Goal: Task Accomplishment & Management: Complete application form

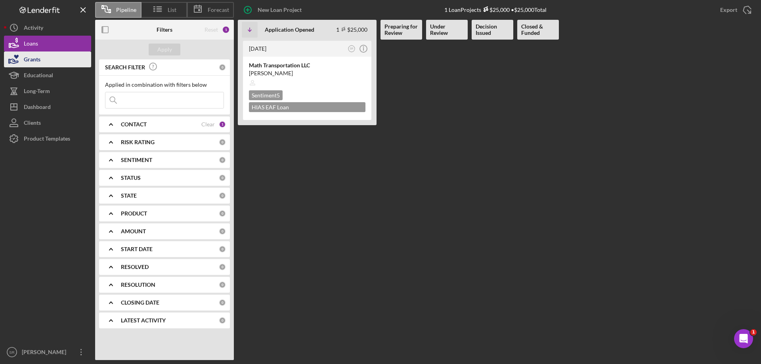
click at [50, 65] on button "Grants" at bounding box center [47, 60] width 87 height 16
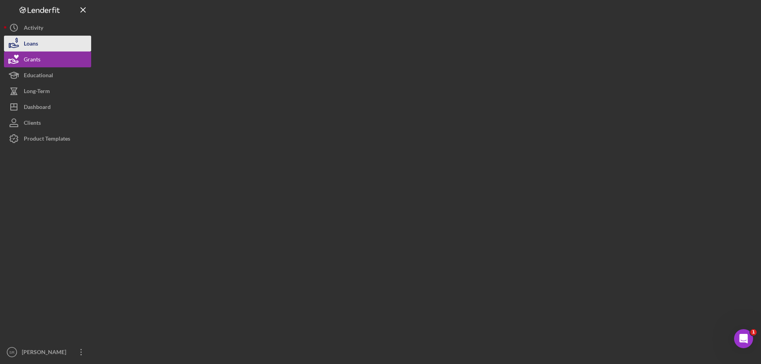
click at [44, 42] on button "Loans" at bounding box center [47, 44] width 87 height 16
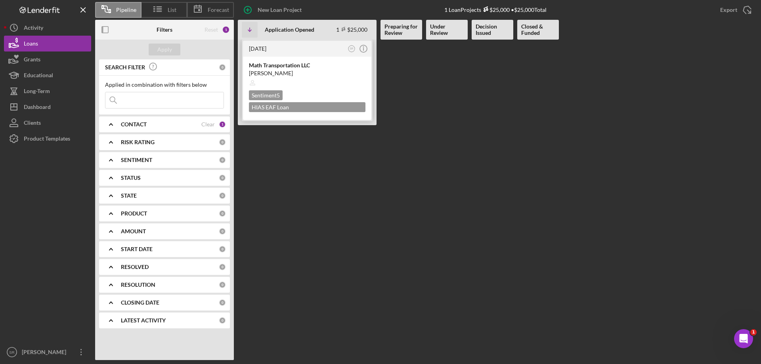
click at [301, 83] on div at bounding box center [307, 82] width 116 height 15
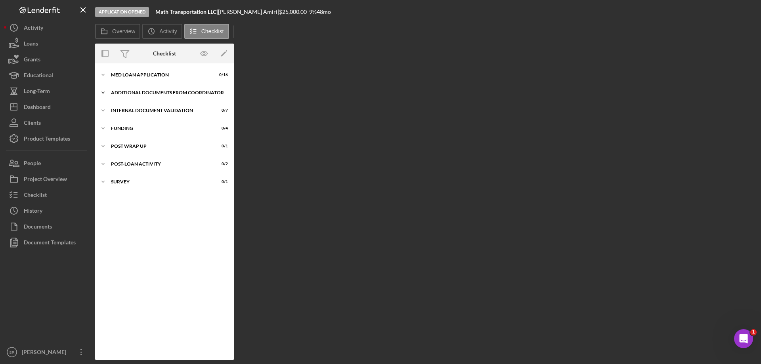
click at [138, 96] on div "Icon/Expander Additional Documents from Coordinator 0 / 2" at bounding box center [164, 93] width 139 height 16
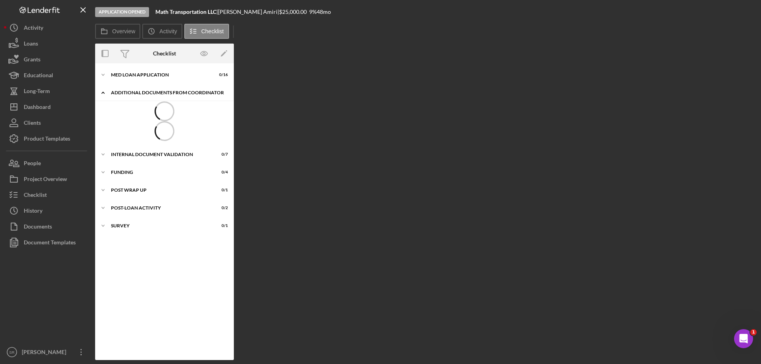
click at [138, 96] on div "Icon/Expander Additional Documents from Coordinator 0 / 2" at bounding box center [164, 93] width 139 height 16
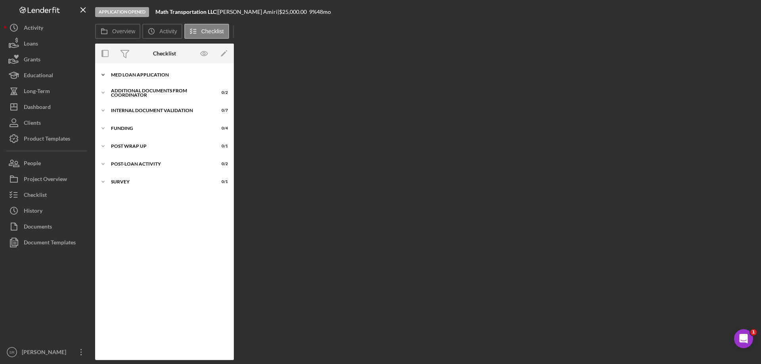
click at [134, 77] on div "MED Loan Application" at bounding box center [167, 75] width 113 height 5
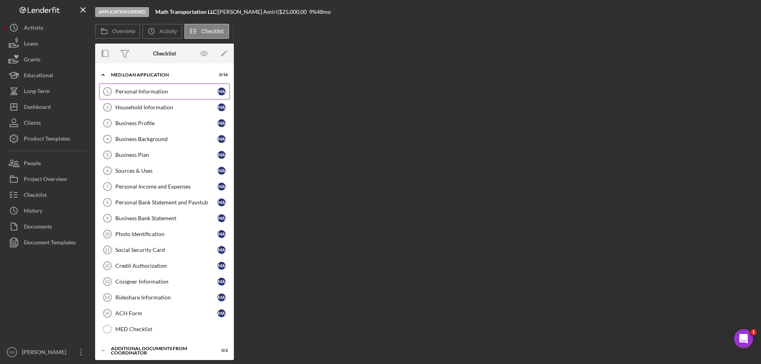
click at [154, 92] on div "Personal Information" at bounding box center [166, 91] width 102 height 6
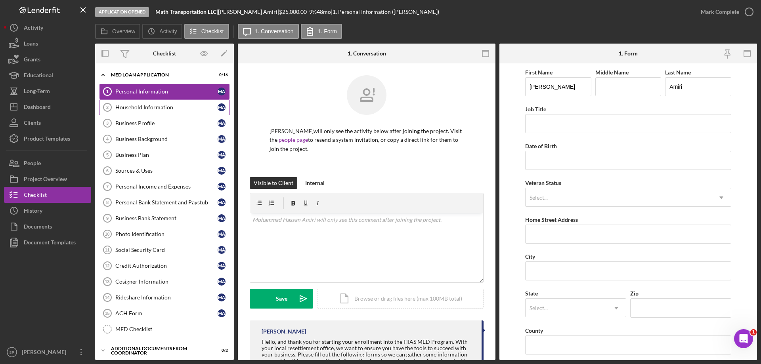
click at [156, 104] on div "Household Information" at bounding box center [166, 107] width 102 height 6
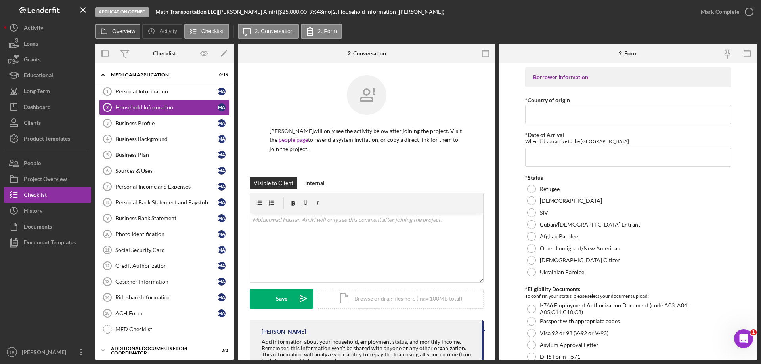
click at [126, 31] on label "Overview" at bounding box center [123, 31] width 23 height 6
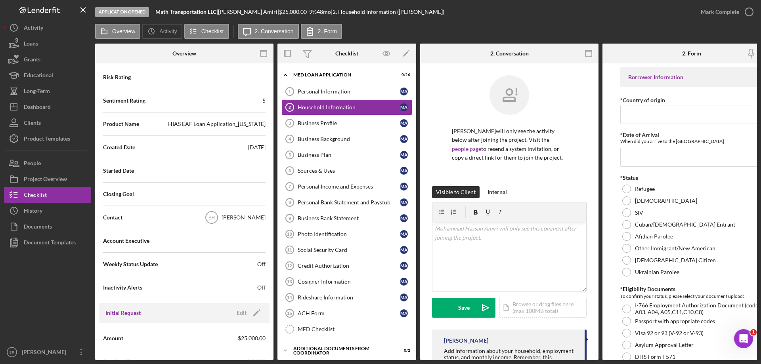
scroll to position [158, 0]
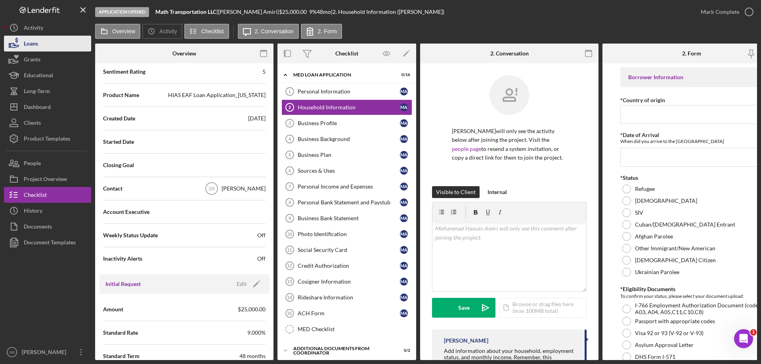
click at [40, 45] on button "Loans" at bounding box center [47, 44] width 87 height 16
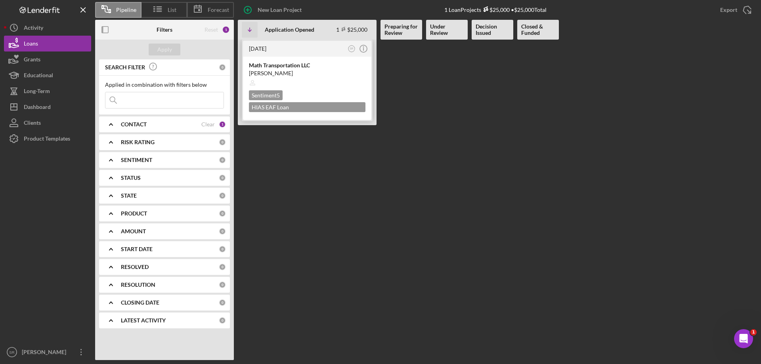
click at [275, 80] on div at bounding box center [307, 82] width 116 height 15
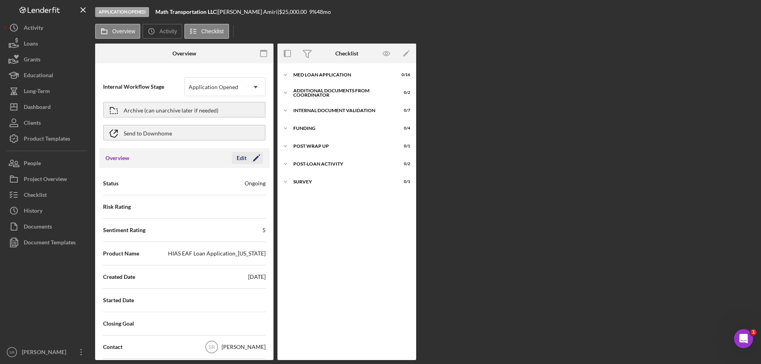
click at [250, 157] on icon "Icon/Edit" at bounding box center [256, 158] width 20 height 20
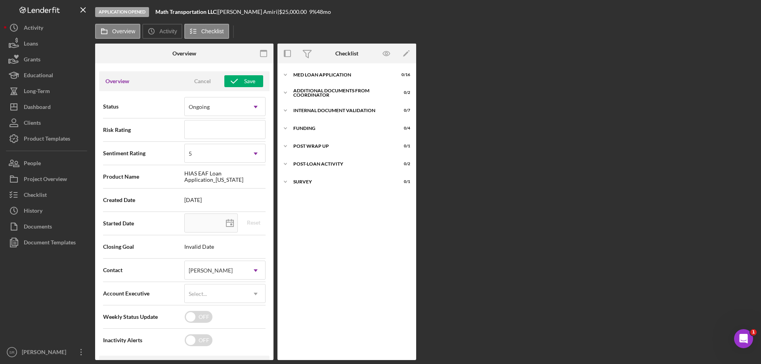
scroll to position [79, 0]
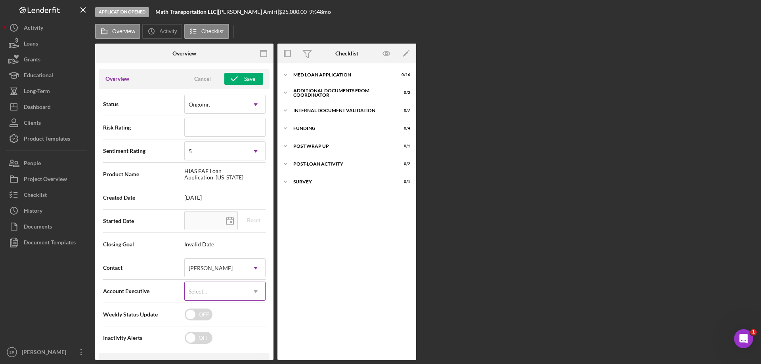
click at [228, 296] on div "Select..." at bounding box center [215, 292] width 61 height 18
click at [210, 351] on div "[PERSON_NAME]" at bounding box center [222, 355] width 79 height 20
click at [242, 72] on div "Overview Cancel Save" at bounding box center [184, 79] width 170 height 20
click at [244, 76] on div "Save" at bounding box center [249, 79] width 11 height 12
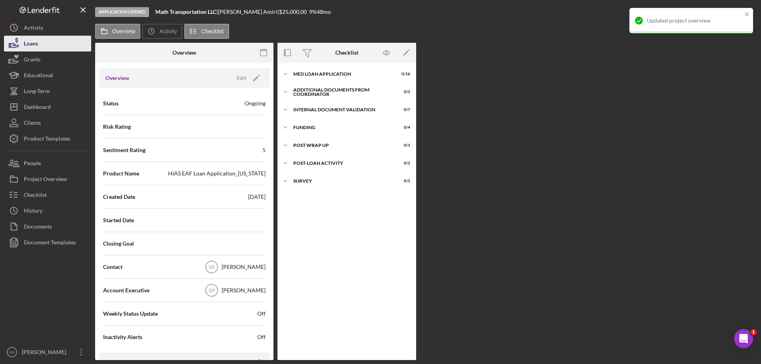
click at [52, 51] on button "Loans" at bounding box center [47, 44] width 87 height 16
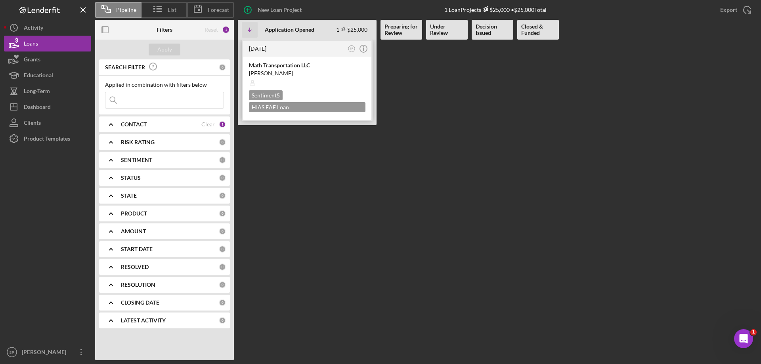
click at [283, 61] on div "Math Transportation LLC Mohammad Hassan Amiri Sentiment 5 HIAS EAF Loan Applica…" at bounding box center [307, 88] width 128 height 63
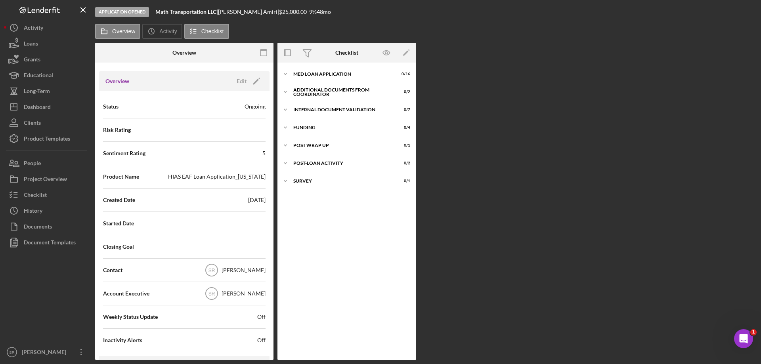
scroll to position [79, 0]
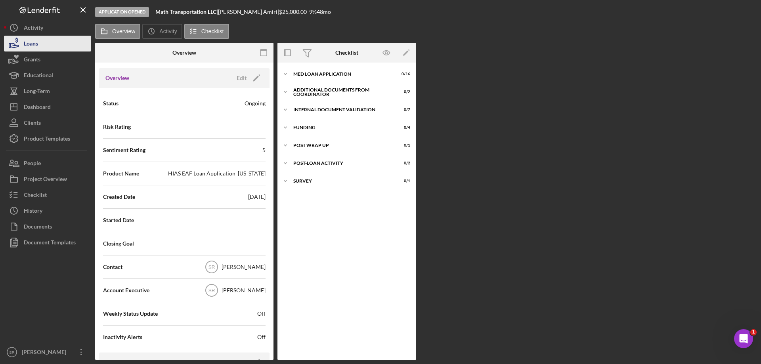
click at [48, 44] on button "Loans" at bounding box center [47, 44] width 87 height 16
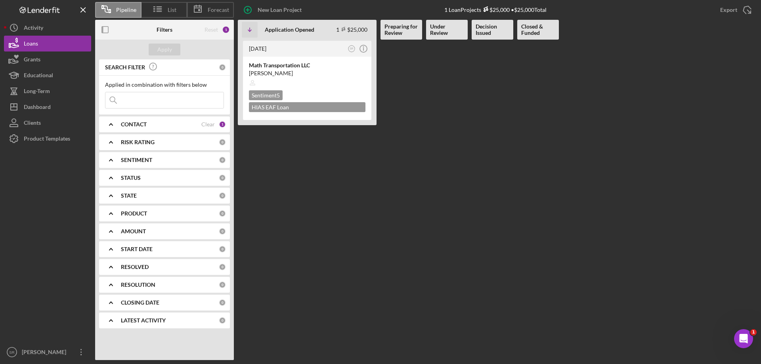
click at [158, 31] on b "Filters" at bounding box center [165, 30] width 16 height 6
click at [219, 27] on div "Reset 1" at bounding box center [216, 30] width 25 height 20
click at [151, 121] on div "CONTACT" at bounding box center [161, 124] width 80 height 6
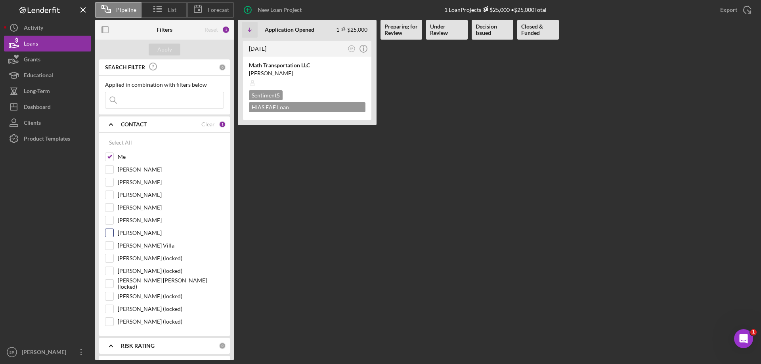
click at [146, 234] on label "[PERSON_NAME]" at bounding box center [171, 233] width 106 height 8
click at [113, 234] on input "[PERSON_NAME]" at bounding box center [109, 233] width 8 height 8
checkbox input "true"
click at [163, 56] on div "Apply" at bounding box center [164, 50] width 139 height 20
click at [165, 52] on div "Apply" at bounding box center [164, 50] width 15 height 12
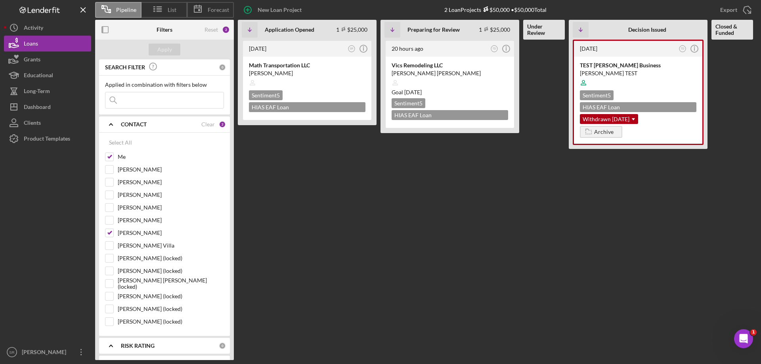
click at [558, 237] on Review at bounding box center [544, 200] width 42 height 321
click at [422, 92] on time "[DATE]" at bounding box center [412, 92] width 17 height 7
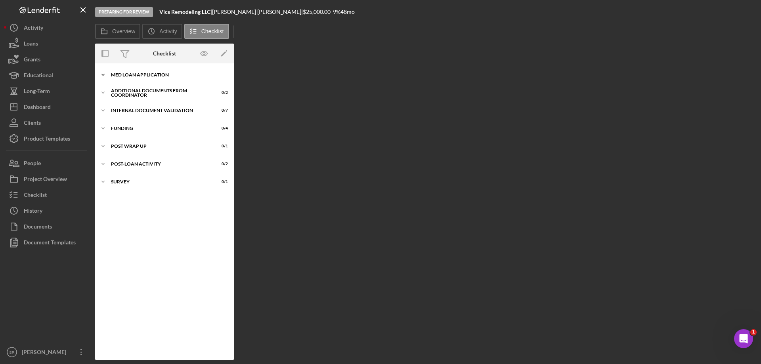
click at [152, 74] on div "MED Loan Application" at bounding box center [167, 75] width 113 height 5
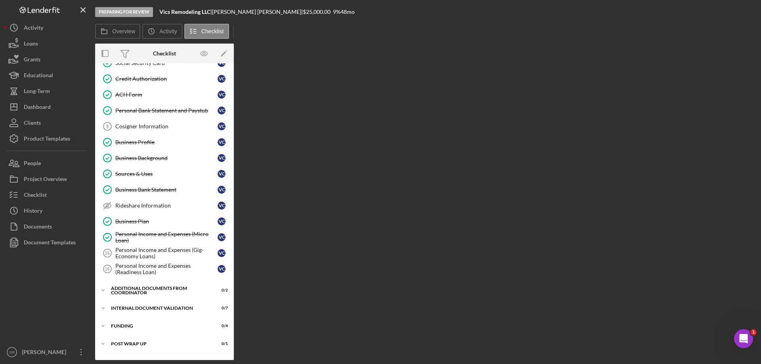
scroll to position [119, 0]
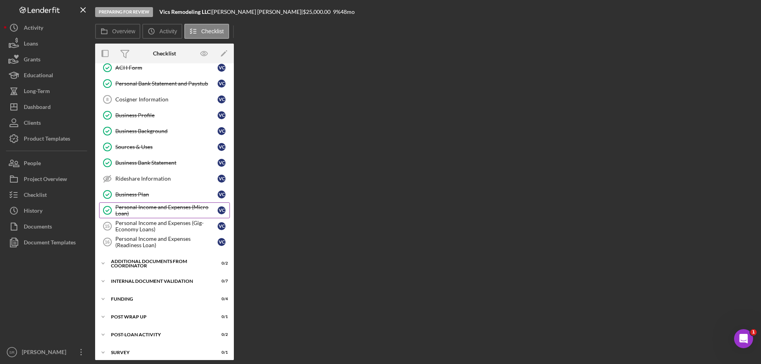
click at [145, 207] on div "Personal Income and Expenses (Micro Loan)" at bounding box center [166, 210] width 102 height 13
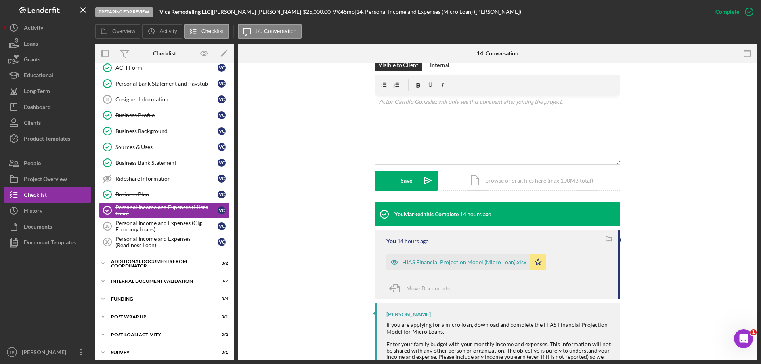
scroll to position [183, 0]
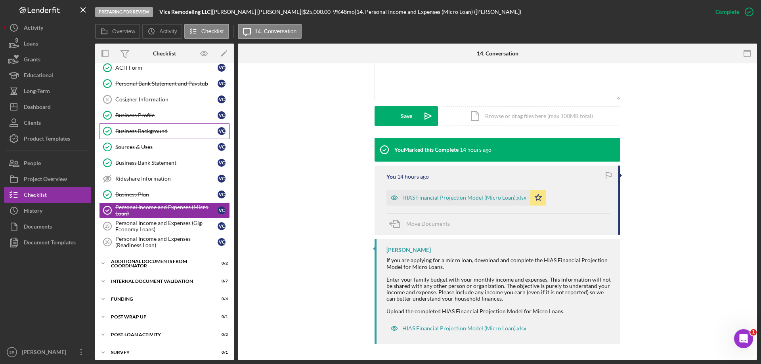
click at [135, 126] on link "Business Background Business Background V C" at bounding box center [164, 131] width 131 height 16
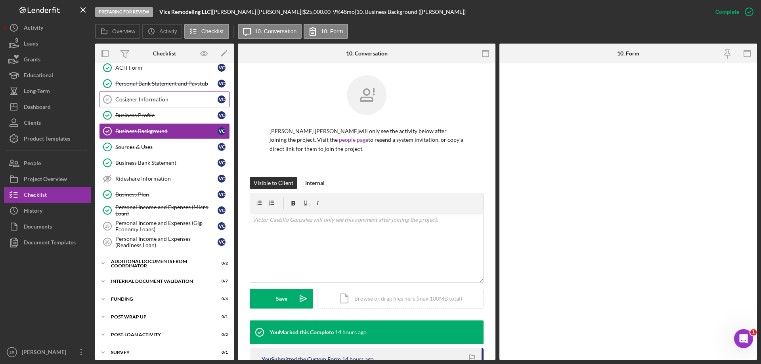
click at [139, 104] on link "Cosigner Information 8 Cosigner Information V C" at bounding box center [164, 100] width 131 height 16
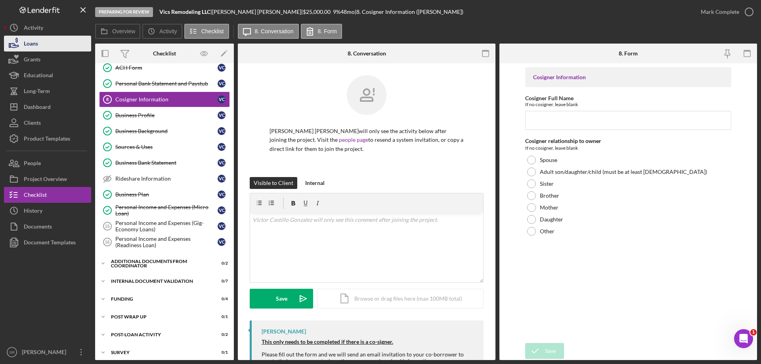
click at [41, 47] on button "Loans" at bounding box center [47, 44] width 87 height 16
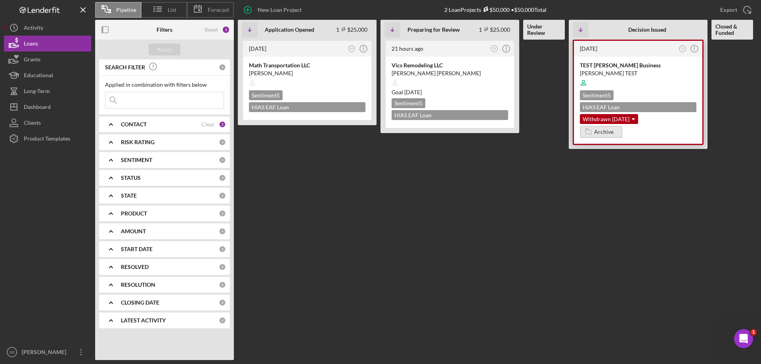
click at [607, 130] on div "Archive" at bounding box center [603, 132] width 19 height 12
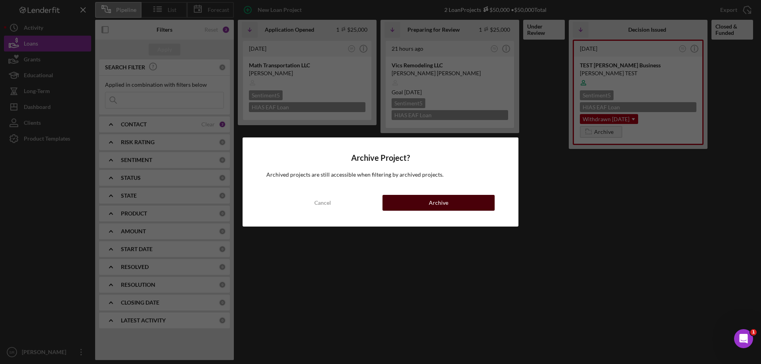
click at [407, 207] on button "Archive" at bounding box center [438, 203] width 112 height 16
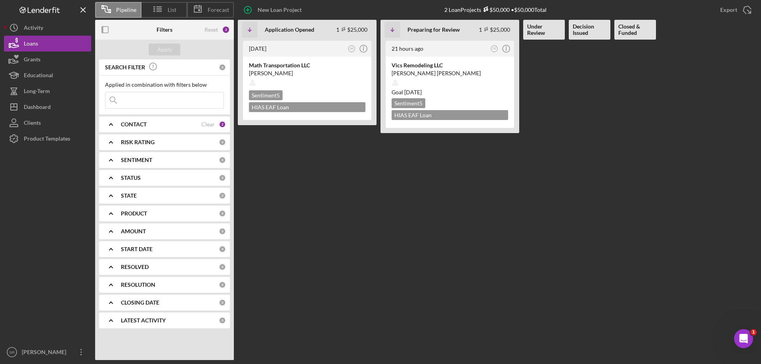
click at [439, 206] on Review "21 hours ago TD Icon/Info Vics Remodeling LLC Victor Castillo Gonzalez Goal 2 m…" at bounding box center [449, 200] width 139 height 321
click at [324, 107] on div "HIAS EAF Loan Application_Ohio $25,000" at bounding box center [307, 107] width 116 height 10
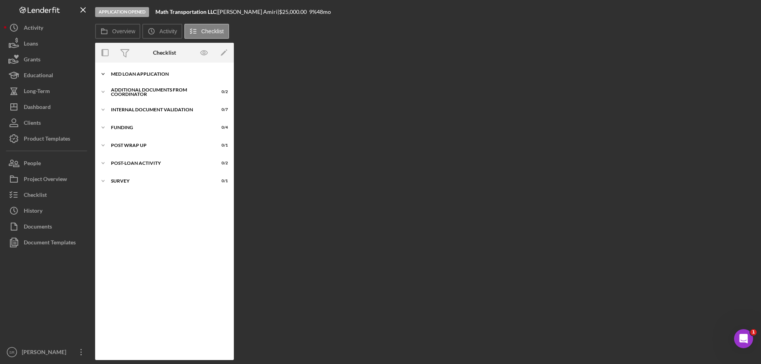
click at [142, 75] on div "MED Loan Application" at bounding box center [167, 74] width 113 height 5
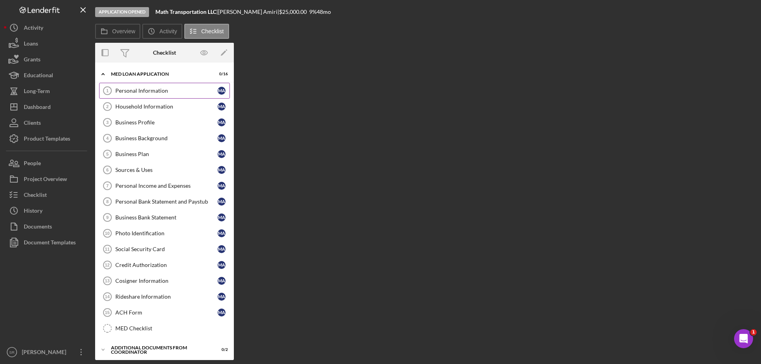
click at [137, 89] on div "Personal Information" at bounding box center [166, 91] width 102 height 6
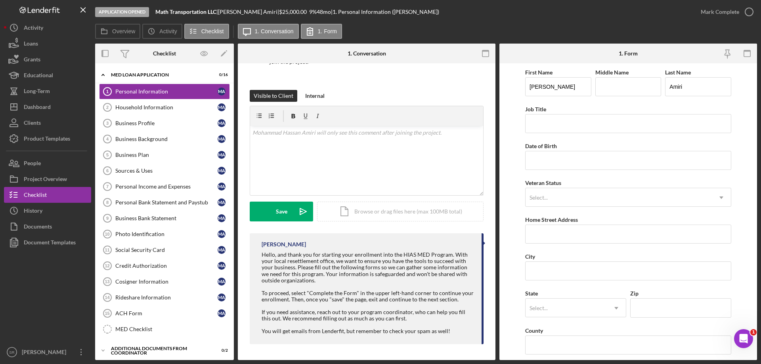
click at [583, 28] on div "Overview Icon/History Activity Checklist Icon/Message 1. Conversation 1. Form" at bounding box center [426, 32] width 662 height 16
click at [29, 169] on div "People" at bounding box center [32, 164] width 17 height 18
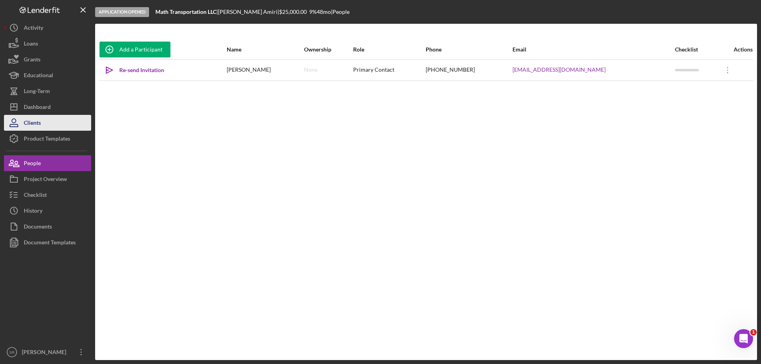
click at [44, 121] on button "Clients" at bounding box center [47, 123] width 87 height 16
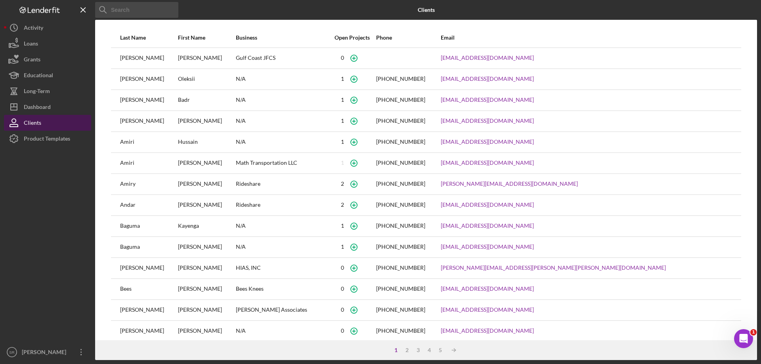
click at [41, 124] on div "Clients" at bounding box center [32, 124] width 17 height 18
click at [43, 107] on div "Dashboard" at bounding box center [37, 108] width 27 height 18
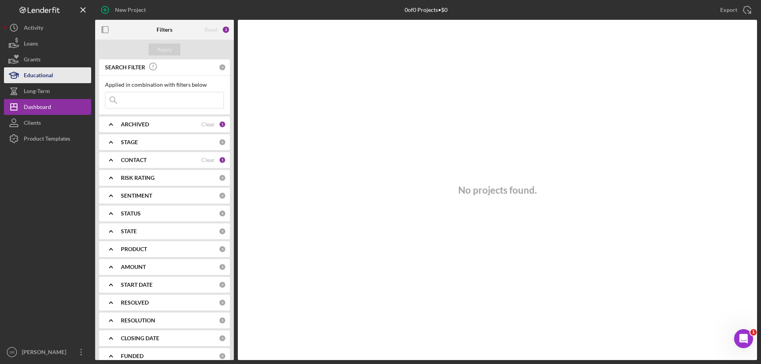
click at [46, 80] on div "Educational" at bounding box center [38, 76] width 29 height 18
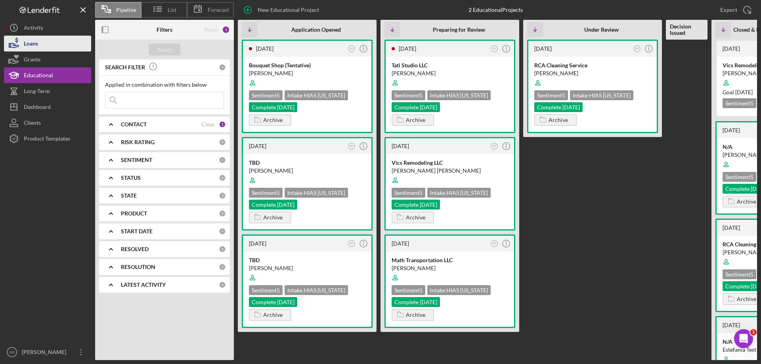
click at [37, 42] on div "Loans" at bounding box center [31, 45] width 14 height 18
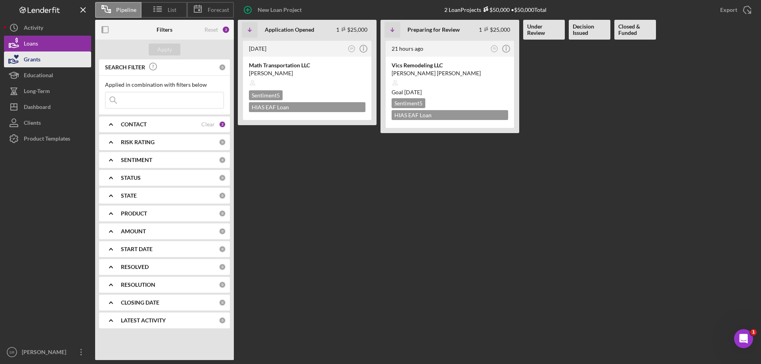
click at [32, 61] on div "Grants" at bounding box center [32, 61] width 17 height 18
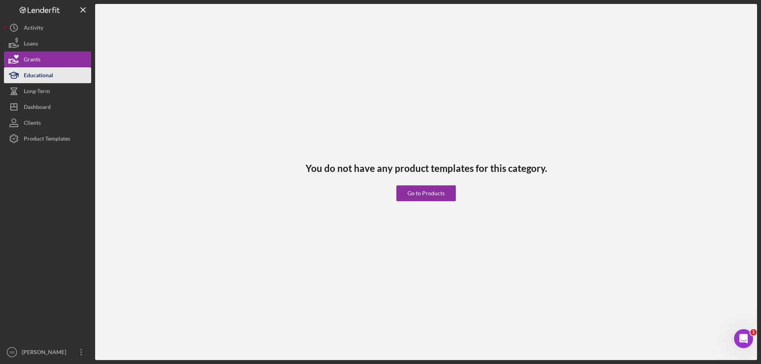
click at [29, 81] on div "Educational" at bounding box center [38, 76] width 29 height 18
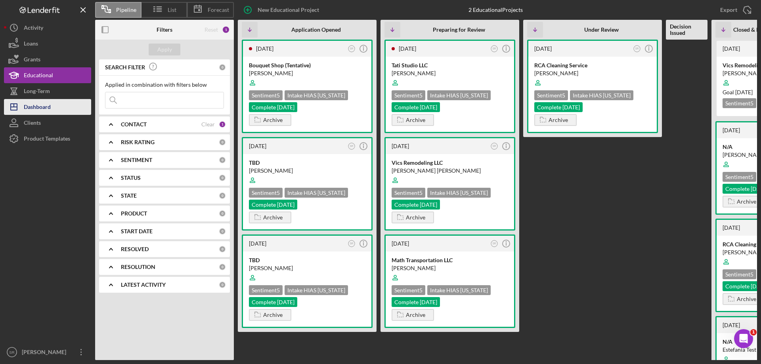
click at [26, 112] on div "Dashboard" at bounding box center [37, 108] width 27 height 18
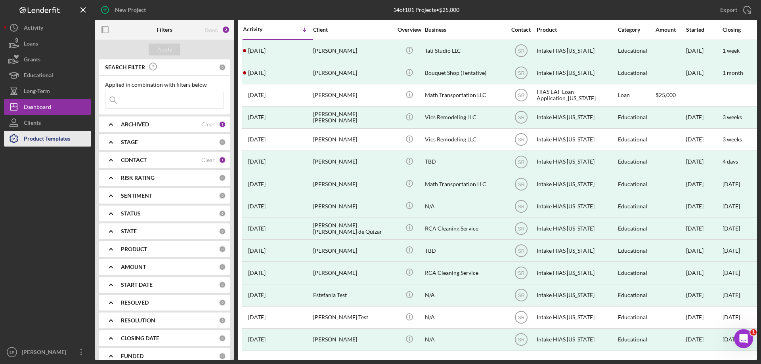
click at [33, 138] on div "Product Templates" at bounding box center [47, 140] width 46 height 18
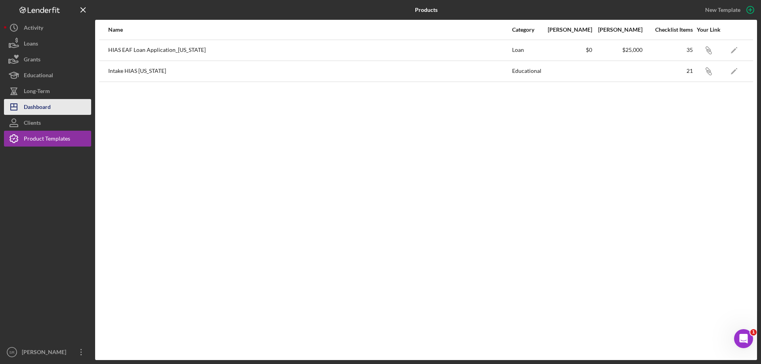
click at [33, 107] on div "Dashboard" at bounding box center [37, 108] width 27 height 18
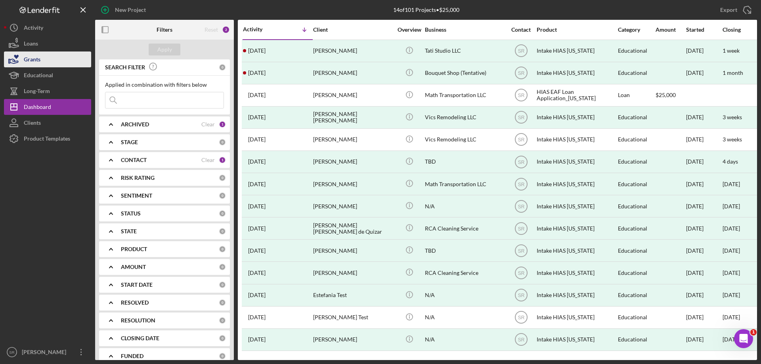
click at [23, 61] on icon "button" at bounding box center [14, 60] width 20 height 20
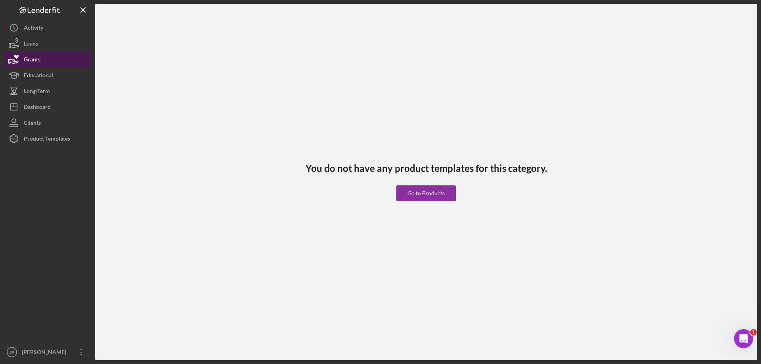
click at [24, 53] on button "Grants" at bounding box center [47, 60] width 87 height 16
click at [26, 43] on div "Loans" at bounding box center [31, 45] width 14 height 18
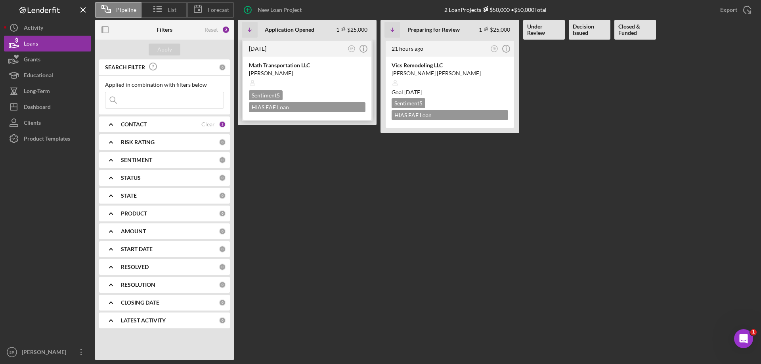
click at [334, 102] on div "Sentiment 5 HIAS EAF Loan Application_Ohio $25,000" at bounding box center [307, 101] width 116 height 22
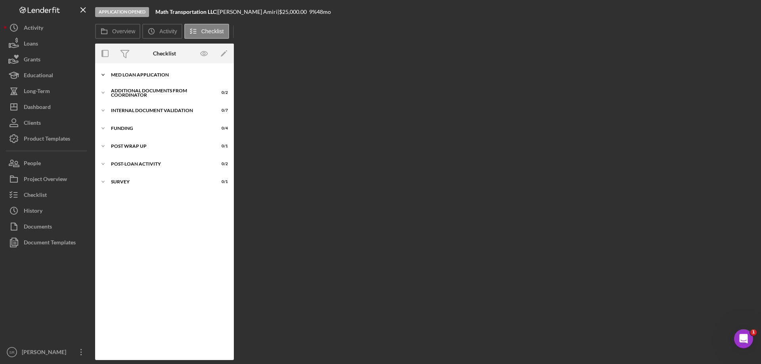
click at [115, 78] on div "Icon/Expander MED Loan Application 0 / 16" at bounding box center [164, 75] width 139 height 16
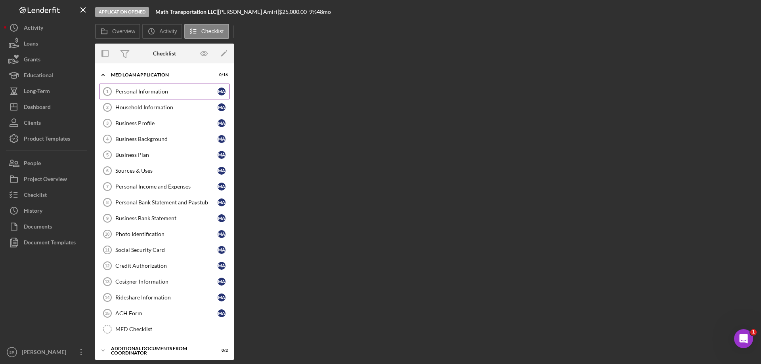
click at [116, 96] on icon "Personal Information 1" at bounding box center [107, 92] width 20 height 20
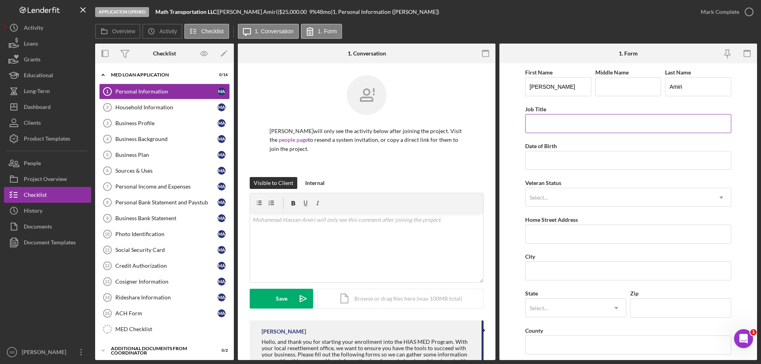
click at [566, 118] on input "Job Title" at bounding box center [628, 123] width 206 height 19
type input "Owner Operator"
click at [408, 118] on div at bounding box center [366, 101] width 194 height 52
click at [410, 25] on div "Overview Icon/History Activity Checklist Icon/Message 1. Conversation 1. Form" at bounding box center [426, 32] width 662 height 16
click at [545, 152] on input "Date of Birth" at bounding box center [628, 160] width 206 height 19
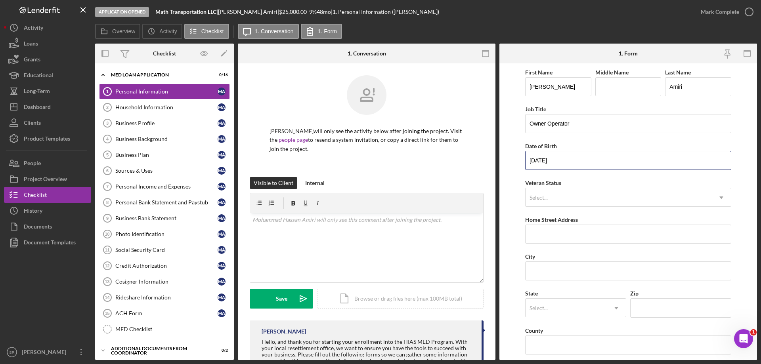
type input "[DATE]"
click at [588, 187] on div "Veteran Status Select... Icon/Dropdown Arrow" at bounding box center [628, 192] width 206 height 29
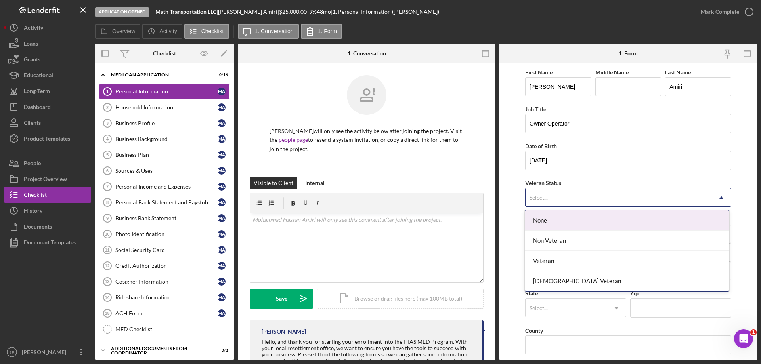
click at [627, 196] on div "Select..." at bounding box center [618, 198] width 186 height 18
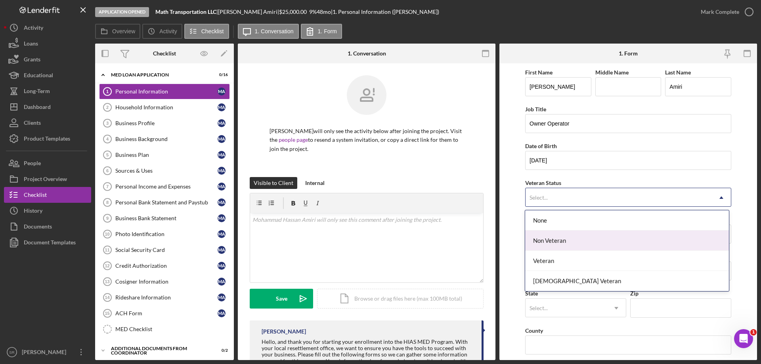
click at [557, 233] on div "Non Veteran" at bounding box center [626, 241] width 203 height 20
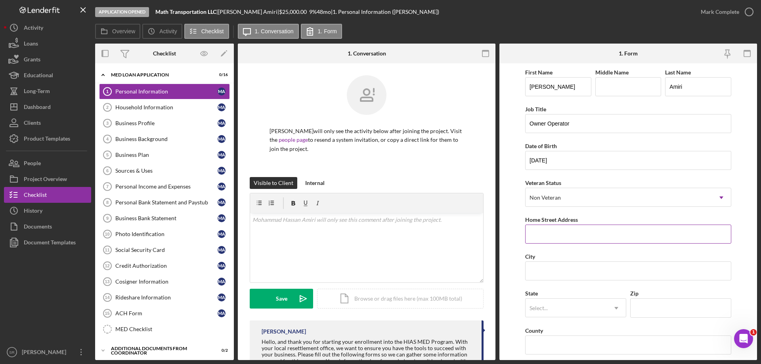
click at [556, 233] on input "Home Street Address" at bounding box center [628, 234] width 206 height 19
click at [569, 235] on input "Home Street Address" at bounding box center [628, 234] width 206 height 19
paste input "[STREET_ADDRESS]"
type input "[STREET_ADDRESS]"
click at [549, 279] on input "City" at bounding box center [628, 271] width 206 height 19
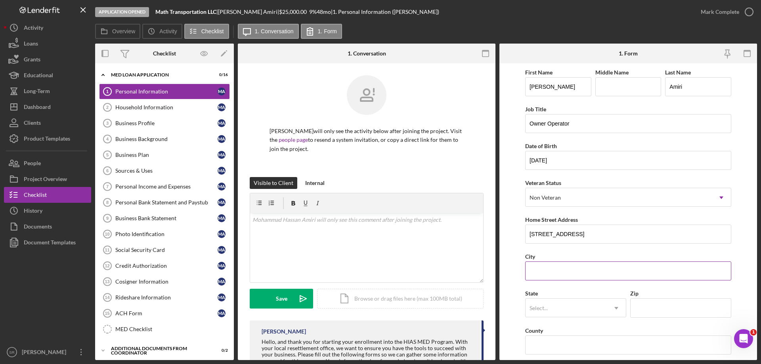
paste input "[PERSON_NAME]"
type input "[PERSON_NAME]"
click at [514, 286] on form "First Name Mohammad Hassan Middle Name Last Name Amiri Job Title Owner Operator…" at bounding box center [628, 211] width 258 height 297
click at [543, 305] on div "Select..." at bounding box center [538, 308] width 18 height 6
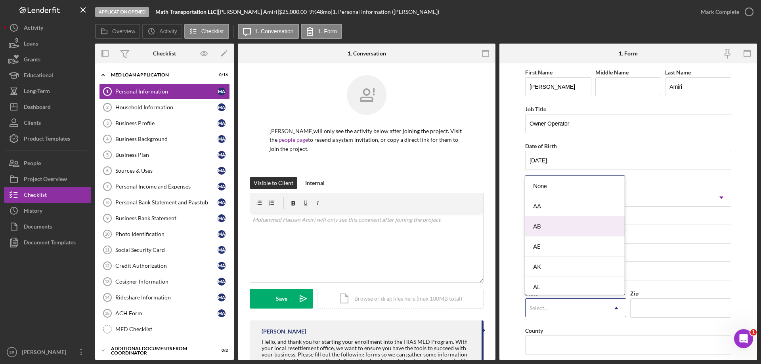
click at [521, 231] on form "First Name Mohammad Hassan Middle Name Last Name Amiri Job Title Owner Operator…" at bounding box center [628, 211] width 258 height 297
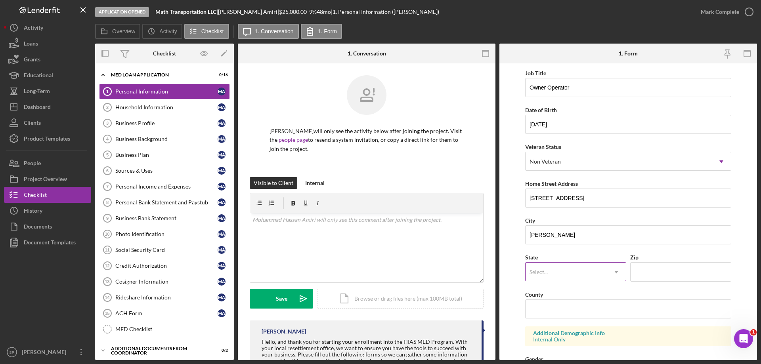
scroll to position [79, 0]
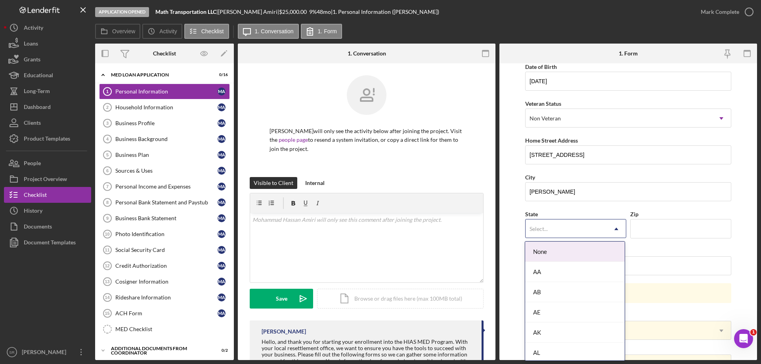
click at [597, 231] on div "Select..." at bounding box center [565, 229] width 81 height 18
click at [737, 210] on form "First Name Mohammad Hassan Middle Name Last Name Amiri Job Title Owner Operator…" at bounding box center [628, 211] width 258 height 297
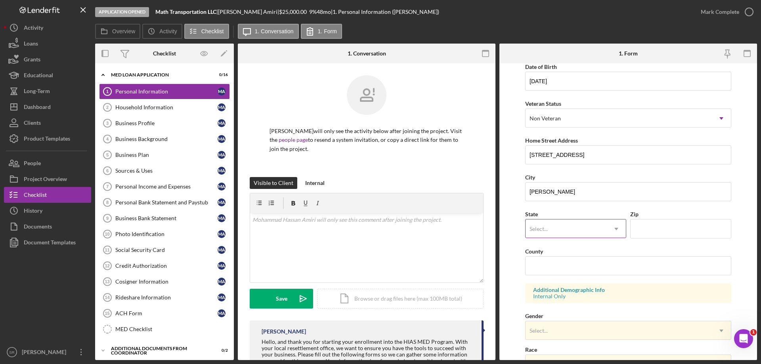
click at [542, 230] on div "Select..." at bounding box center [538, 229] width 18 height 6
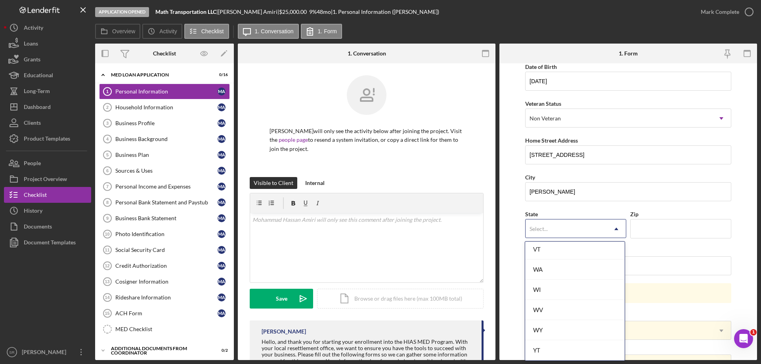
scroll to position [0, 0]
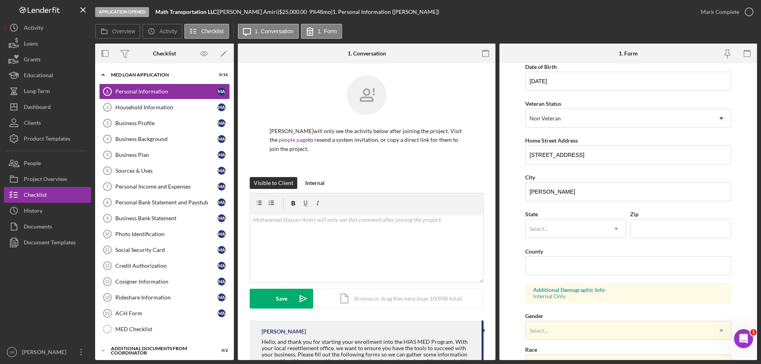
click at [509, 229] on form "First Name Mohammad Hassan Middle Name Last Name Amiri Job Title Owner Operator…" at bounding box center [628, 211] width 258 height 297
click at [545, 226] on div "Select..." at bounding box center [538, 229] width 18 height 6
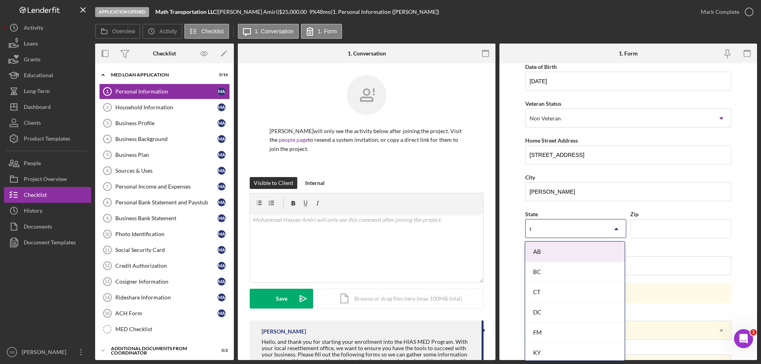
type input "tx"
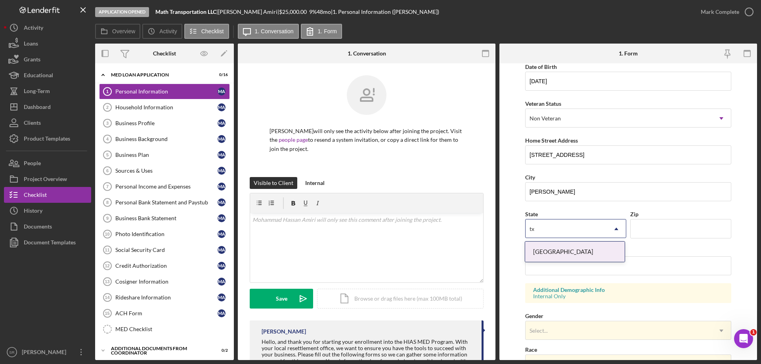
click at [565, 250] on div "[GEOGRAPHIC_DATA]" at bounding box center [574, 252] width 99 height 20
click at [637, 220] on input "Zip" at bounding box center [680, 228] width 101 height 19
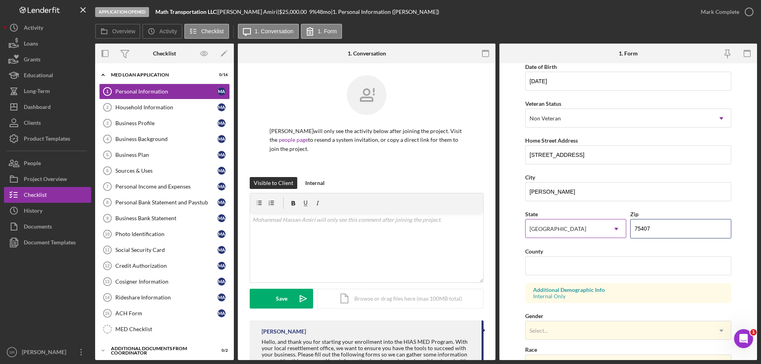
type input "75407"
click at [577, 266] on input "County" at bounding box center [628, 265] width 206 height 19
paste input "Collin"
type input "Collin"
click at [512, 260] on form "First Name Mohammad Hassan Middle Name Last Name Amiri Job Title Owner Operator…" at bounding box center [628, 211] width 258 height 297
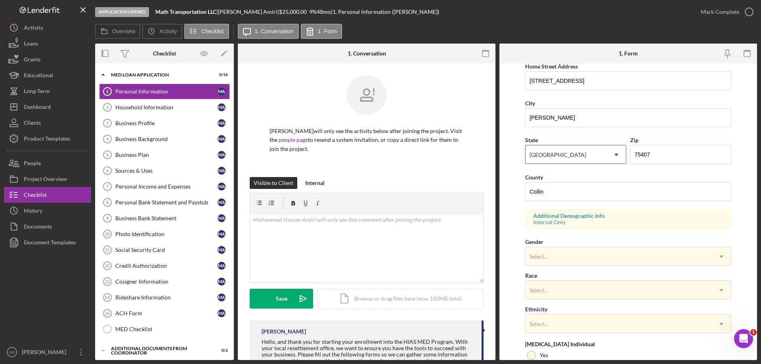
scroll to position [158, 0]
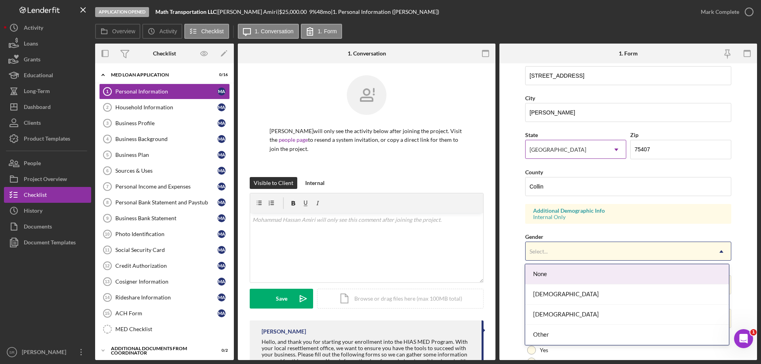
click at [553, 254] on div "Select..." at bounding box center [618, 251] width 186 height 18
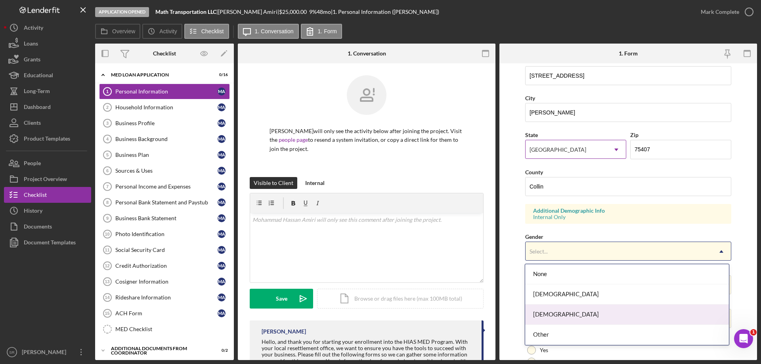
click at [571, 315] on div "[DEMOGRAPHIC_DATA]" at bounding box center [626, 315] width 203 height 20
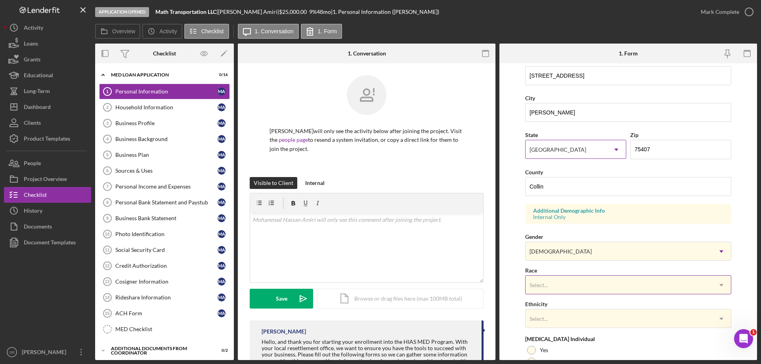
scroll to position [232, 0]
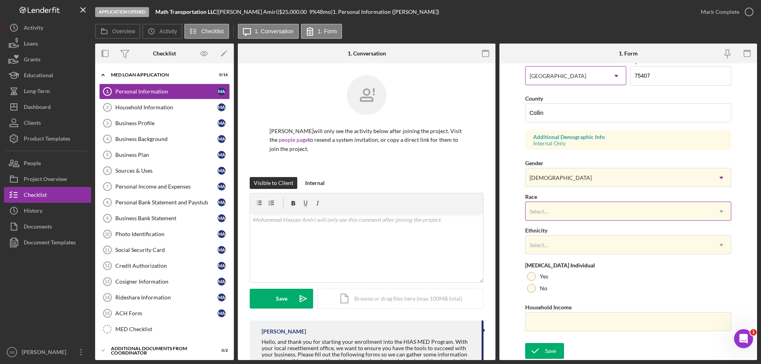
click at [578, 217] on div "Select..." at bounding box center [618, 211] width 186 height 18
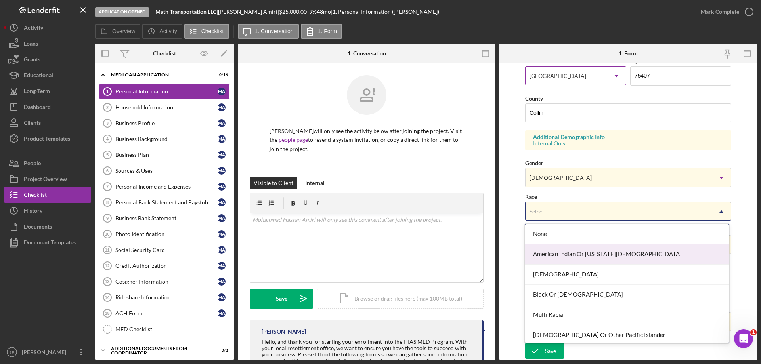
click at [521, 252] on form "First Name Mohammad Hassan Middle Name Last Name Amiri Job Title Owner Operator…" at bounding box center [628, 211] width 258 height 297
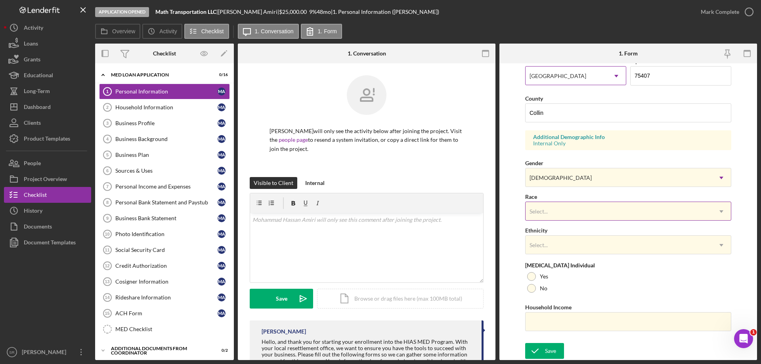
click at [576, 212] on div "Select..." at bounding box center [618, 211] width 186 height 18
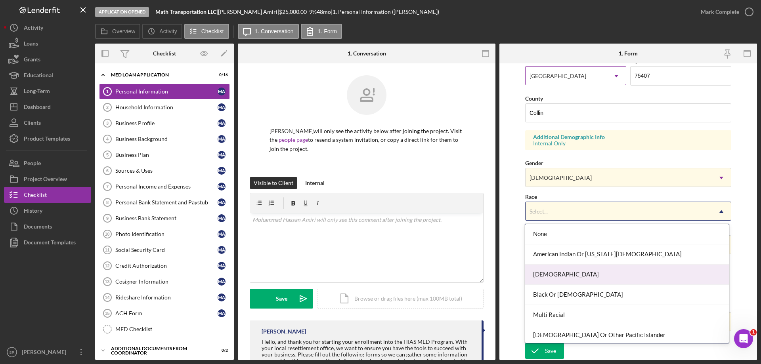
click at [570, 274] on div "[DEMOGRAPHIC_DATA]" at bounding box center [626, 275] width 203 height 20
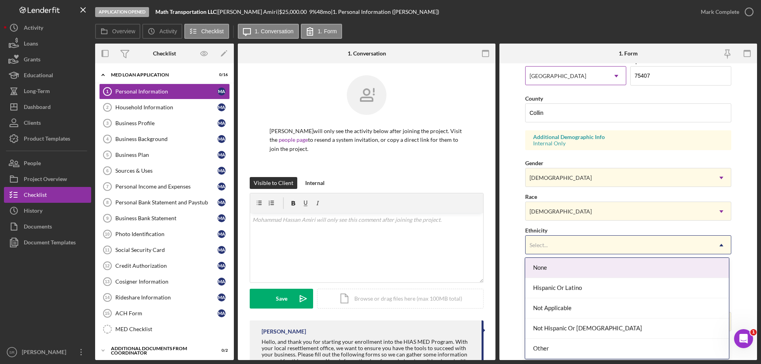
click at [579, 250] on div "Select..." at bounding box center [618, 245] width 186 height 18
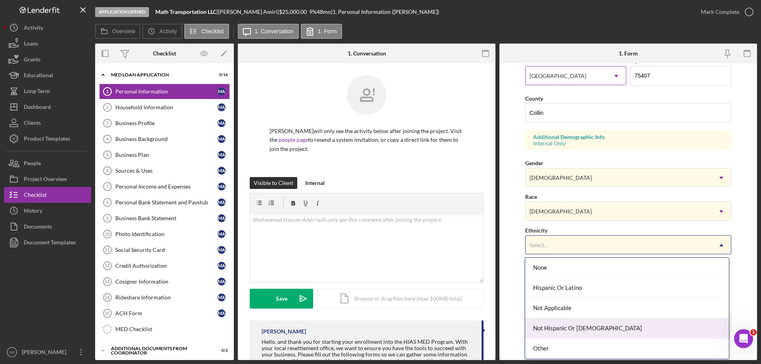
click at [577, 334] on div "Not Hispanic Or [DEMOGRAPHIC_DATA]" at bounding box center [626, 329] width 203 height 20
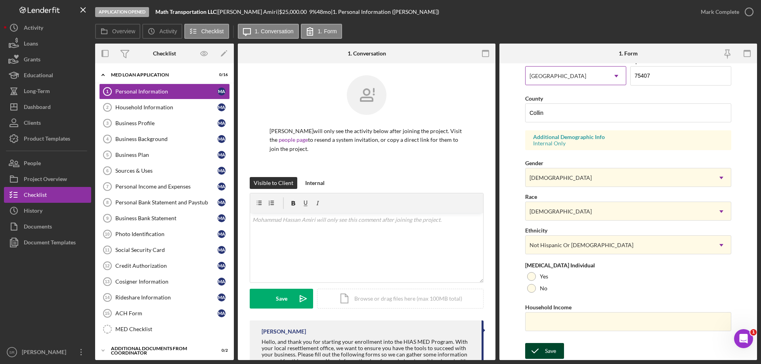
click at [554, 354] on div "Save" at bounding box center [550, 351] width 11 height 16
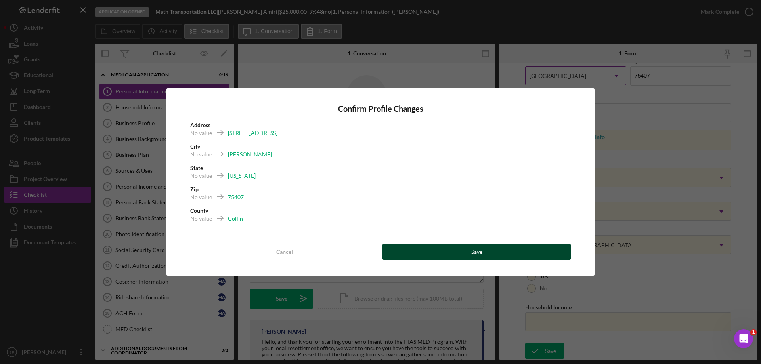
click at [443, 250] on button "Save" at bounding box center [476, 252] width 188 height 16
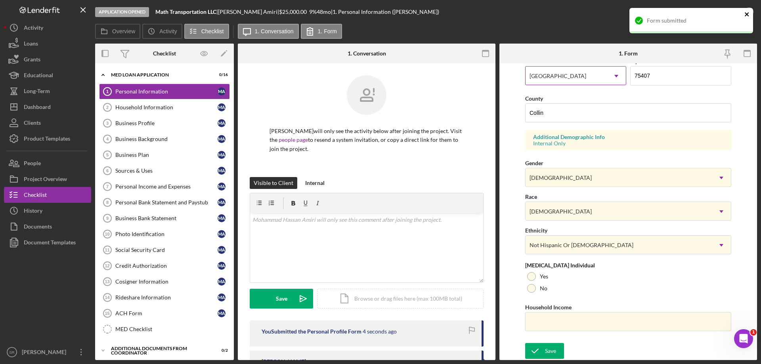
click at [745, 14] on icon "close" at bounding box center [747, 14] width 6 height 6
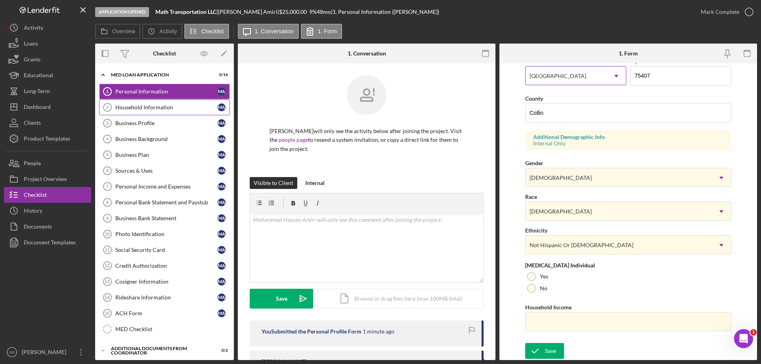
click at [156, 114] on link "Household Information 2 Household Information M A" at bounding box center [164, 107] width 131 height 16
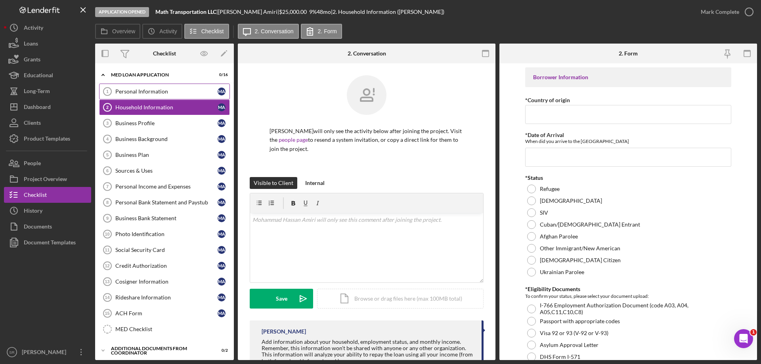
click at [172, 98] on link "Personal Information 1 Personal Information M A" at bounding box center [164, 92] width 131 height 16
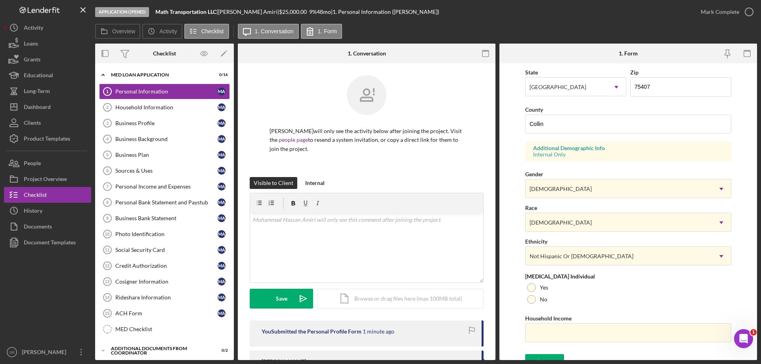
scroll to position [232, 0]
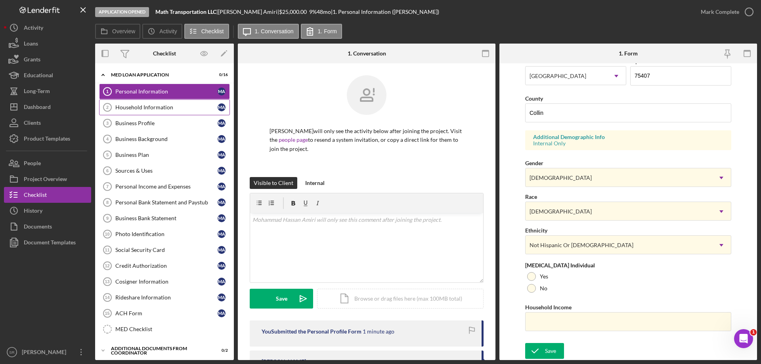
click at [138, 107] on div "Household Information" at bounding box center [166, 107] width 102 height 6
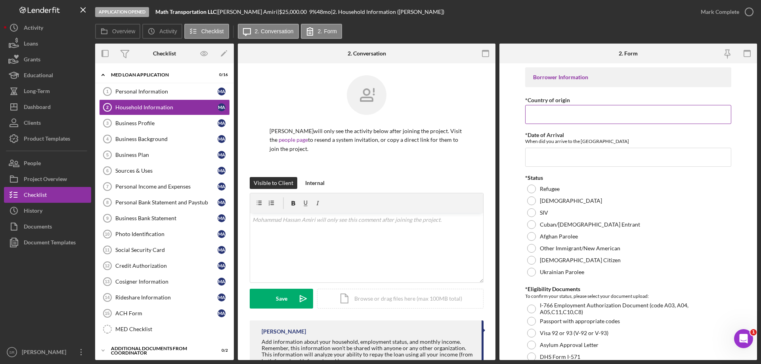
click at [587, 118] on input "*Country of origin" at bounding box center [628, 114] width 206 height 19
type input "[GEOGRAPHIC_DATA]"
click at [544, 160] on input "*Date of Arrival" at bounding box center [628, 157] width 206 height 19
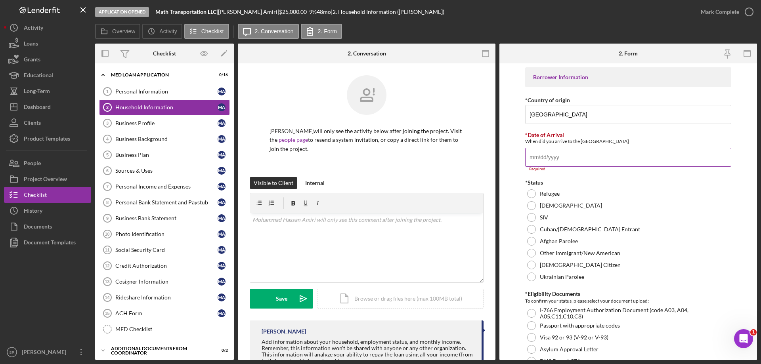
click at [593, 160] on input "*Date of Arrival" at bounding box center [628, 157] width 206 height 19
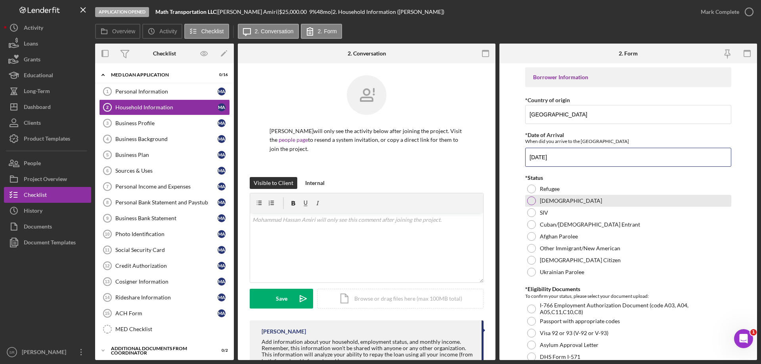
type input "[DATE]"
click at [567, 195] on div "*Status Refugee Asylee SIV Cuban/Haitian Entrant Afghan Parolee Other Immigrant…" at bounding box center [628, 226] width 206 height 103
click at [567, 195] on div "[DEMOGRAPHIC_DATA]" at bounding box center [628, 201] width 206 height 12
click at [602, 194] on div "Refugee" at bounding box center [628, 189] width 206 height 12
click at [738, 131] on form "Borrower Information *Country of origin Afghanistan *Date of Arrival When did y…" at bounding box center [628, 211] width 258 height 297
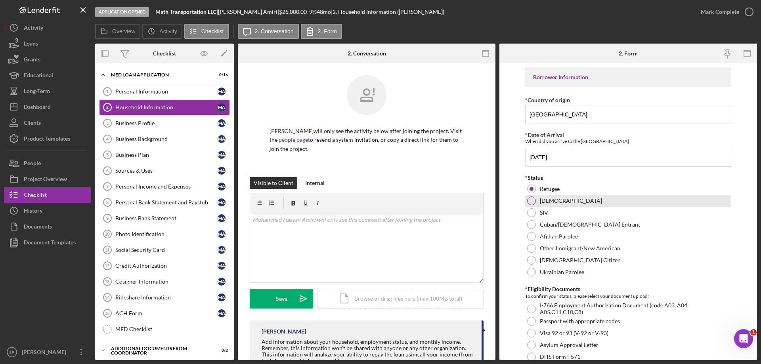
click at [657, 203] on div "[DEMOGRAPHIC_DATA]" at bounding box center [628, 201] width 206 height 12
click at [674, 190] on div "Refugee" at bounding box center [628, 189] width 206 height 12
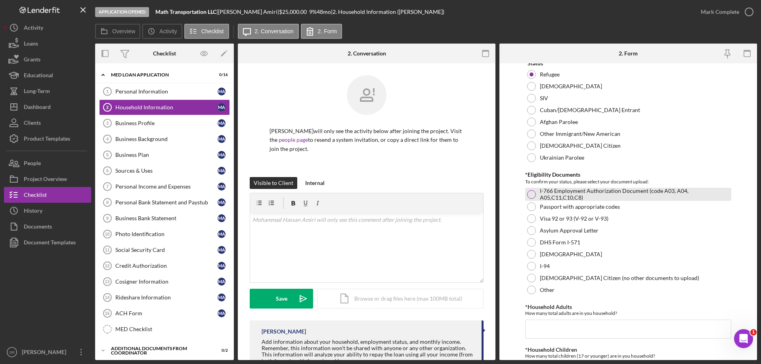
scroll to position [119, 0]
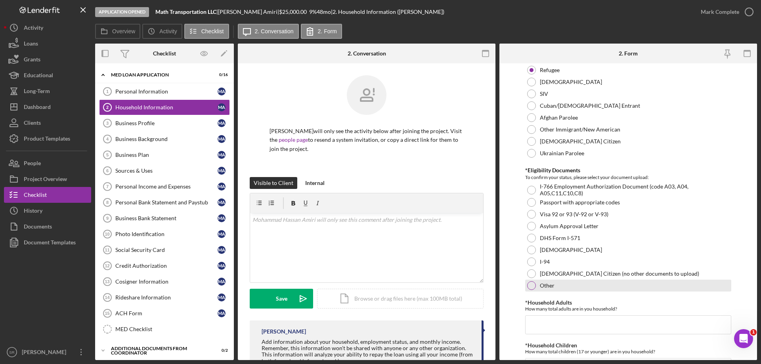
click at [534, 289] on div "Other" at bounding box center [628, 286] width 206 height 12
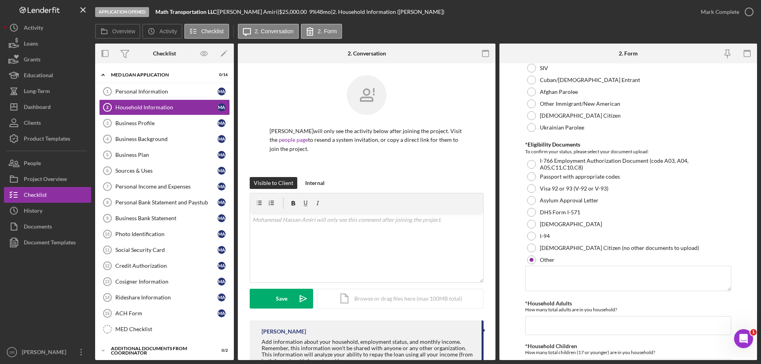
scroll to position [158, 0]
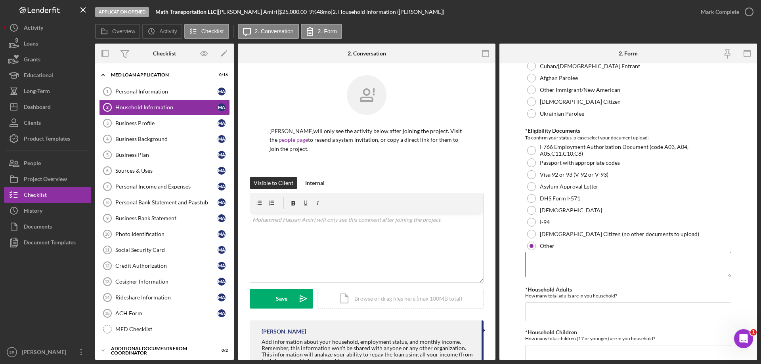
click at [596, 269] on textarea at bounding box center [628, 264] width 206 height 25
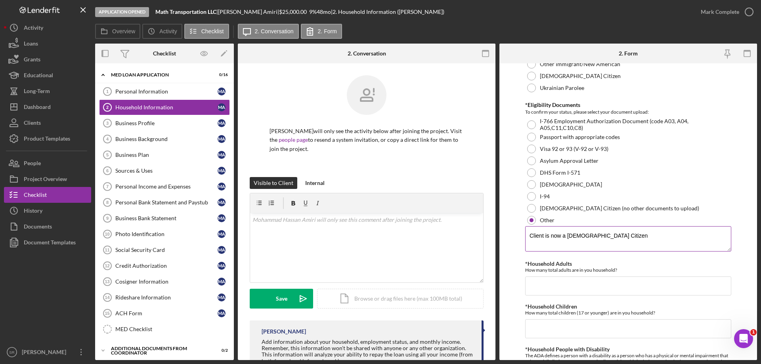
scroll to position [198, 0]
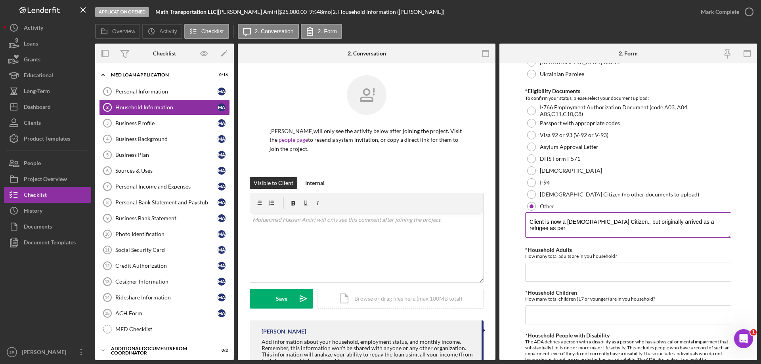
click at [598, 221] on textarea "Client is now a U.S Citizen., but originally arrived as a refugee as per" at bounding box center [628, 224] width 206 height 25
click at [698, 218] on textarea "Client is now a U.S Citizen, but originally arrived as a refugee as per" at bounding box center [628, 224] width 206 height 25
type textarea "Client is now a U.S Citizen, but originally arrived as a refugee as per as oer …"
click at [562, 269] on input "*Household Adults" at bounding box center [628, 272] width 206 height 19
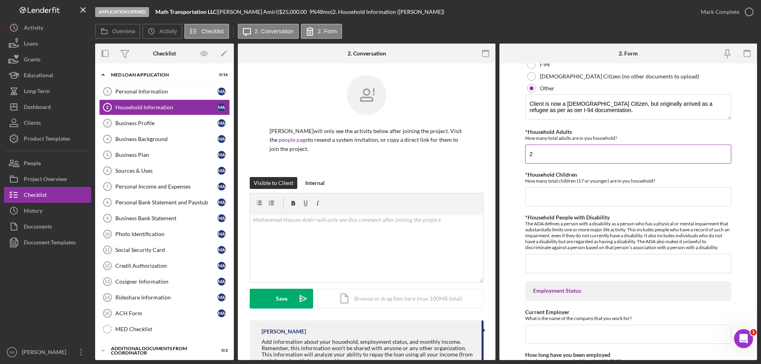
scroll to position [317, 0]
type input "2"
click at [549, 197] on input "*Household Children" at bounding box center [628, 196] width 206 height 19
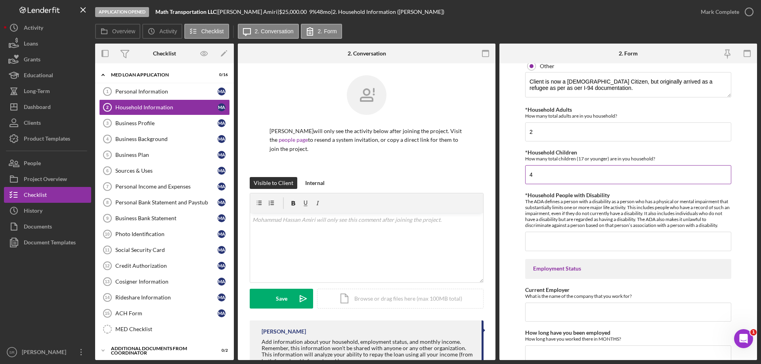
scroll to position [357, 0]
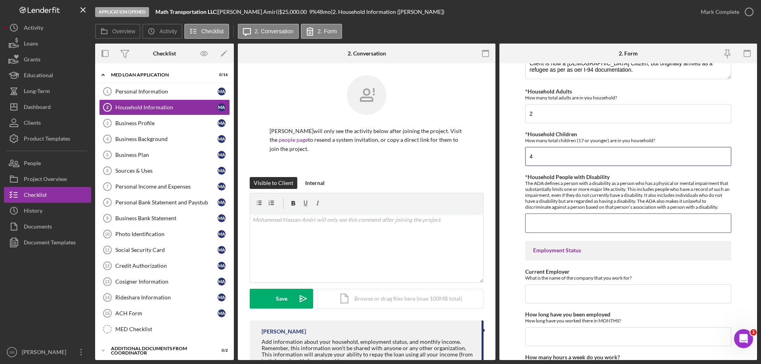
type input "4"
click at [556, 218] on input "*Household People with Disability" at bounding box center [628, 223] width 206 height 19
type input "0"
click at [512, 267] on form "Borrower Information *Country of origin Afghanistan *Date of Arrival When did y…" at bounding box center [628, 211] width 258 height 297
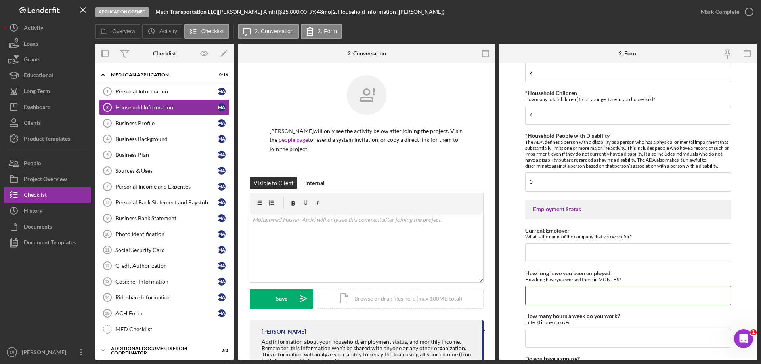
scroll to position [436, 0]
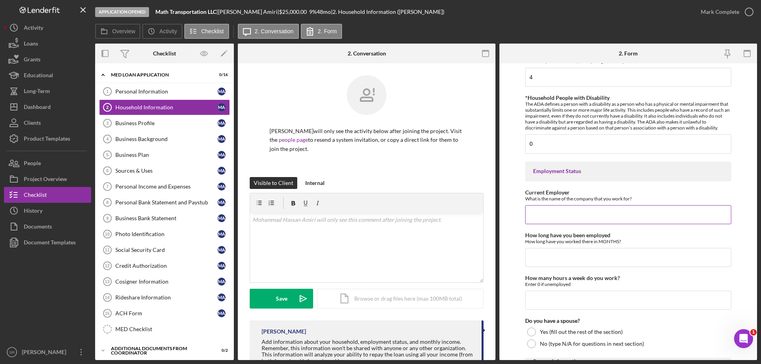
click at [626, 221] on input "Current Employer" at bounding box center [628, 214] width 206 height 19
type input "Self-employed"
click at [582, 260] on input "How long have you been employed" at bounding box center [628, 257] width 206 height 19
click at [625, 240] on div "How long have you worked there in MONTHS?" at bounding box center [628, 242] width 206 height 6
click at [691, 231] on div "Borrower Information *Country of origin Afghanistan *Date of Arrival When did y…" at bounding box center [628, 233] width 206 height 1203
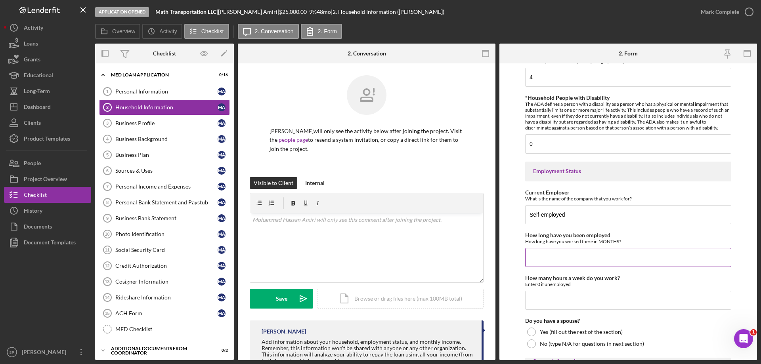
click at [606, 262] on input "How long have you been employed" at bounding box center [628, 257] width 206 height 19
type input "15"
click at [594, 307] on input "How many hours a week do you work?" at bounding box center [628, 300] width 206 height 19
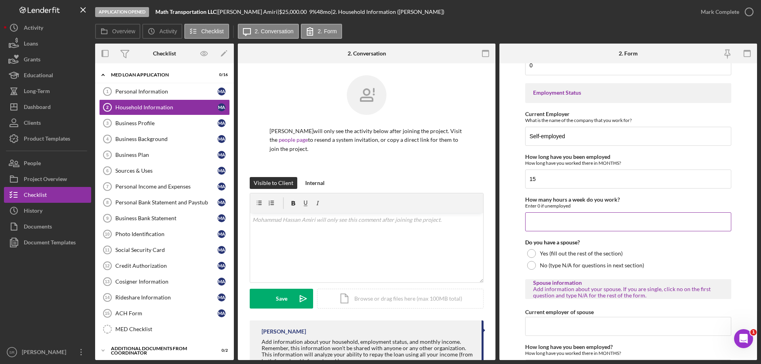
scroll to position [515, 0]
type input "40"
click at [585, 254] on label "Yes (fill out the rest of the section)" at bounding box center [581, 253] width 83 height 6
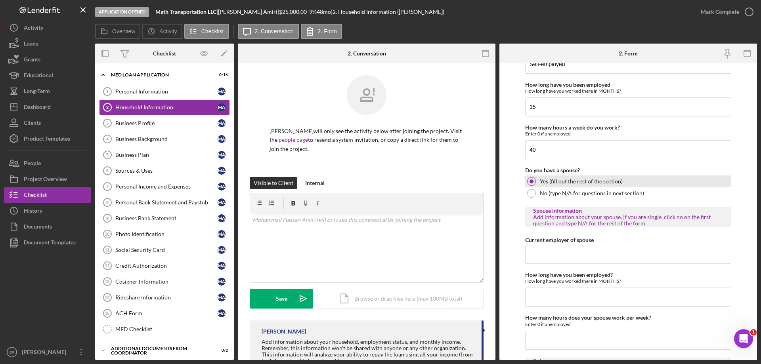
scroll to position [594, 0]
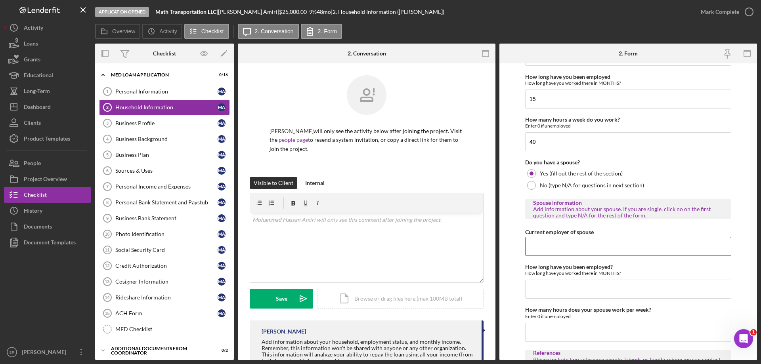
click at [586, 254] on input "Current employer of spouse" at bounding box center [628, 246] width 206 height 19
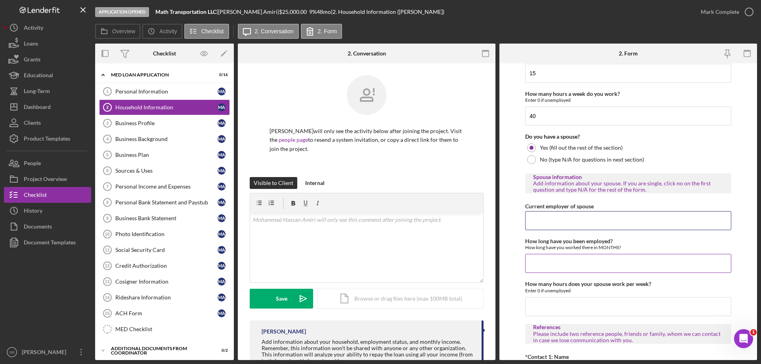
scroll to position [634, 0]
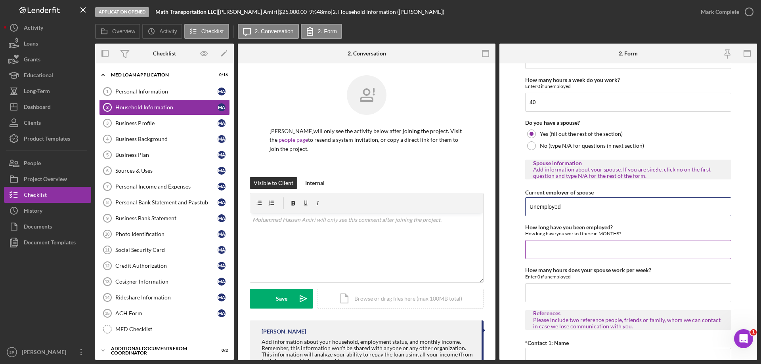
type input "Unemployed"
click at [543, 251] on input "How long have you been employed?" at bounding box center [628, 249] width 206 height 19
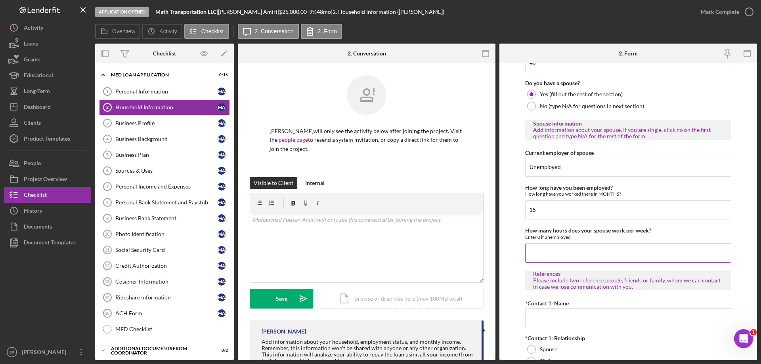
click at [620, 258] on input "How many hours does your spouse work per week?" at bounding box center [628, 253] width 206 height 19
drag, startPoint x: 550, startPoint y: 199, endPoint x: 517, endPoint y: 199, distance: 33.3
click at [550, 199] on div "How long have you been employed? How long have you worked there in MONTHS? 15" at bounding box center [628, 202] width 206 height 35
drag, startPoint x: 540, startPoint y: 218, endPoint x: 494, endPoint y: 208, distance: 47.7
click at [494, 208] on div "Overview Internal Workflow Stage Application Opened Icon/Dropdown Arrow Archive…" at bounding box center [426, 202] width 662 height 317
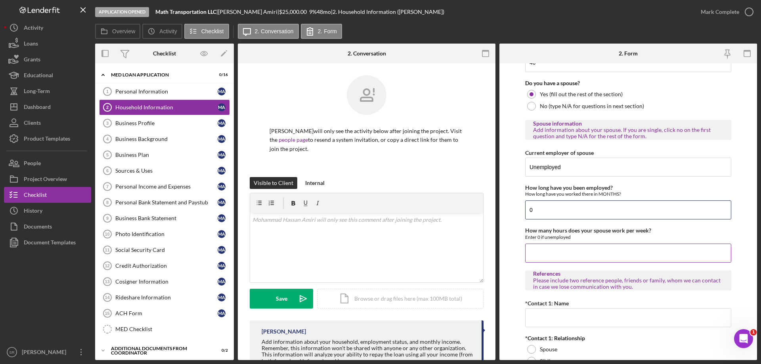
type input "0"
click at [617, 250] on input "How many hours does your spouse work per week?" at bounding box center [628, 253] width 206 height 19
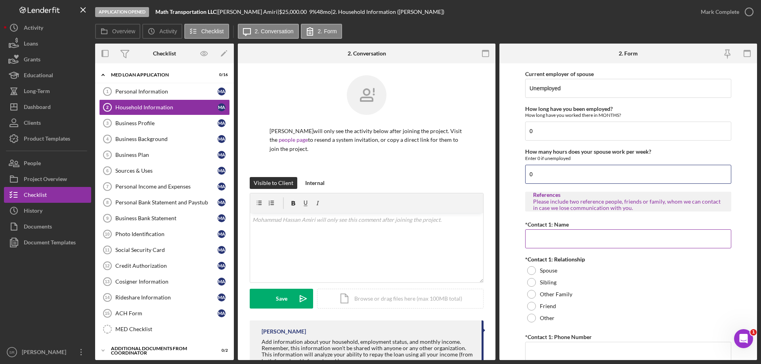
scroll to position [753, 0]
type input "0"
click at [638, 238] on input "*Contact 1: Name" at bounding box center [628, 238] width 206 height 19
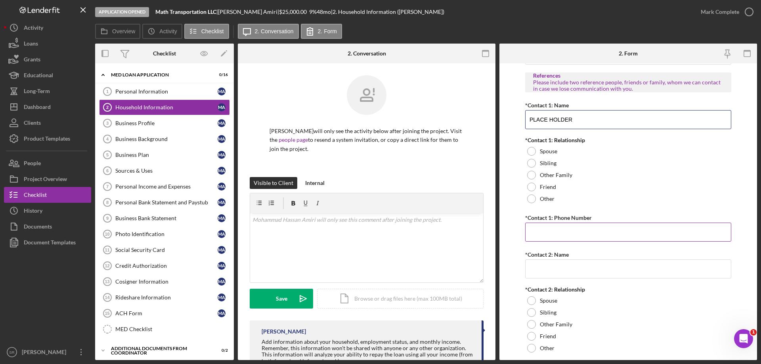
type input "PLACE HOLDER"
click at [559, 238] on input "*Contact 1: Phone Number" at bounding box center [628, 232] width 206 height 19
type input "(111) 111-1111"
click at [602, 123] on input "PLACE HOLDER" at bounding box center [628, 119] width 206 height 19
type input "PLACE HOLDER 1"
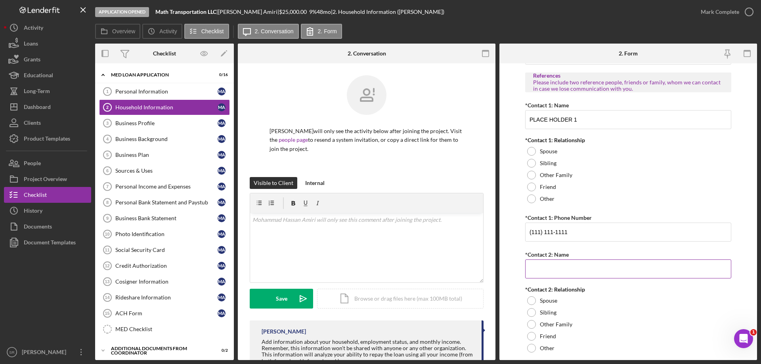
click at [596, 265] on input "*Contact 2: Name" at bounding box center [628, 269] width 206 height 19
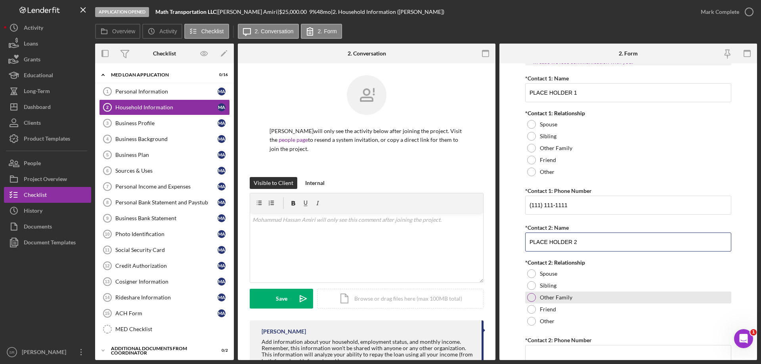
scroll to position [932, 0]
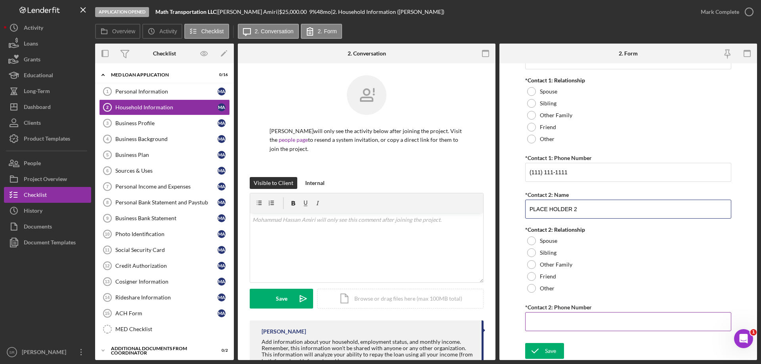
type input "PLACE HOLDER 2"
click at [552, 326] on input "*Contact 2: Phone Number" at bounding box center [628, 321] width 206 height 19
type input "(111) 111-1111"
click at [555, 349] on div "Save" at bounding box center [550, 351] width 11 height 16
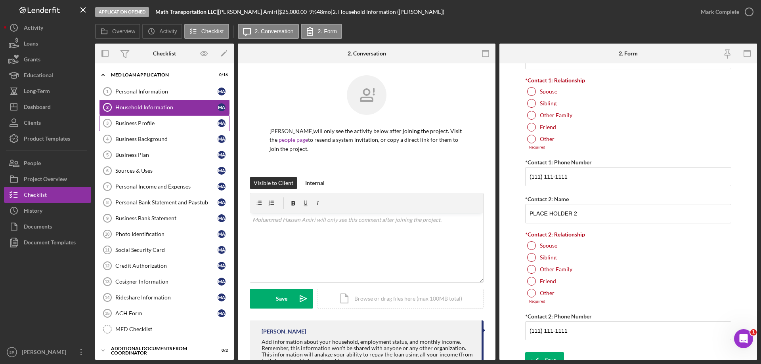
click at [132, 118] on link "Business Profile 3 Business Profile M A" at bounding box center [164, 123] width 131 height 16
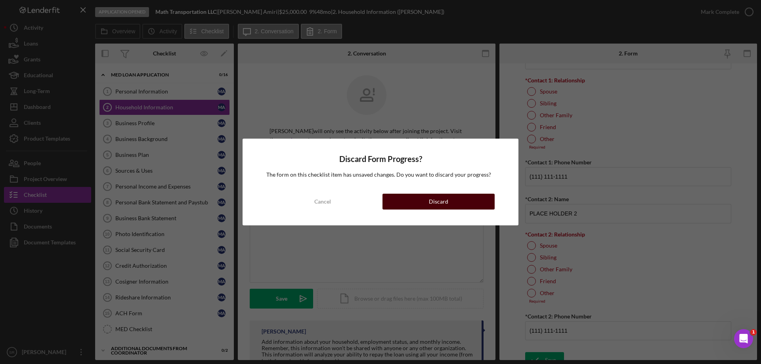
click at [398, 199] on button "Discard" at bounding box center [438, 202] width 112 height 16
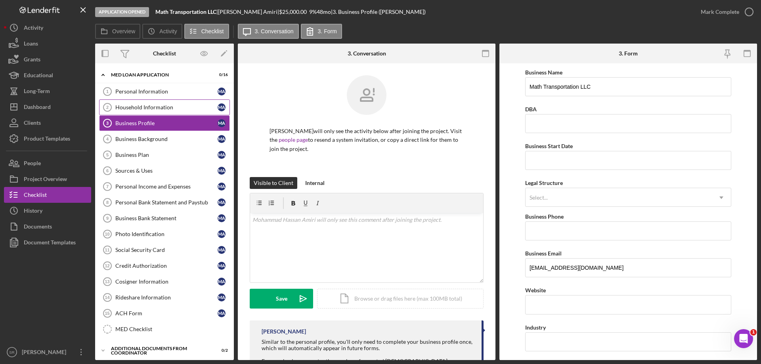
click at [160, 105] on div "Household Information" at bounding box center [166, 107] width 102 height 6
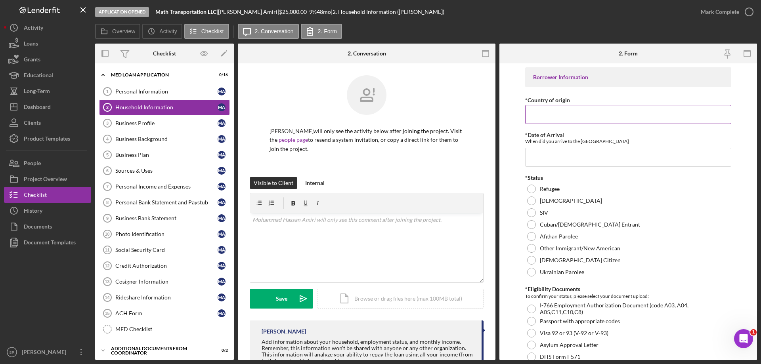
click at [592, 122] on input "*Country of origin" at bounding box center [628, 114] width 206 height 19
type input "[GEOGRAPHIC_DATA]"
click at [581, 153] on input "*Date of Arrival" at bounding box center [628, 157] width 206 height 19
type input "[DATE]"
click at [555, 189] on label "Refugee" at bounding box center [550, 189] width 20 height 6
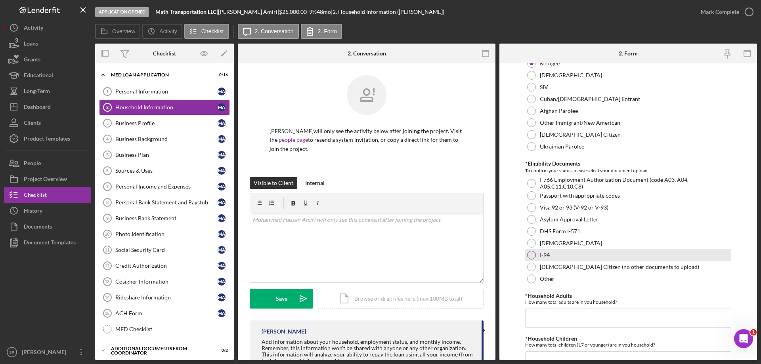
scroll to position [158, 0]
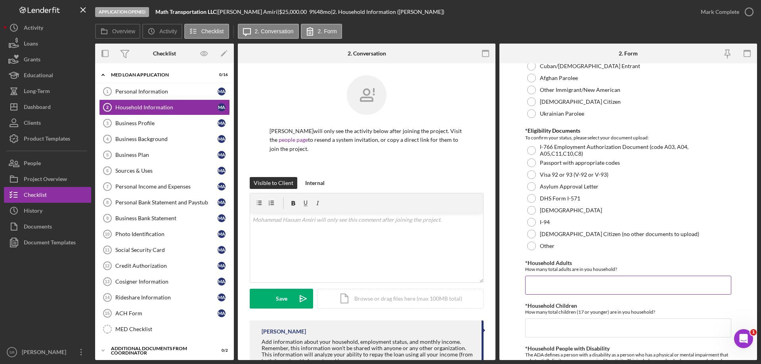
click at [552, 285] on input "*Household Adults" at bounding box center [628, 285] width 206 height 19
click at [542, 244] on label "Other" at bounding box center [547, 246] width 15 height 6
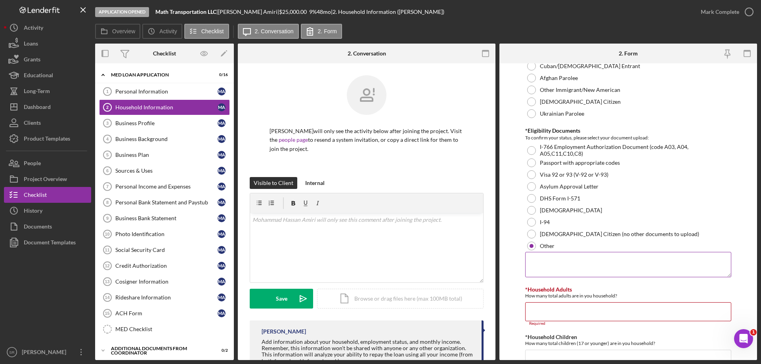
click at [548, 274] on textarea at bounding box center [628, 264] width 206 height 25
click at [548, 272] on textarea at bounding box center [628, 264] width 206 height 25
type textarea "O"
type textarea "U"
type textarea "He is a [DEMOGRAPHIC_DATA] citizen now, but originally arrived as a refugee as …"
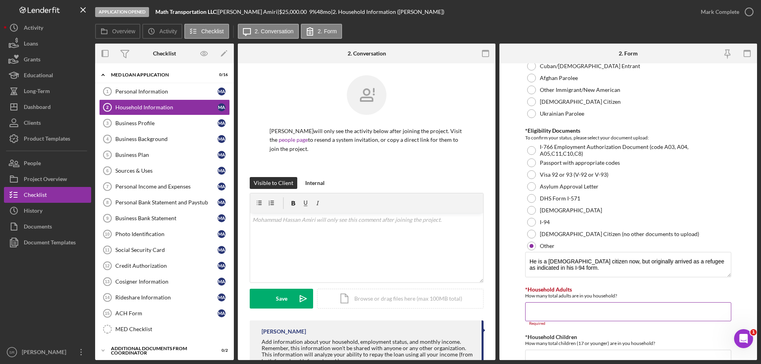
click at [550, 319] on input "*Household Adults" at bounding box center [628, 311] width 206 height 19
type input "2"
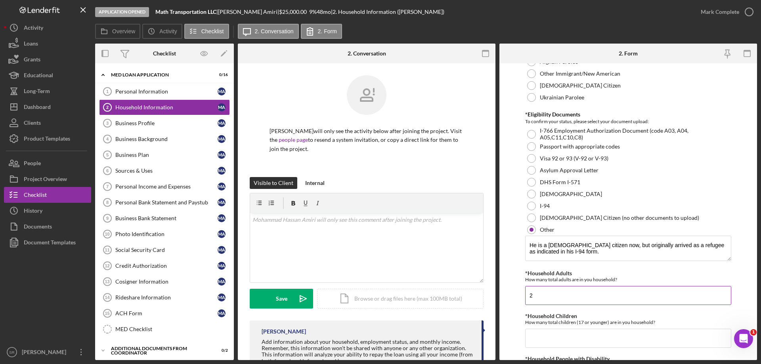
scroll to position [198, 0]
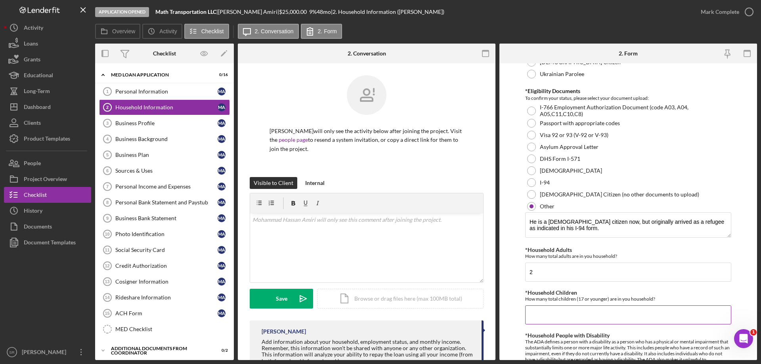
click at [557, 311] on input "*Household Children" at bounding box center [628, 314] width 206 height 19
type input "4"
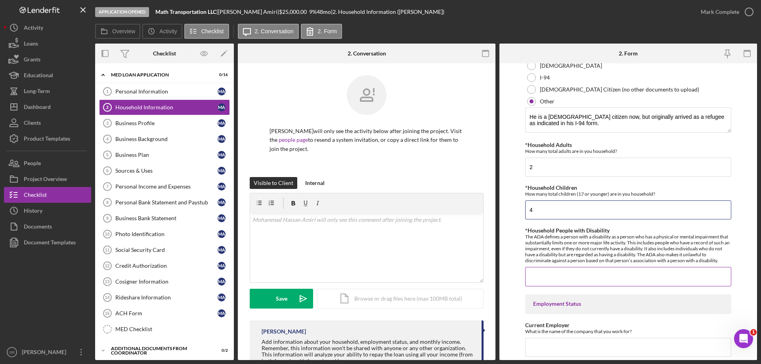
scroll to position [317, 0]
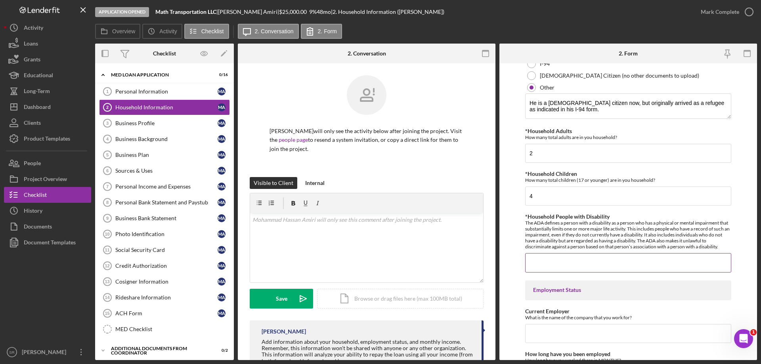
click at [569, 264] on input "*Household People with Disability" at bounding box center [628, 262] width 206 height 19
type input "0"
click at [552, 331] on input "Current Employer" at bounding box center [628, 333] width 206 height 19
type input "Self-employed"
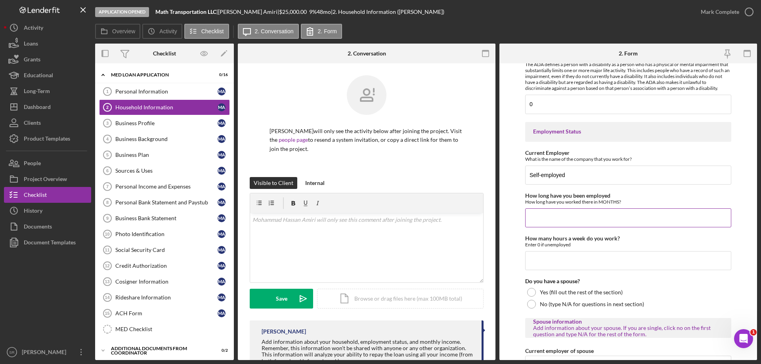
click at [544, 214] on input "How long have you been employed" at bounding box center [628, 217] width 206 height 19
type input "15"
click at [552, 267] on input "How many hours a week do you work?" at bounding box center [628, 260] width 206 height 19
type input "40"
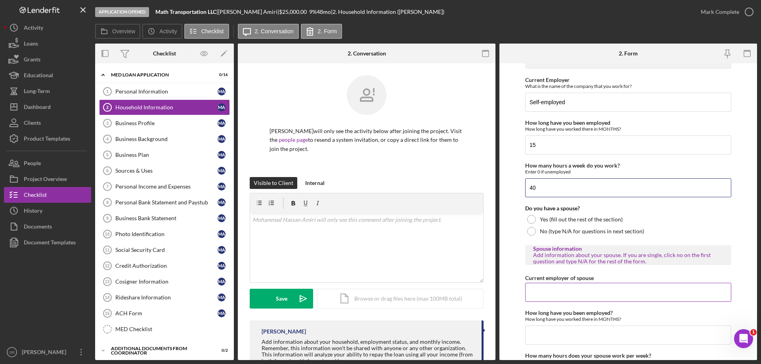
scroll to position [555, 0]
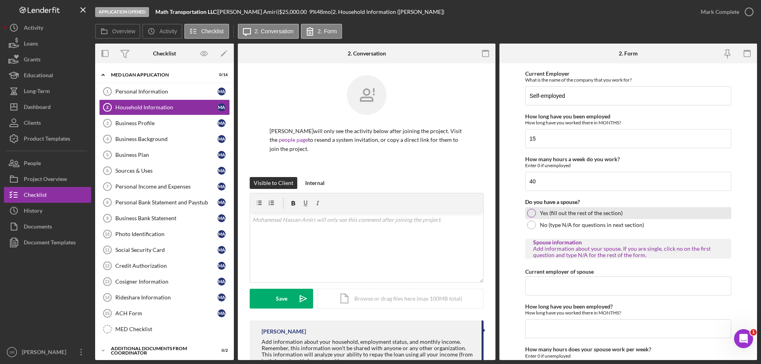
click at [571, 214] on label "Yes (fill out the rest of the section)" at bounding box center [581, 213] width 83 height 6
click at [548, 284] on input "Current employer of spouse" at bounding box center [628, 286] width 206 height 19
type input "Unemployed"
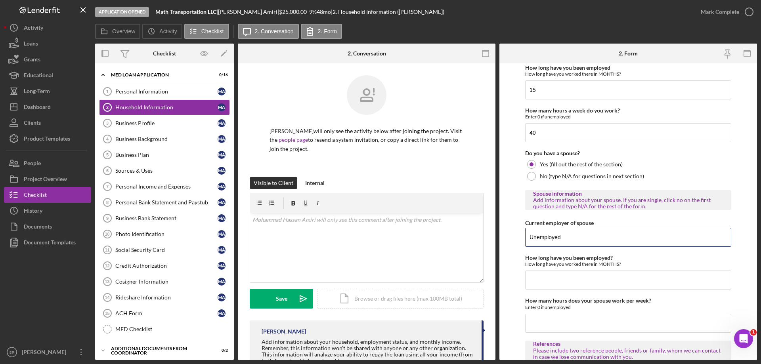
scroll to position [674, 0]
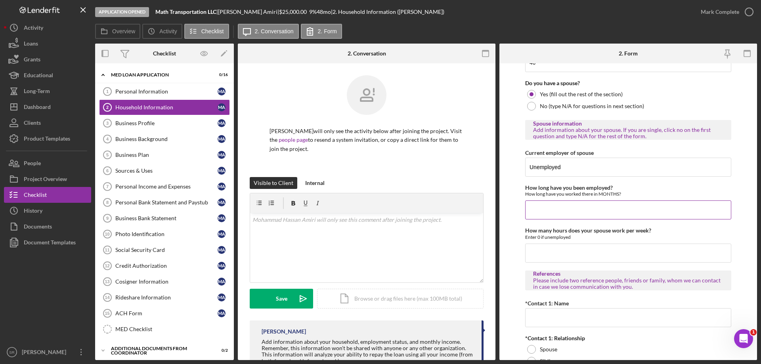
drag, startPoint x: 564, startPoint y: 216, endPoint x: 567, endPoint y: 220, distance: 5.3
click at [564, 216] on input "How long have you been employed?" at bounding box center [628, 209] width 206 height 19
type input "0"
click at [570, 252] on input "How many hours does your spouse work per week?" at bounding box center [628, 253] width 206 height 19
click at [550, 318] on input "*Contact 1: Name" at bounding box center [628, 317] width 206 height 19
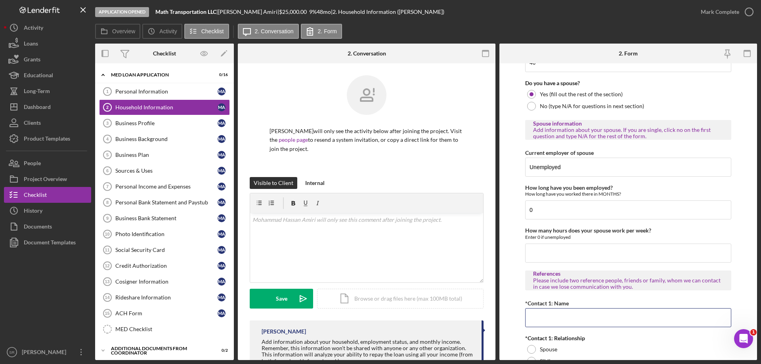
type input "PLACE HOLDER 1"
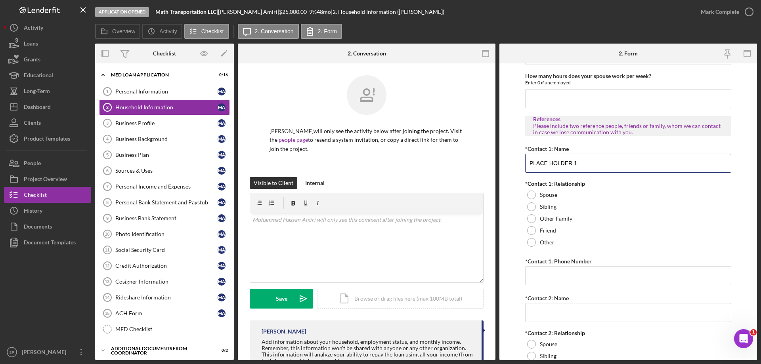
scroll to position [832, 0]
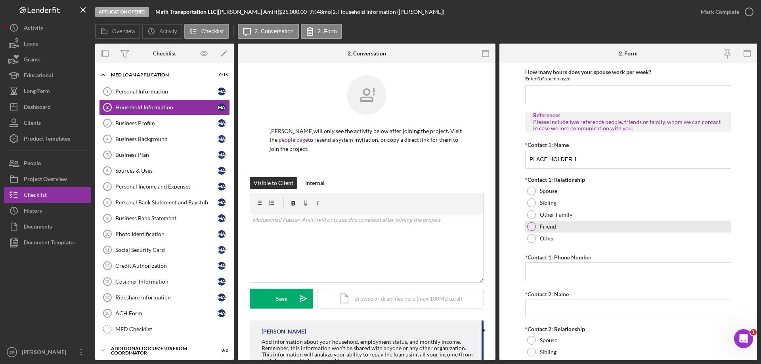
click at [544, 227] on label "Friend" at bounding box center [548, 226] width 16 height 6
click at [550, 281] on input "*Contact 1: Phone Number" at bounding box center [628, 271] width 206 height 19
type input "(111) 111-1111"
click at [563, 312] on input "*Contact 2: Name" at bounding box center [628, 308] width 206 height 19
type input "PLACE HOLDER 2"
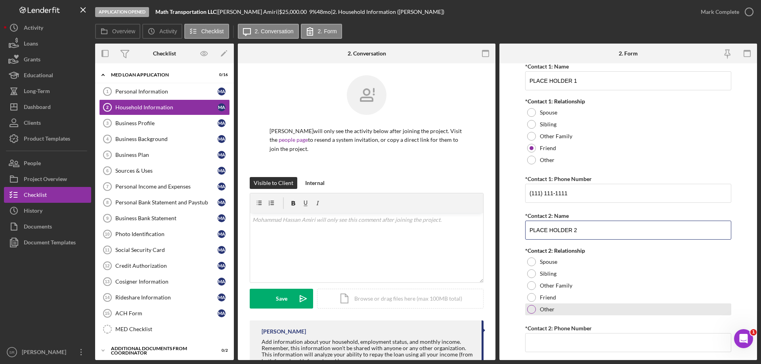
scroll to position [911, 0]
click at [557, 307] on div "Other" at bounding box center [628, 309] width 206 height 12
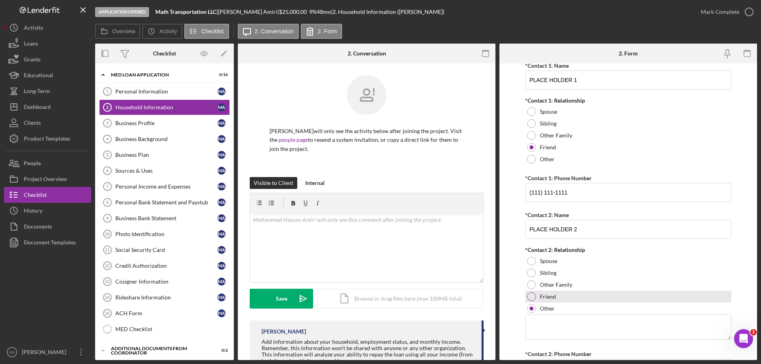
click at [556, 298] on div "Friend" at bounding box center [628, 297] width 206 height 12
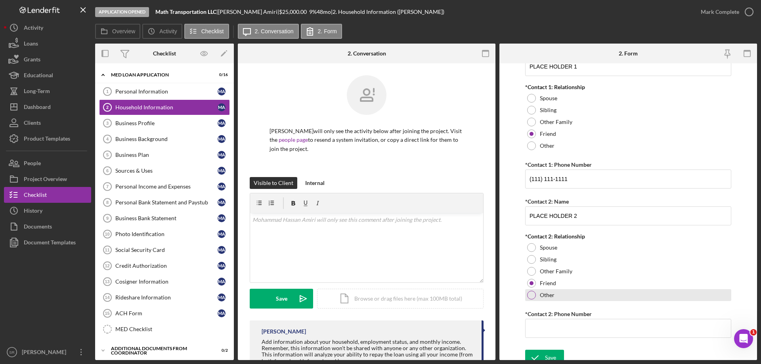
scroll to position [932, 0]
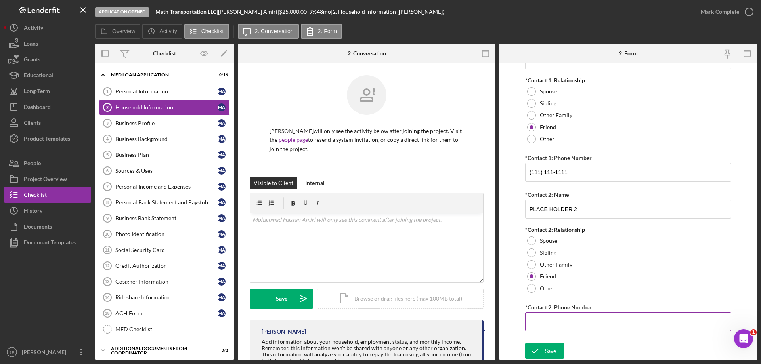
click at [567, 323] on input "*Contact 2: Phone Number" at bounding box center [628, 321] width 206 height 19
type input "(111) 111-1111"
click at [551, 349] on div "Save" at bounding box center [550, 351] width 11 height 16
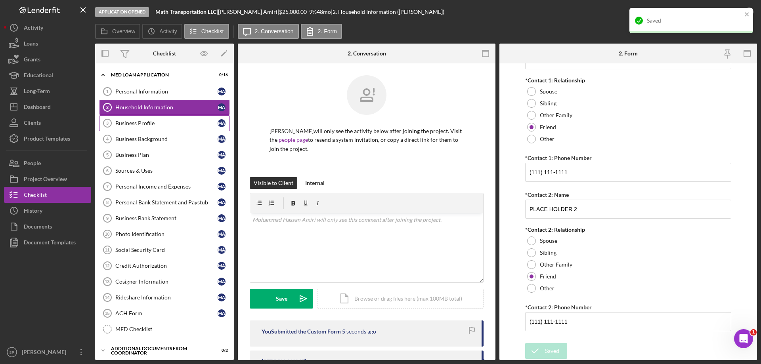
click at [134, 124] on div "Business Profile" at bounding box center [166, 123] width 102 height 6
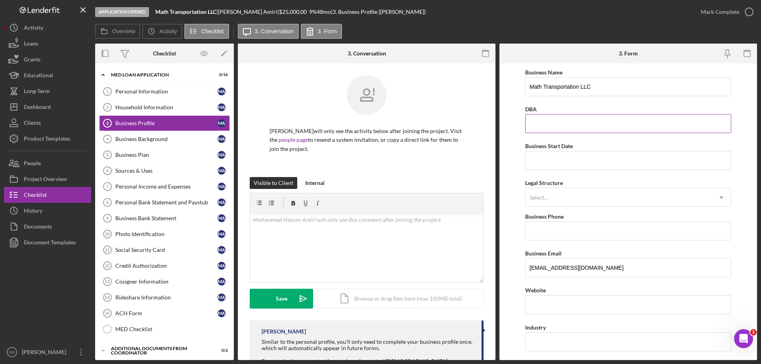
click at [546, 128] on input "DBA" at bounding box center [628, 123] width 206 height 19
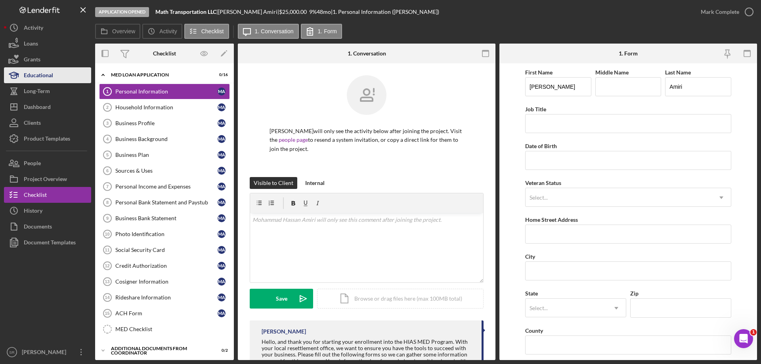
click at [32, 68] on div "Educational" at bounding box center [38, 76] width 29 height 18
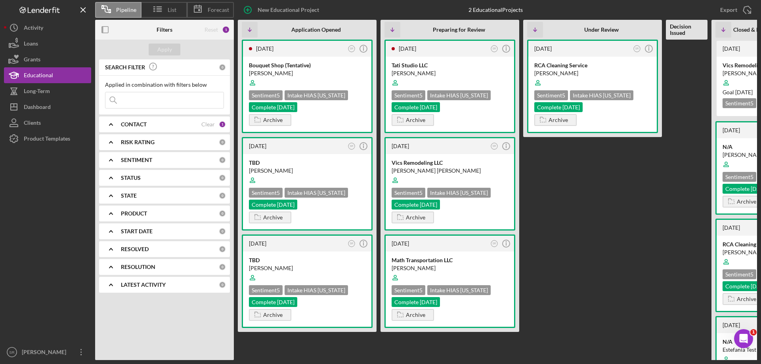
click at [149, 124] on div "CONTACT" at bounding box center [161, 124] width 80 height 6
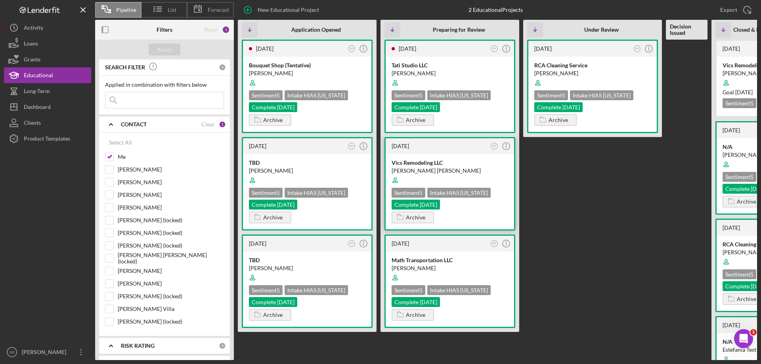
click at [485, 192] on div "Sentiment 5 Intake HIAS [US_STATE] Complete [DATE]" at bounding box center [449, 199] width 116 height 22
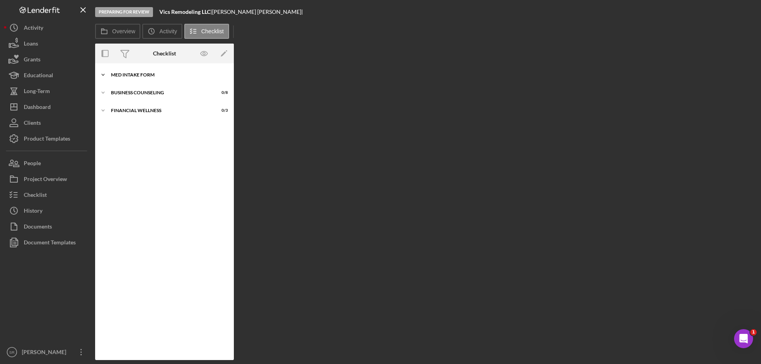
click at [131, 70] on div "Icon/Expander MED Intake Form 10 / 10" at bounding box center [164, 75] width 139 height 16
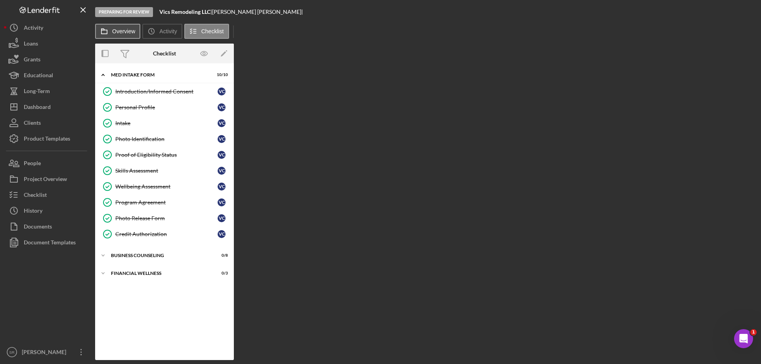
click at [120, 31] on label "Overview" at bounding box center [123, 31] width 23 height 6
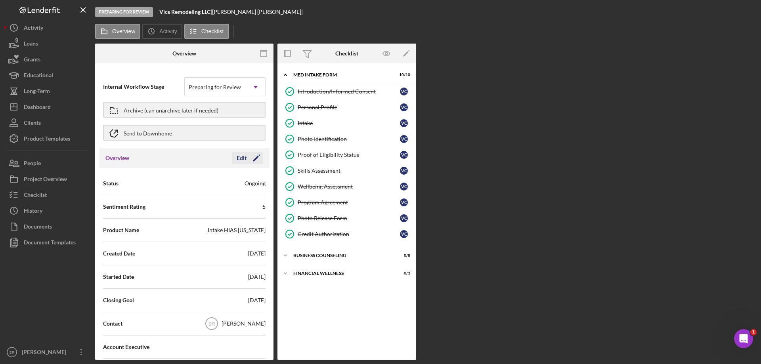
click at [253, 160] on icon "Icon/Edit" at bounding box center [256, 158] width 20 height 20
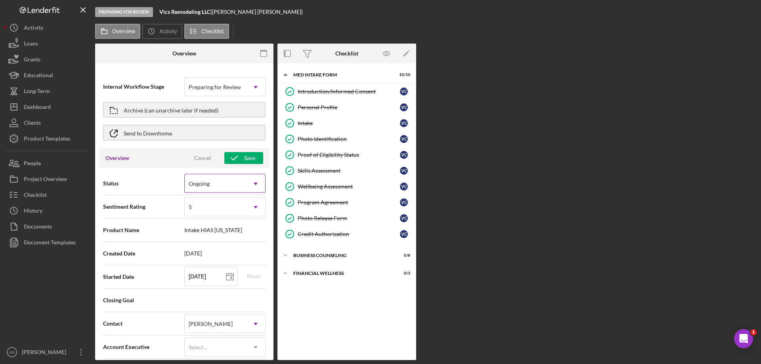
click at [246, 186] on icon "Icon/Dropdown Arrow" at bounding box center [255, 183] width 19 height 19
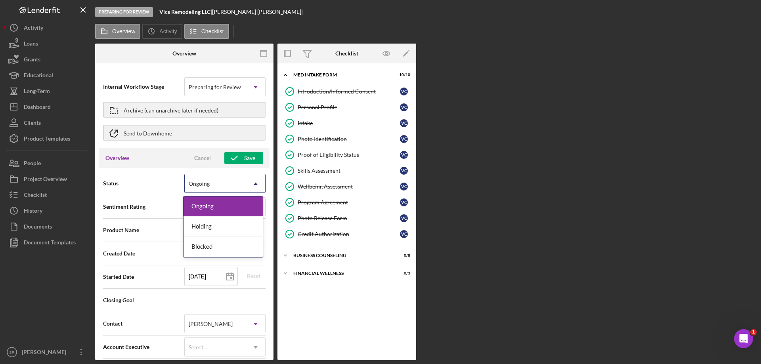
click at [144, 186] on span "Status" at bounding box center [143, 183] width 81 height 8
click at [201, 186] on div "Ongoing" at bounding box center [199, 184] width 21 height 6
click at [140, 191] on div "Status 3 results available. Use Up and Down to choose options, press Enter to s…" at bounding box center [184, 184] width 162 height 20
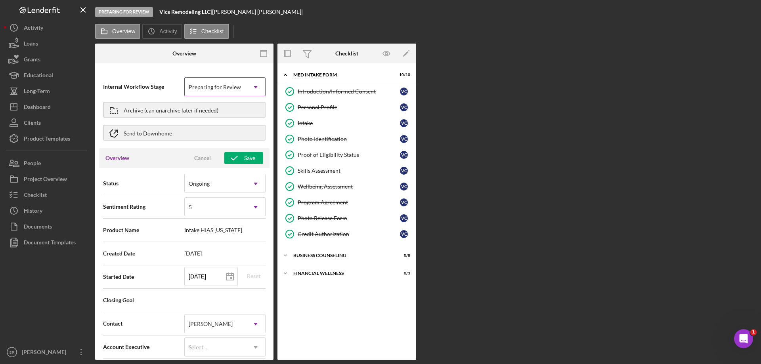
click at [229, 85] on div "Preparing for Review" at bounding box center [215, 87] width 52 height 6
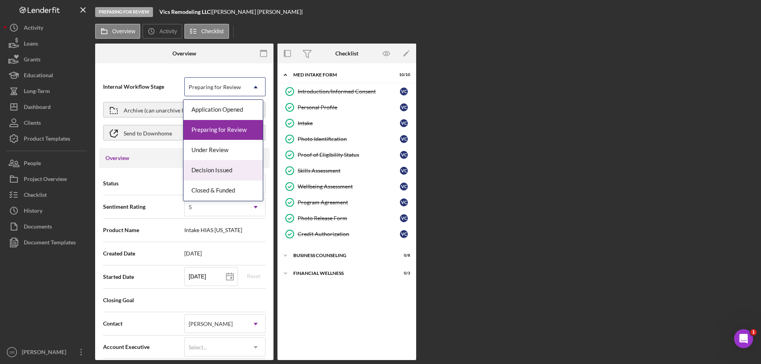
click at [246, 168] on div "Decision Issued" at bounding box center [222, 170] width 79 height 20
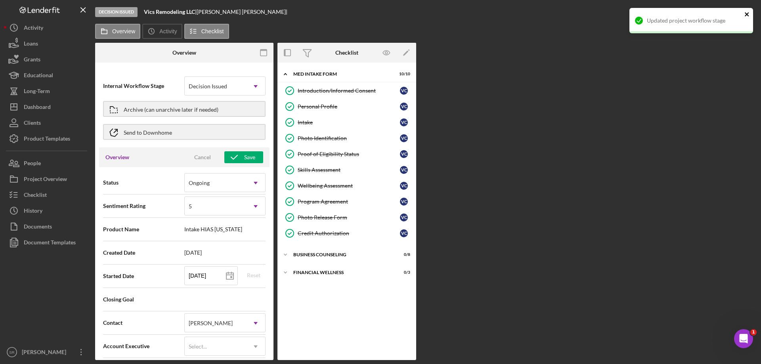
click at [745, 17] on icon "close" at bounding box center [747, 14] width 6 height 6
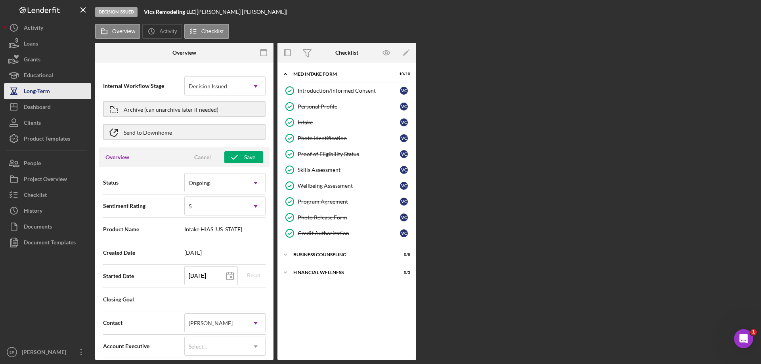
click at [42, 97] on div "Long-Term" at bounding box center [37, 92] width 26 height 18
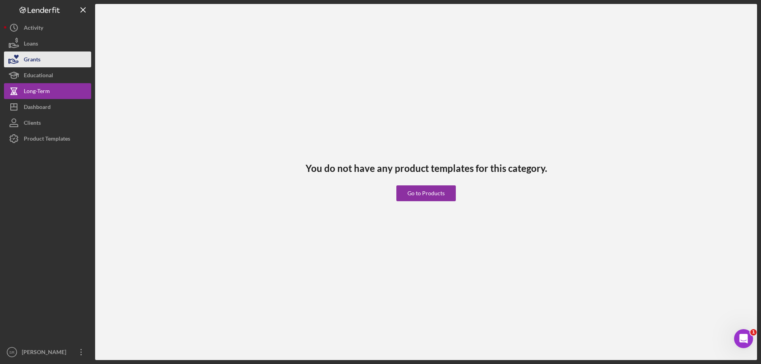
click at [34, 61] on div "Grants" at bounding box center [32, 61] width 17 height 18
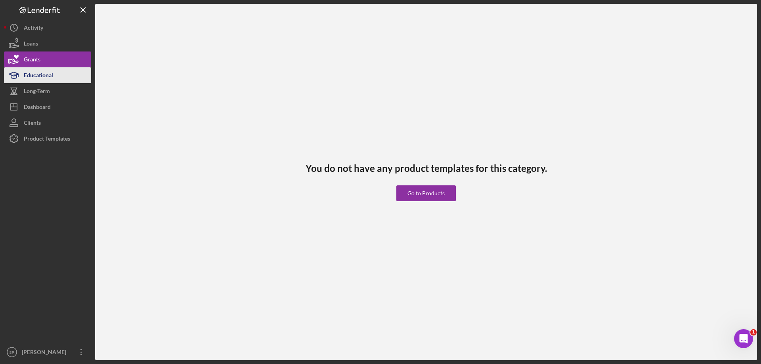
click at [47, 73] on div "Educational" at bounding box center [38, 76] width 29 height 18
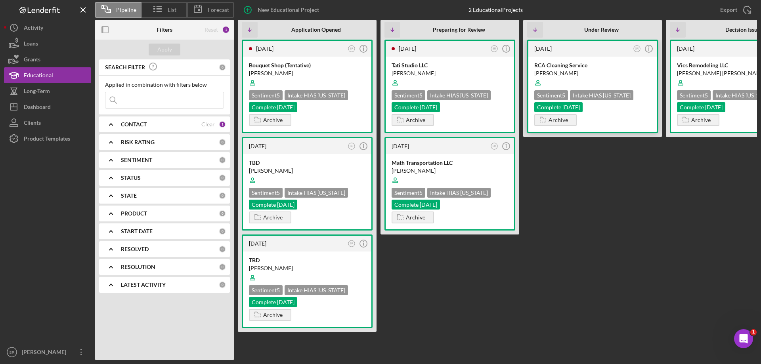
click at [594, 118] on div "RCA Cleaning Service Carlos Chavez Sentiment 5 Intake HIAS Ohio Complete 4/28/2…" at bounding box center [592, 94] width 128 height 75
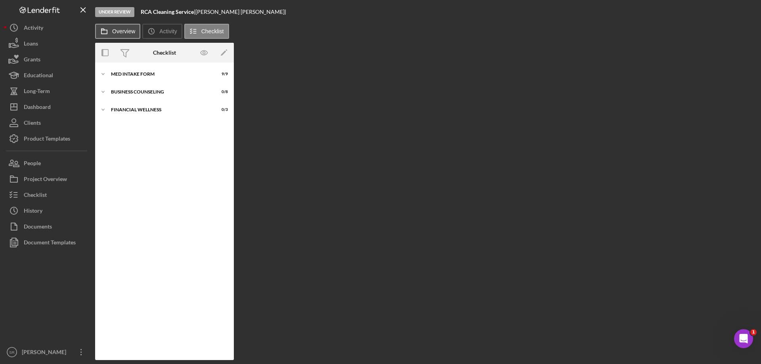
click at [122, 28] on button "Overview" at bounding box center [117, 31] width 45 height 15
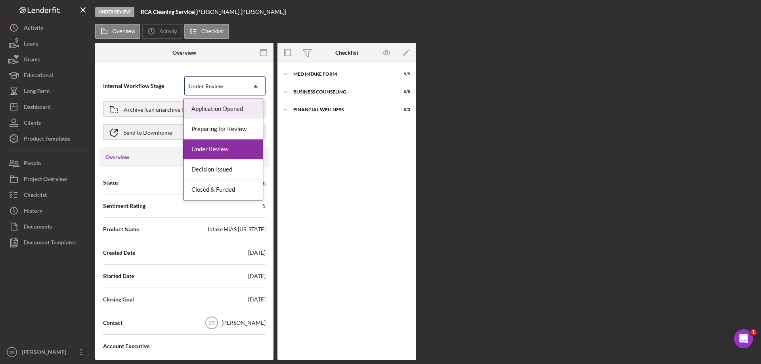
click at [246, 84] on icon "Icon/Dropdown Arrow" at bounding box center [255, 86] width 19 height 19
click at [245, 169] on div "Decision Issued" at bounding box center [222, 170] width 79 height 20
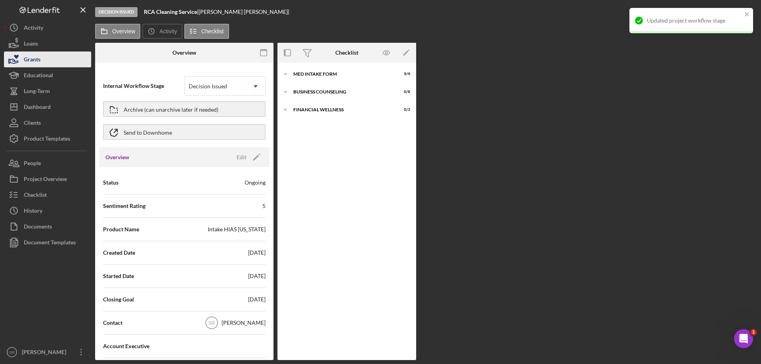
click at [48, 67] on button "Grants" at bounding box center [47, 60] width 87 height 16
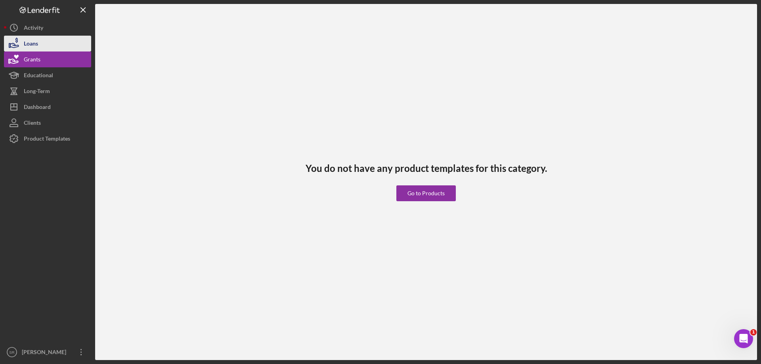
click at [45, 44] on button "Loans" at bounding box center [47, 44] width 87 height 16
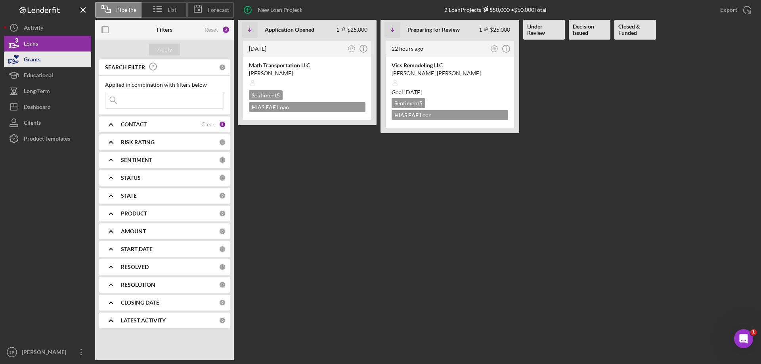
click at [50, 67] on button "Grants" at bounding box center [47, 60] width 87 height 16
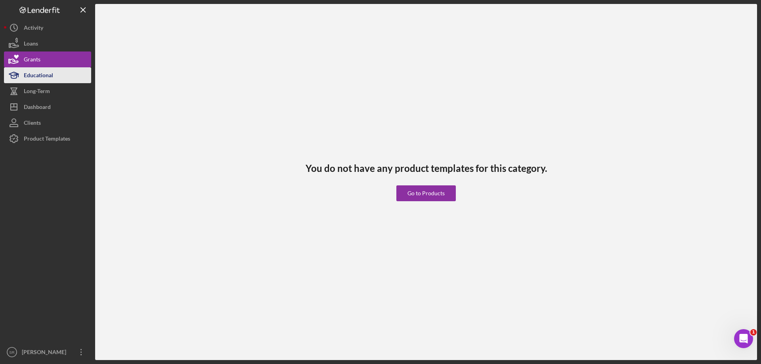
click at [53, 73] on div "Educational" at bounding box center [38, 76] width 29 height 18
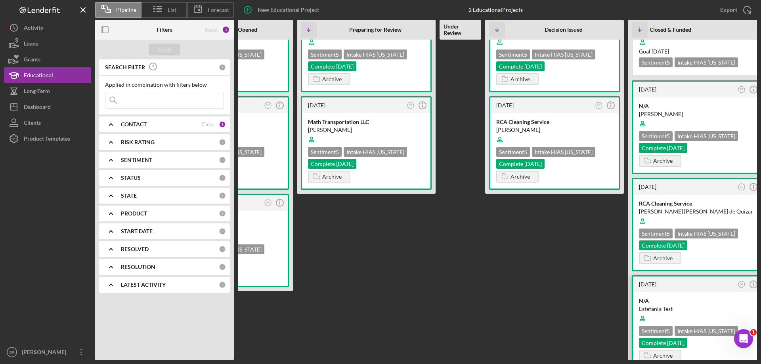
scroll to position [79, 0]
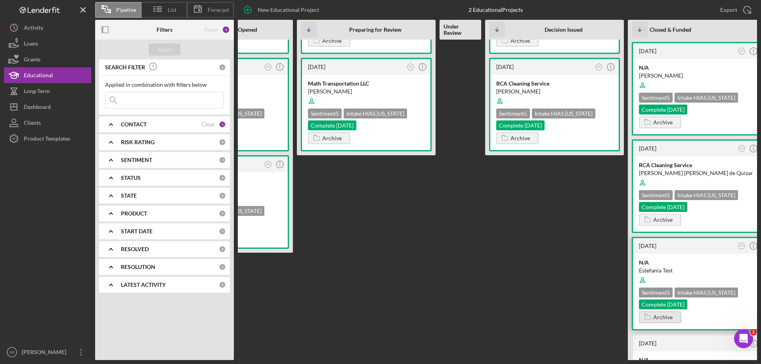
click at [670, 321] on div "Archive" at bounding box center [662, 317] width 19 height 12
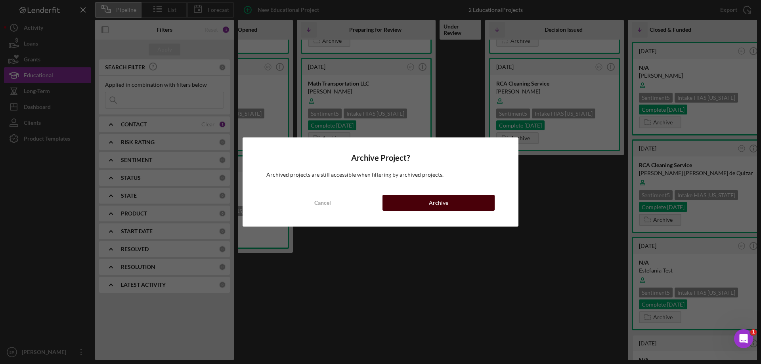
click at [427, 204] on button "Archive" at bounding box center [438, 203] width 112 height 16
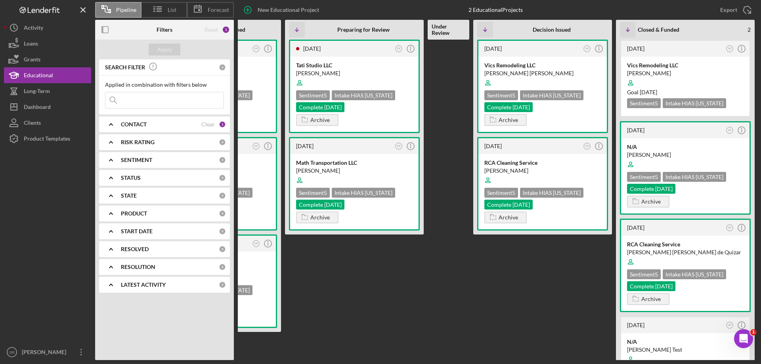
scroll to position [0, 97]
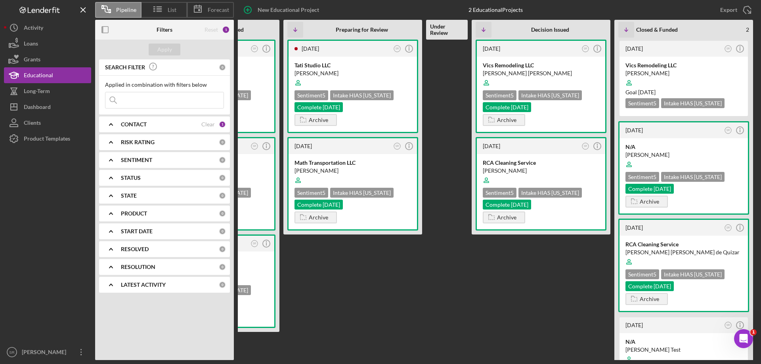
click at [346, 280] on Review "4 days ago SR Icon/Info Tati Studio LLC Tetiana Saeed Sentiment 5 Intake HIAS O…" at bounding box center [352, 200] width 139 height 321
click at [739, 47] on icon "Icon/Info" at bounding box center [740, 49] width 20 height 20
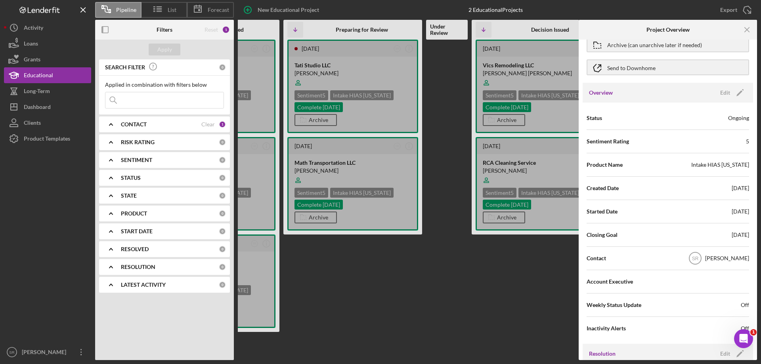
scroll to position [0, 0]
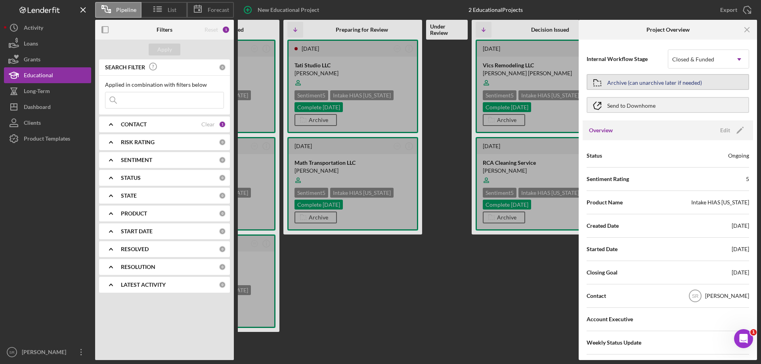
click at [626, 86] on div "Archive (can unarchive later if needed)" at bounding box center [654, 82] width 95 height 14
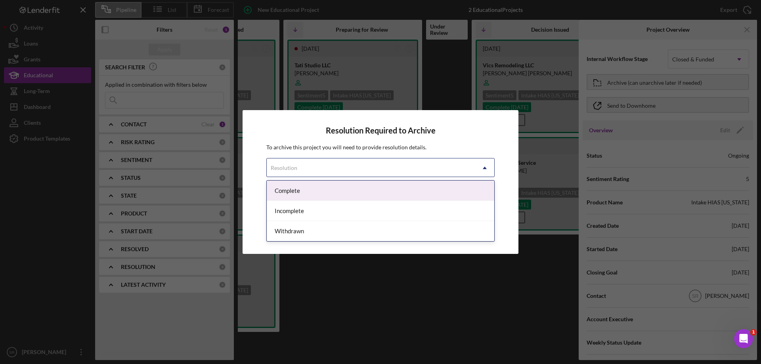
click at [374, 172] on div "Resolution" at bounding box center [371, 168] width 208 height 18
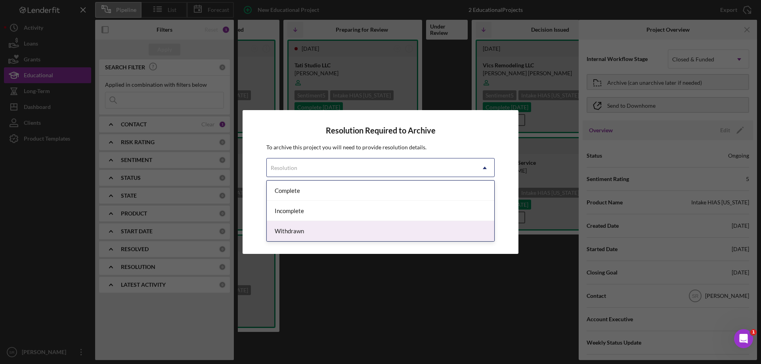
click at [344, 232] on div "Withdrawn" at bounding box center [380, 231] width 227 height 20
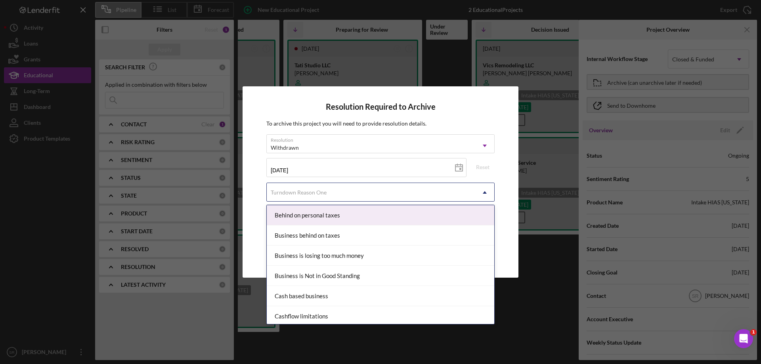
click at [307, 200] on div "Turndown Reason One" at bounding box center [371, 192] width 208 height 18
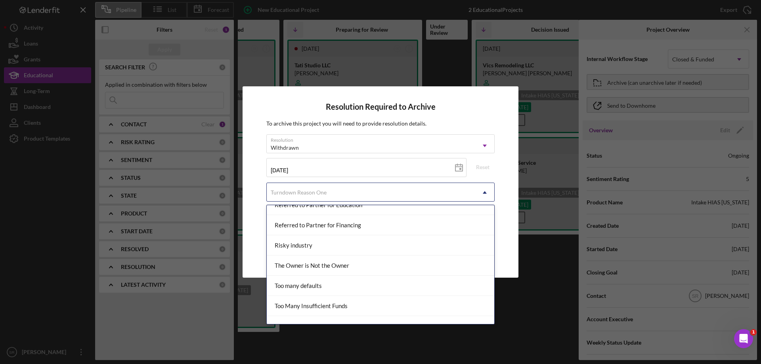
scroll to position [892, 0]
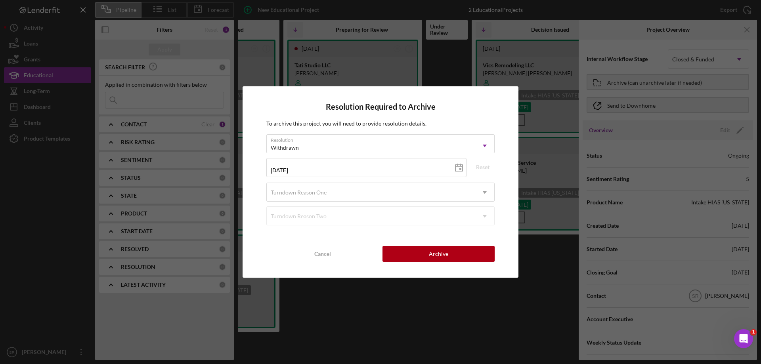
click at [259, 242] on div "Resolution Required to Archive To archive this project you will need to provide…" at bounding box center [380, 181] width 276 height 191
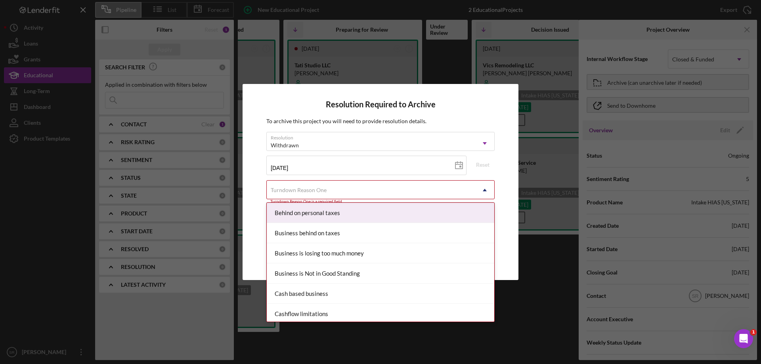
click at [332, 192] on div "Turndown Reason One" at bounding box center [371, 190] width 208 height 18
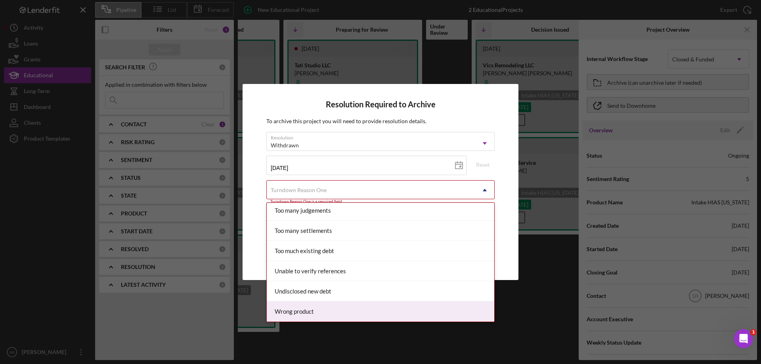
click at [368, 310] on div "Wrong product" at bounding box center [380, 312] width 227 height 20
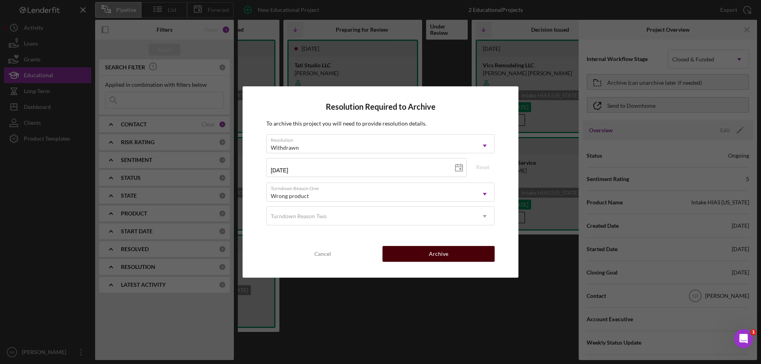
click at [414, 258] on button "Archive" at bounding box center [438, 254] width 112 height 16
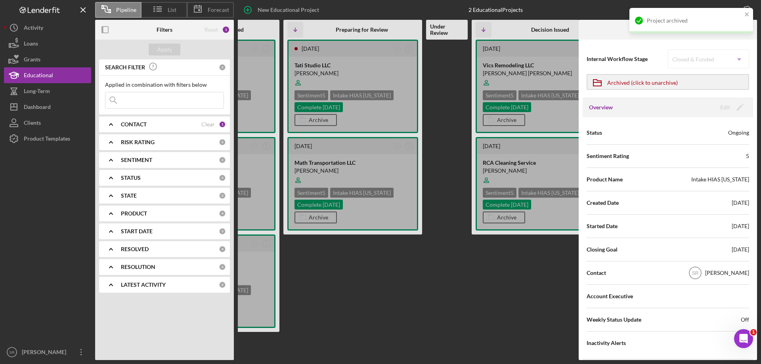
click at [409, 319] on Review "4 days ago SR Icon/Info Tati Studio LLC Tetiana Saeed Sentiment 5 Intake HIAS O…" at bounding box center [352, 200] width 139 height 321
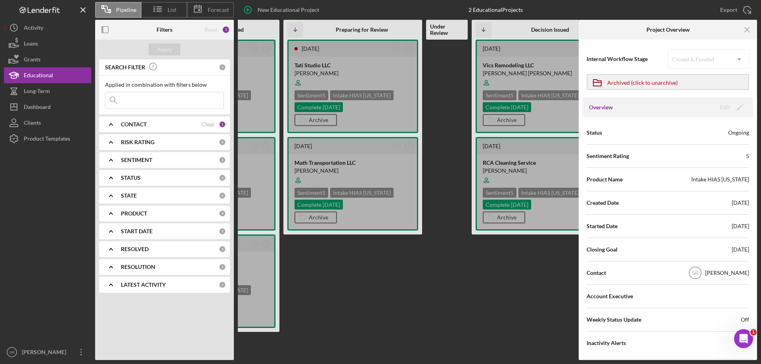
click at [449, 284] on Review at bounding box center [447, 200] width 42 height 321
click at [745, 31] on line "button" at bounding box center [747, 29] width 4 height 4
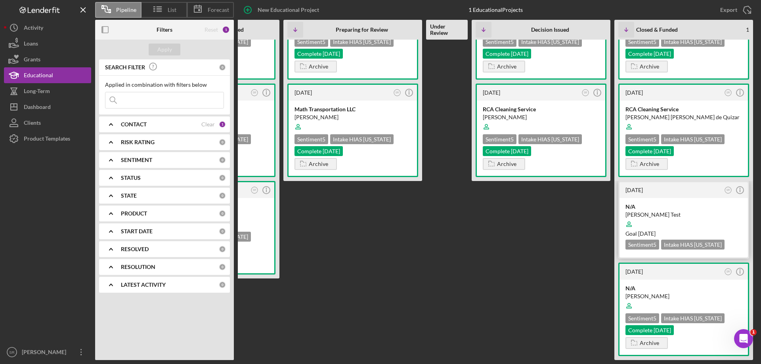
scroll to position [59, 0]
click at [689, 211] on div "[PERSON_NAME] Test" at bounding box center [683, 215] width 116 height 8
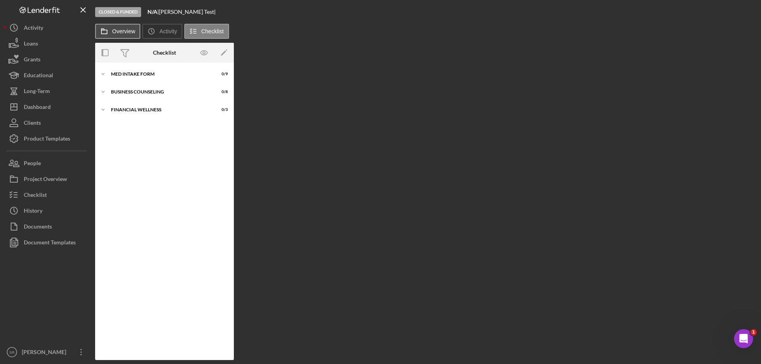
click at [124, 34] on button "Overview" at bounding box center [117, 31] width 45 height 15
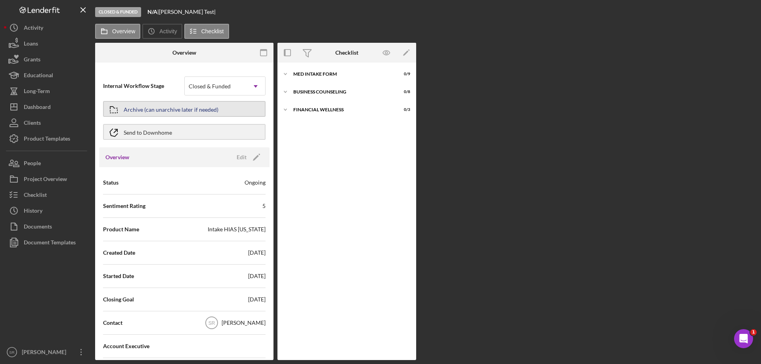
click at [150, 114] on div "Archive (can unarchive later if needed)" at bounding box center [171, 109] width 95 height 14
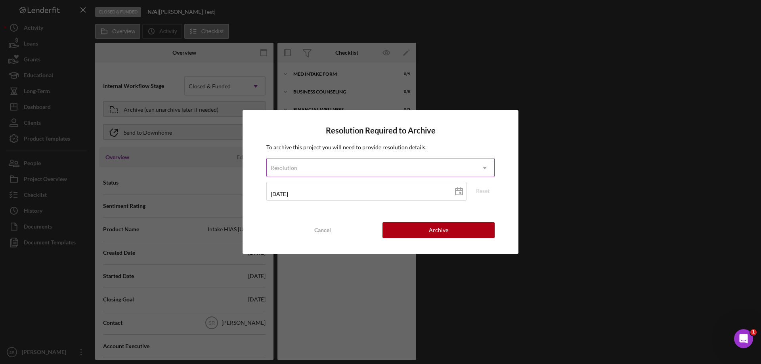
click at [337, 160] on div "Resolution" at bounding box center [371, 168] width 208 height 18
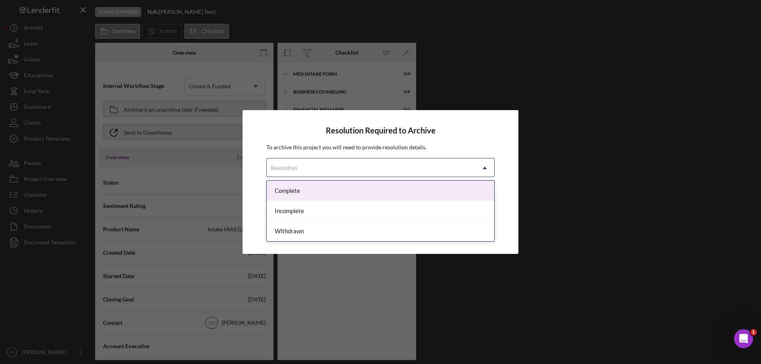
click at [370, 187] on div "Complete" at bounding box center [380, 191] width 227 height 20
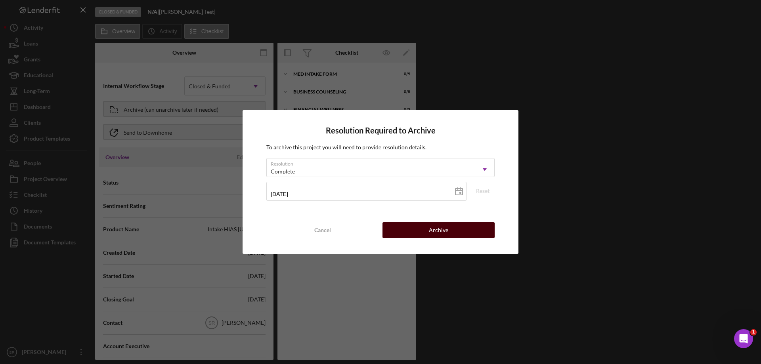
click at [435, 235] on div "Archive" at bounding box center [438, 230] width 19 height 16
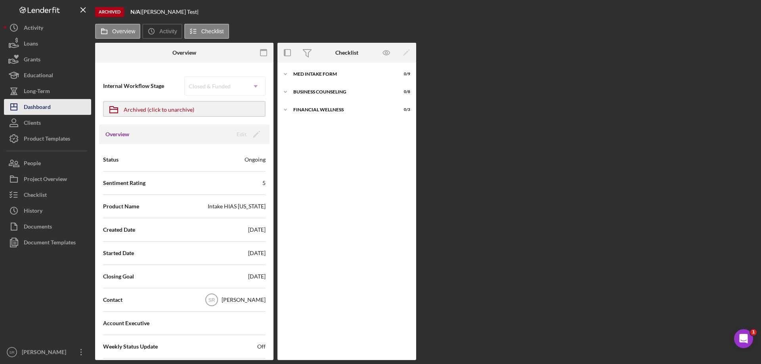
click at [34, 111] on div "Dashboard" at bounding box center [37, 108] width 27 height 18
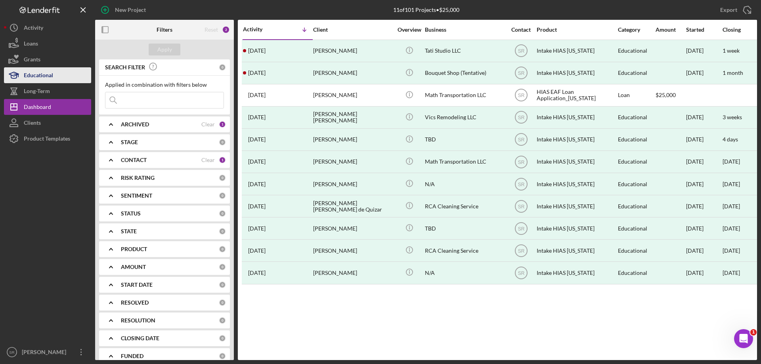
click at [49, 74] on div "Educational" at bounding box center [38, 76] width 29 height 18
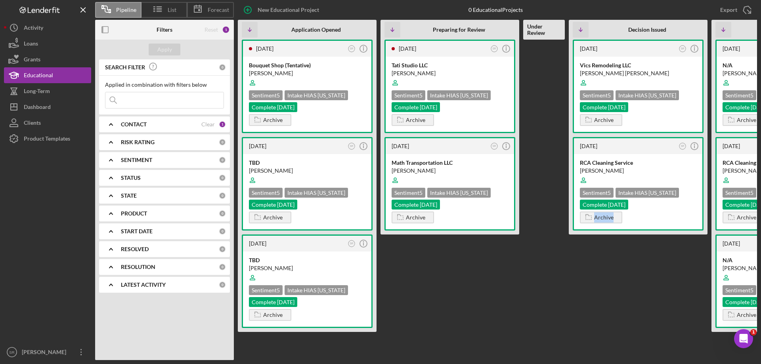
drag, startPoint x: 594, startPoint y: 354, endPoint x: 633, endPoint y: 353, distance: 38.4
click at [631, 348] on Issued "3 weeks ago SR Icon/Info Vics Remodeling LLC Victor Castillo Gonzalez Sentiment…" at bounding box center [638, 200] width 139 height 321
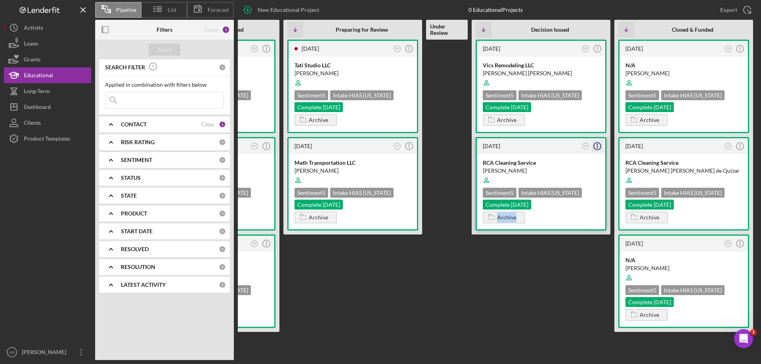
click at [598, 148] on icon "Icon/Info" at bounding box center [597, 146] width 20 height 20
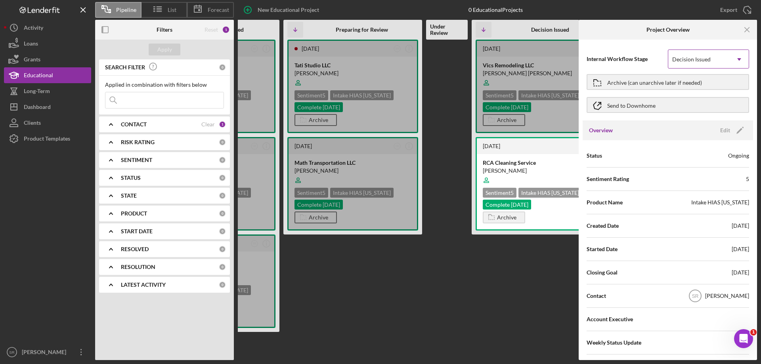
click at [698, 61] on div "Decision Issued" at bounding box center [691, 59] width 38 height 6
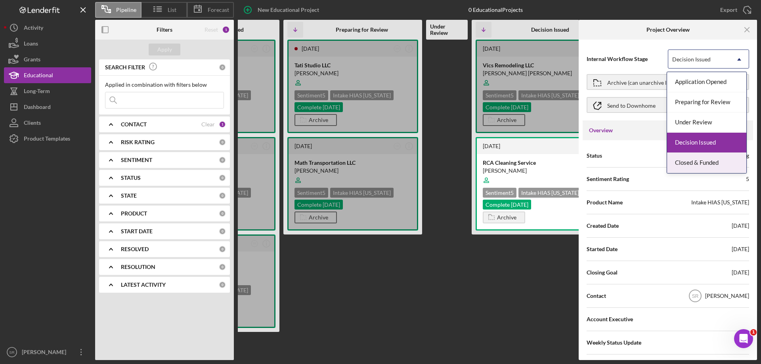
click at [706, 163] on div "Closed & Funded" at bounding box center [706, 163] width 79 height 20
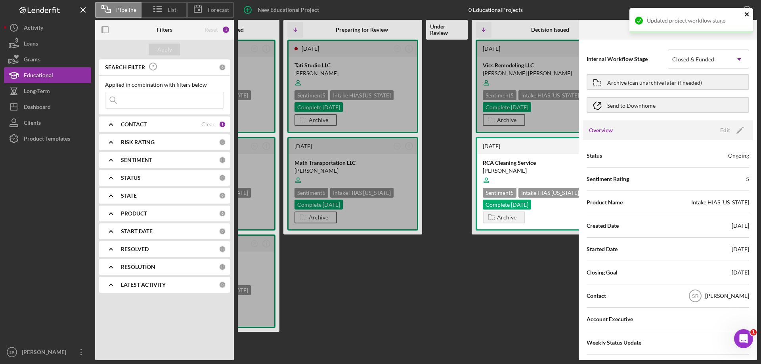
click at [746, 11] on icon "close" at bounding box center [747, 14] width 6 height 6
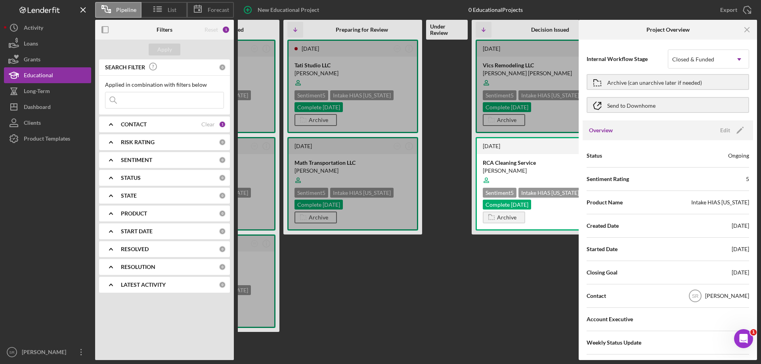
click at [743, 28] on div "Pipeline List Forecast New Educational Project 0 Educational Projects Export Ic…" at bounding box center [380, 182] width 761 height 364
click at [747, 29] on line "button" at bounding box center [747, 29] width 4 height 4
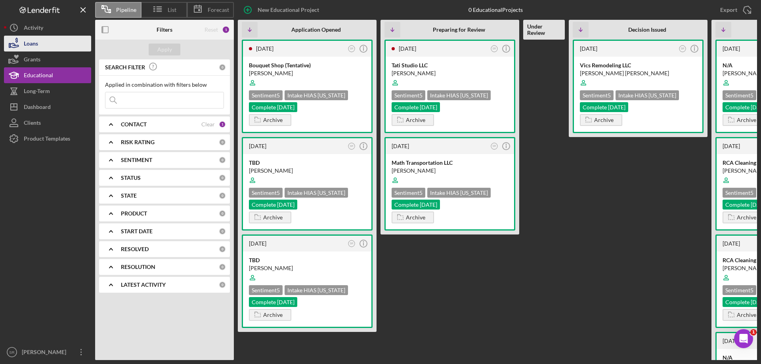
click at [27, 46] on div "Loans" at bounding box center [31, 45] width 14 height 18
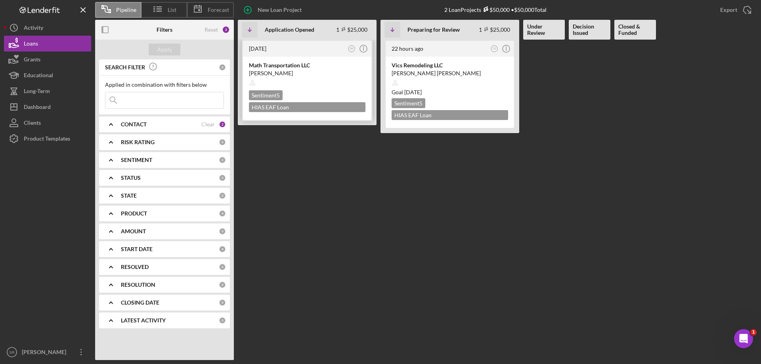
click at [323, 87] on div at bounding box center [307, 82] width 116 height 15
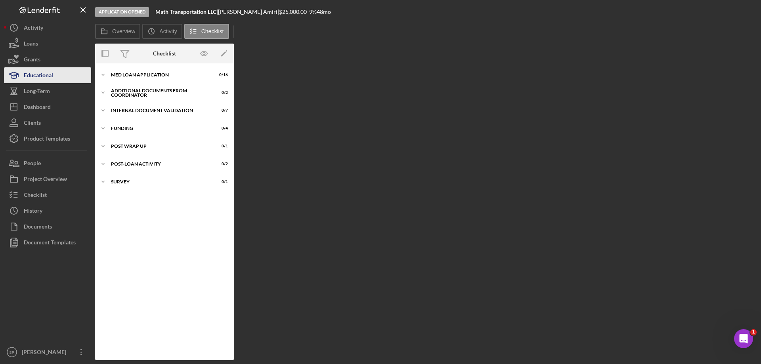
drag, startPoint x: 32, startPoint y: 87, endPoint x: 31, endPoint y: 76, distance: 11.7
click at [33, 87] on div "Long-Term" at bounding box center [37, 92] width 26 height 18
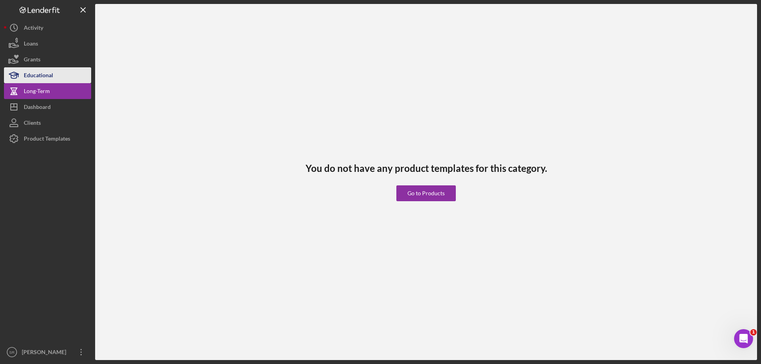
click at [35, 70] on div "Educational" at bounding box center [38, 76] width 29 height 18
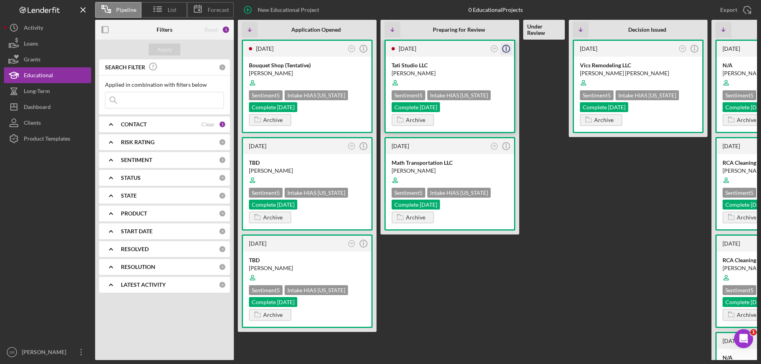
click at [502, 49] on icon "Icon/Info" at bounding box center [506, 49] width 20 height 20
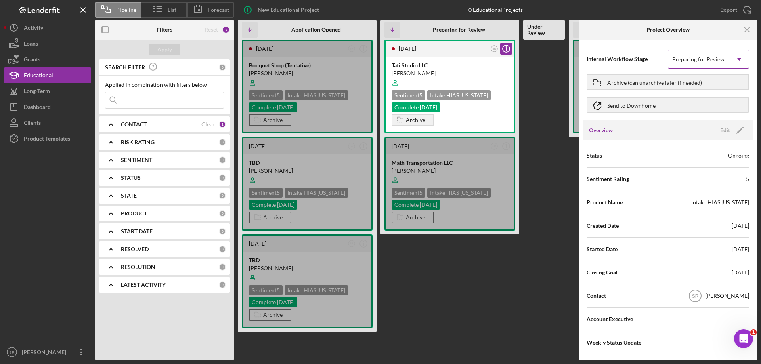
click at [696, 59] on div "Preparing for Review" at bounding box center [698, 59] width 52 height 6
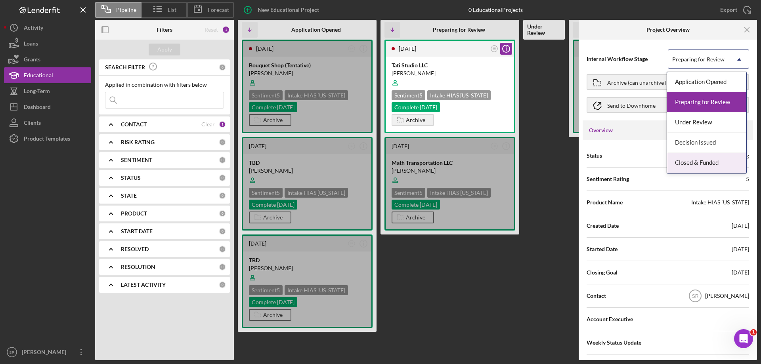
click at [699, 166] on div "Closed & Funded" at bounding box center [706, 163] width 79 height 20
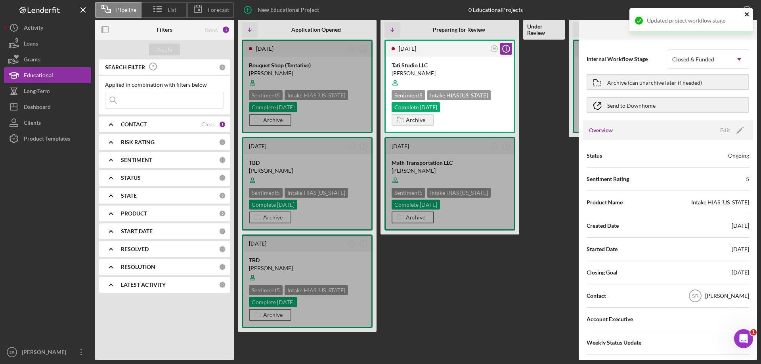
click at [748, 13] on icon "close" at bounding box center [747, 14] width 6 height 6
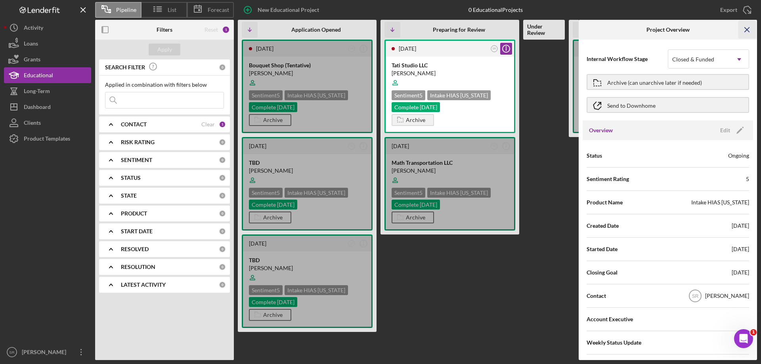
click at [749, 37] on icon "Icon/Menu Close" at bounding box center [747, 30] width 18 height 18
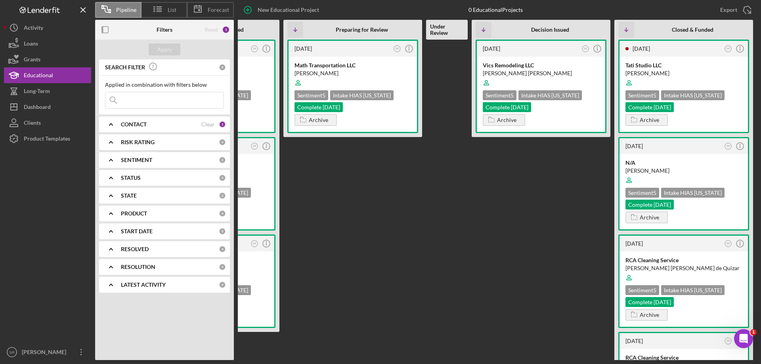
click at [511, 235] on Issued "[DATE] SR Icon/Info Vics Remodeling LLC [PERSON_NAME] [PERSON_NAME] Sentiment 5…" at bounding box center [541, 200] width 139 height 321
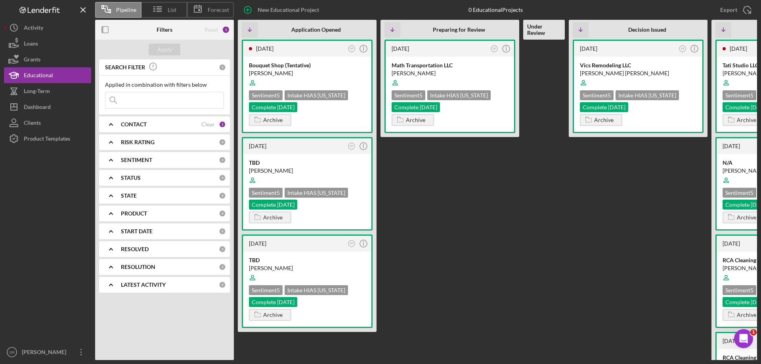
click at [462, 229] on Review "[DATE] SR Icon/Info Math Transportation LLC [PERSON_NAME] Sentiment 5 Intake HI…" at bounding box center [449, 200] width 139 height 321
click at [445, 198] on Review "[DATE] SR Icon/Info Math Transportation LLC [PERSON_NAME] Sentiment 5 Intake HI…" at bounding box center [449, 200] width 139 height 321
click at [490, 8] on div "0 Educational Projects" at bounding box center [495, 10] width 54 height 6
click at [45, 36] on button "Loans" at bounding box center [47, 44] width 87 height 16
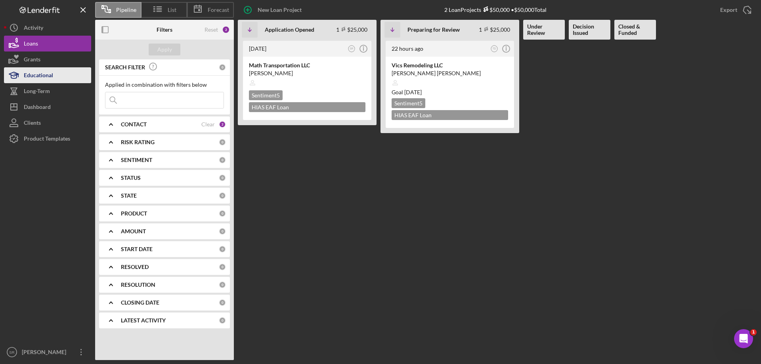
click at [52, 70] on div "Educational" at bounding box center [38, 76] width 29 height 18
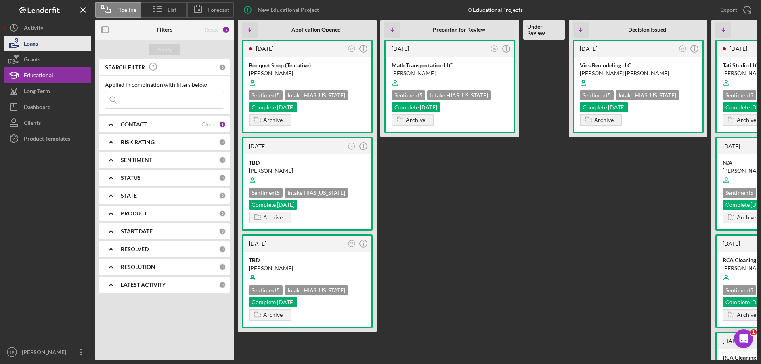
click at [38, 42] on div "Loans" at bounding box center [31, 45] width 14 height 18
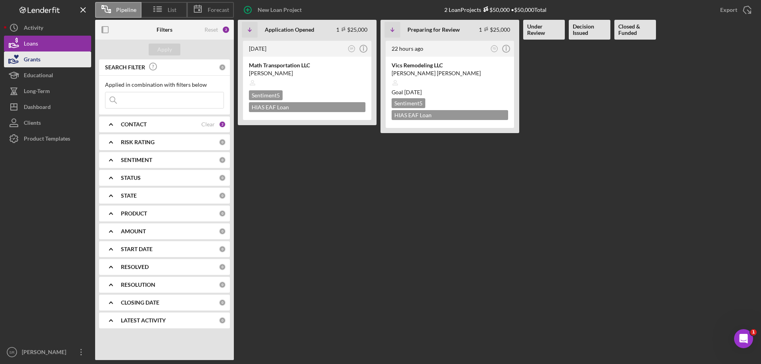
click at [44, 62] on button "Grants" at bounding box center [47, 60] width 87 height 16
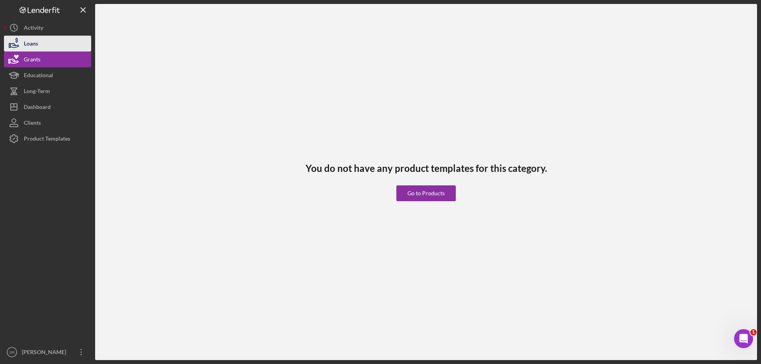
click at [62, 43] on button "Loans" at bounding box center [47, 44] width 87 height 16
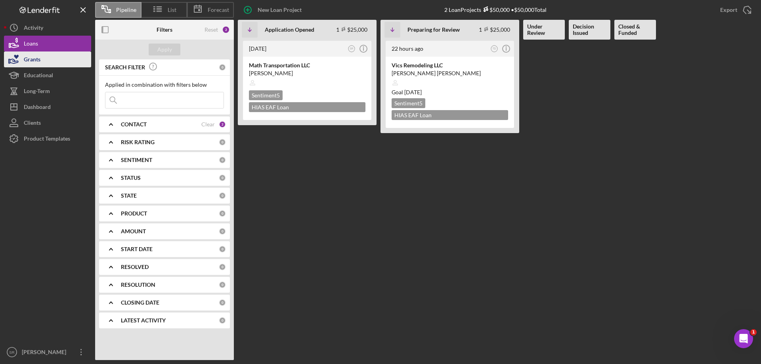
click at [43, 61] on button "Grants" at bounding box center [47, 60] width 87 height 16
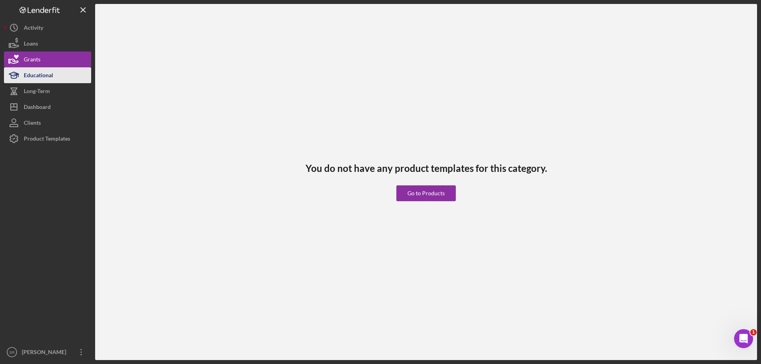
click at [59, 72] on button "Educational" at bounding box center [47, 75] width 87 height 16
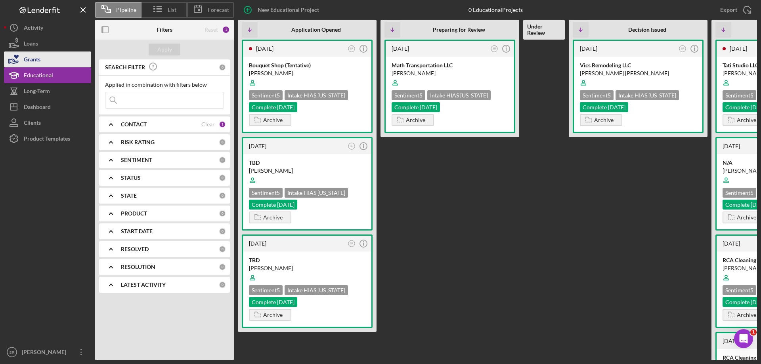
click at [53, 56] on button "Grants" at bounding box center [47, 60] width 87 height 16
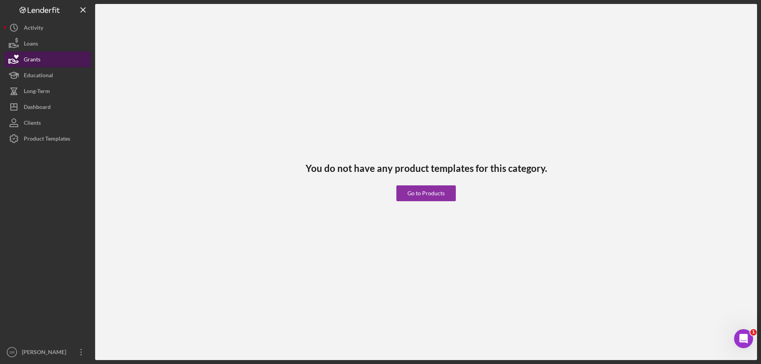
click at [47, 52] on button "Grants" at bounding box center [47, 60] width 87 height 16
click at [52, 46] on button "Loans" at bounding box center [47, 44] width 87 height 16
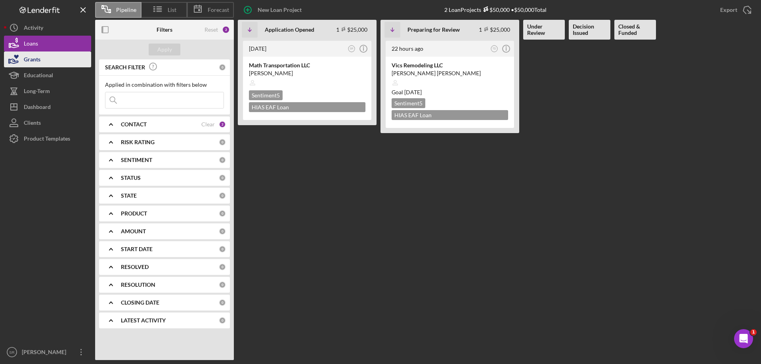
click at [23, 61] on icon "button" at bounding box center [14, 60] width 20 height 20
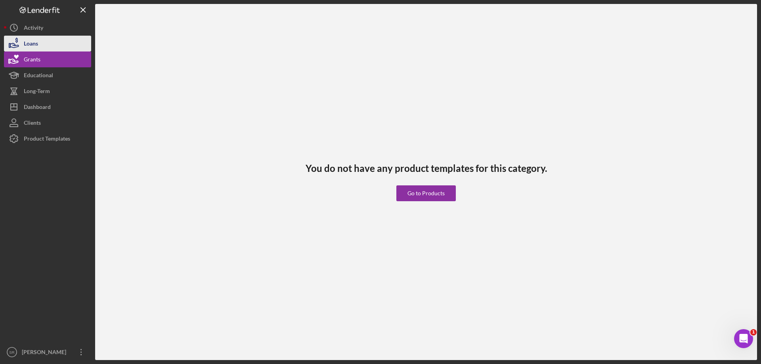
click at [36, 42] on div "Loans" at bounding box center [31, 45] width 14 height 18
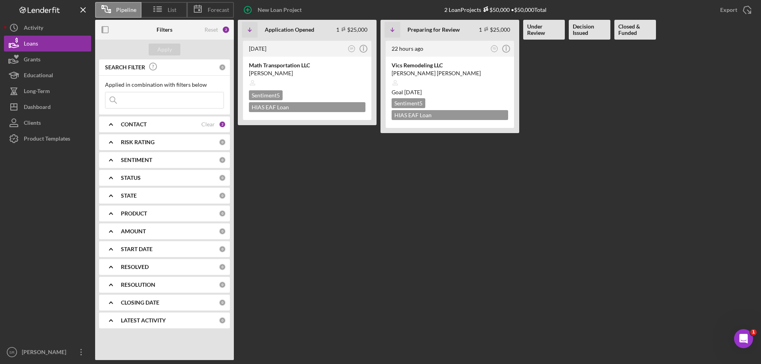
click at [628, 145] on Funded at bounding box center [635, 200] width 42 height 321
click at [465, 69] on div "Vics Remodeling LLC" at bounding box center [449, 65] width 116 height 8
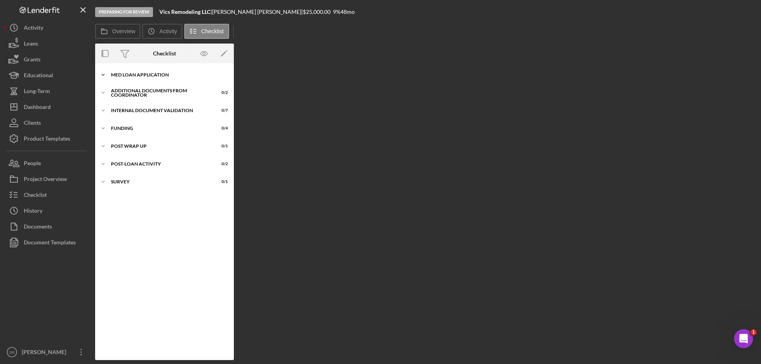
click at [128, 73] on div "MED Loan Application" at bounding box center [167, 75] width 113 height 5
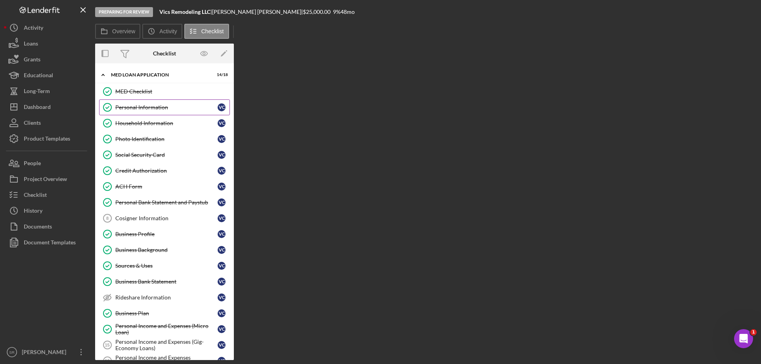
click at [168, 110] on div "Personal Information" at bounding box center [166, 107] width 102 height 6
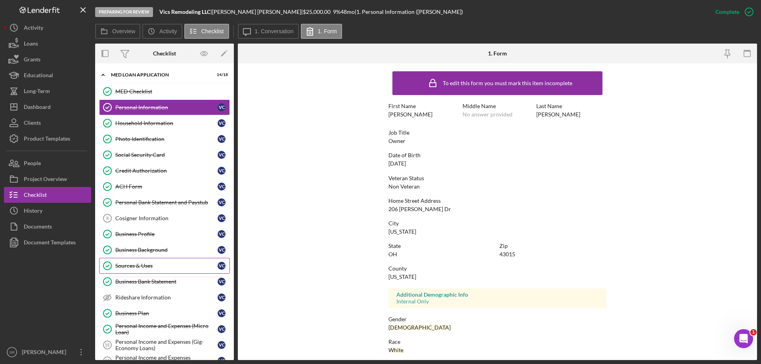
click at [168, 268] on div "Sources & Uses" at bounding box center [166, 266] width 102 height 6
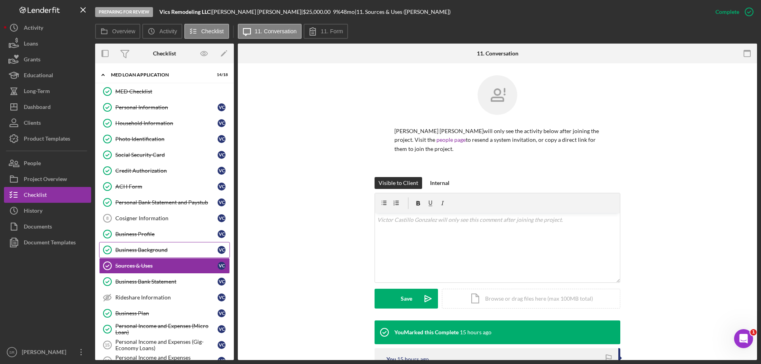
click at [160, 246] on link "Business Background Business Background V C" at bounding box center [164, 250] width 131 height 16
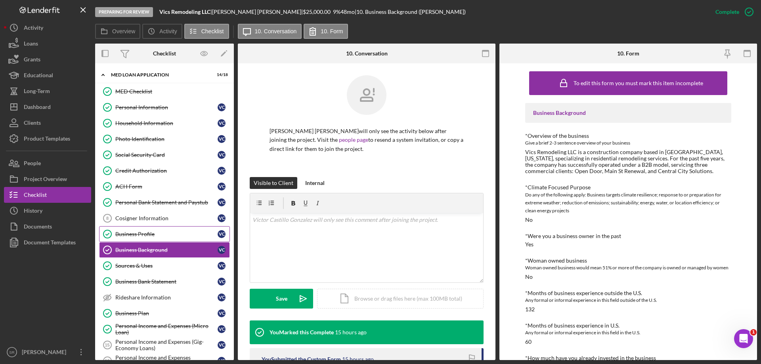
click at [164, 234] on div "Business Profile" at bounding box center [166, 234] width 102 height 6
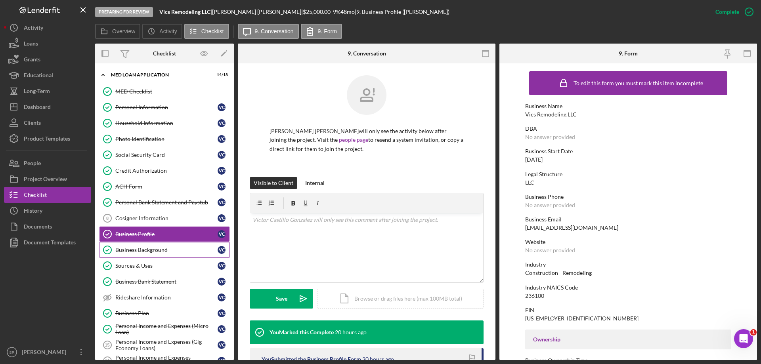
click at [168, 245] on link "Business Background Business Background V C" at bounding box center [164, 250] width 131 height 16
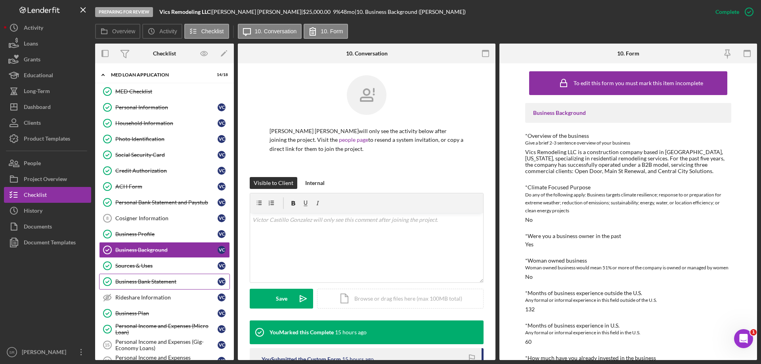
click at [167, 275] on link "Business Bank Statement Business Bank Statement V C" at bounding box center [164, 282] width 131 height 16
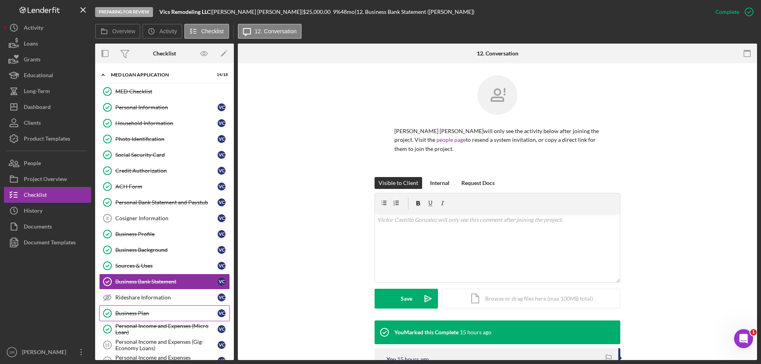
click at [148, 318] on link "Business Plan Business Plan V C" at bounding box center [164, 313] width 131 height 16
click at [145, 319] on link "Business Plan Business Plan V C" at bounding box center [164, 313] width 131 height 16
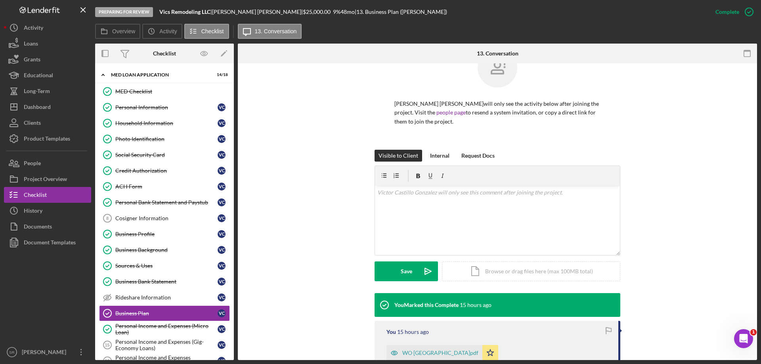
scroll to position [79, 0]
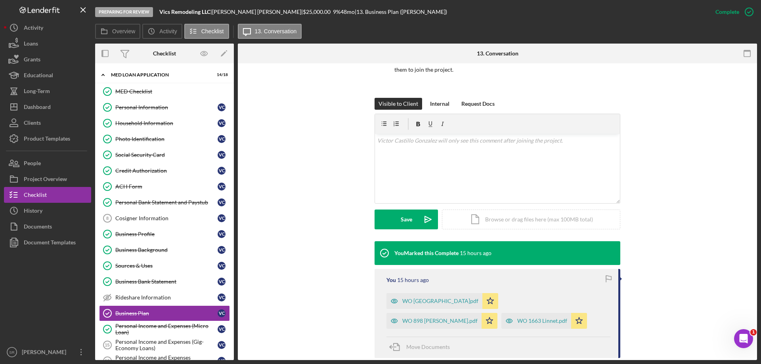
click at [678, 172] on div "Visible to Client Internal Request Docs v Color teal Color pink Remove color Ad…" at bounding box center [497, 169] width 495 height 143
click at [393, 150] on div "v Color teal Color pink Remove color Add row above Add row below Add column bef…" at bounding box center [497, 153] width 245 height 39
click at [430, 100] on div "Internal" at bounding box center [439, 104] width 19 height 12
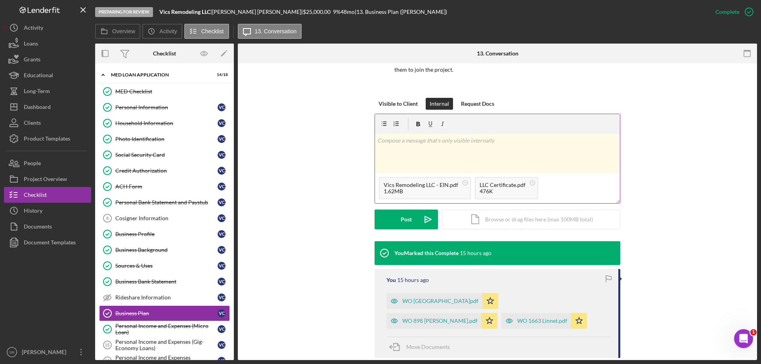
click at [406, 156] on div "v Color teal Color pink Remove color Add row above Add row below Add column bef…" at bounding box center [497, 153] width 245 height 39
click at [413, 222] on button "Post Icon/icon-invite-send" at bounding box center [405, 220] width 63 height 20
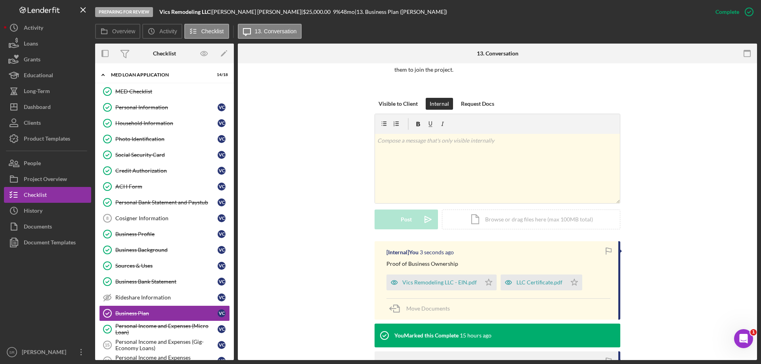
scroll to position [198, 0]
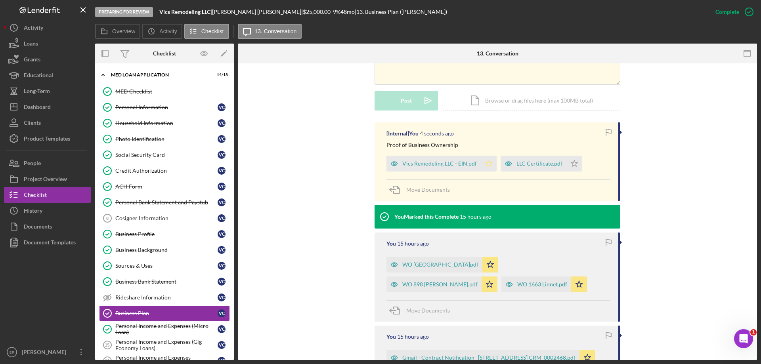
click at [486, 162] on icon "Icon/Star" at bounding box center [489, 164] width 16 height 16
click at [571, 163] on polygon "button" at bounding box center [574, 163] width 7 height 6
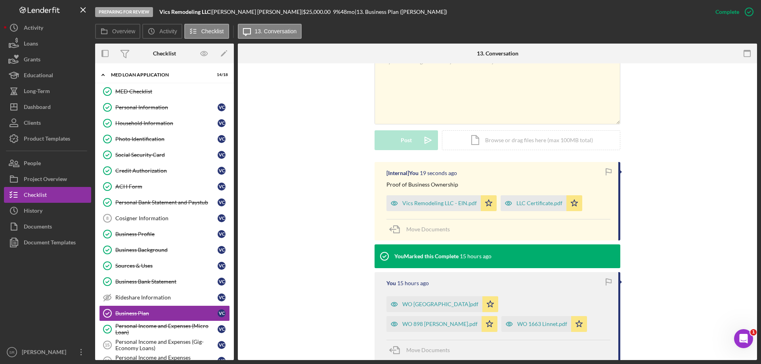
scroll to position [149, 0]
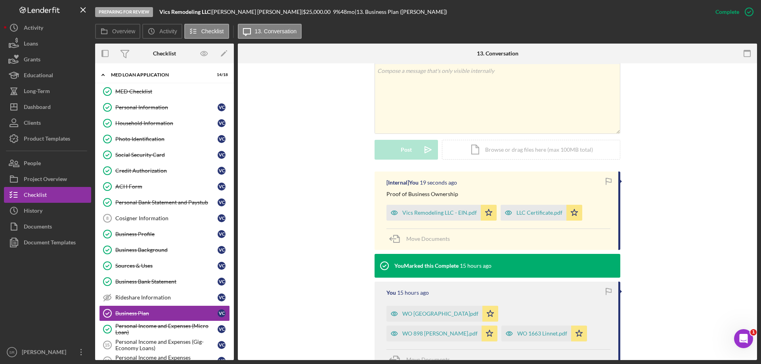
click at [135, 149] on link "Social Security Card Social Security Card V C" at bounding box center [164, 155] width 131 height 16
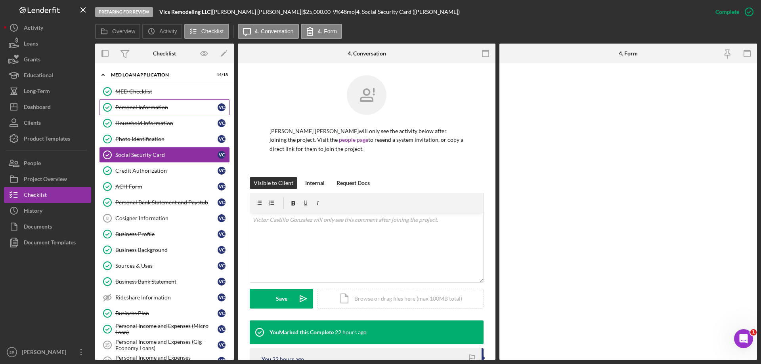
click at [105, 110] on circle at bounding box center [107, 107] width 8 height 8
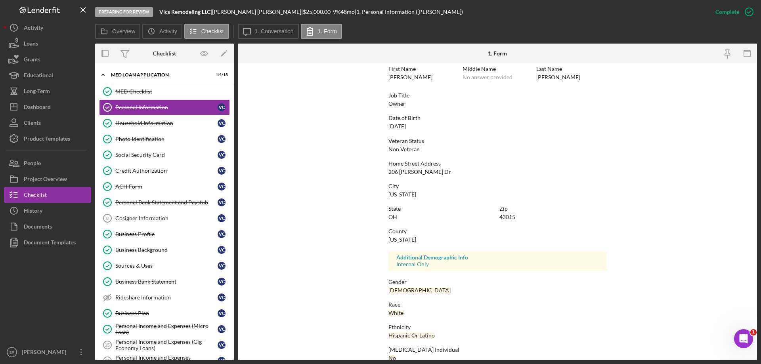
scroll to position [73, 0]
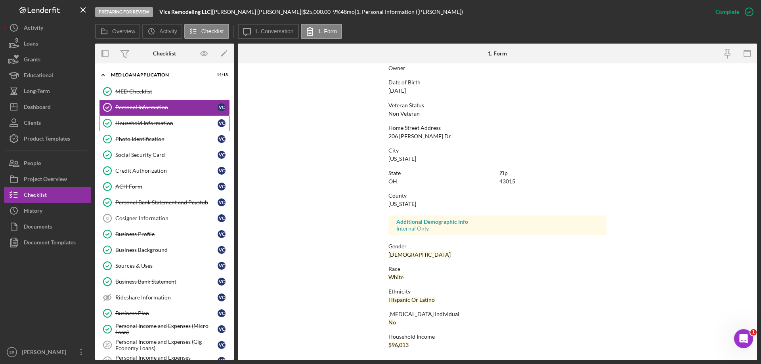
click at [138, 128] on link "Household Information Household Information V C" at bounding box center [164, 123] width 131 height 16
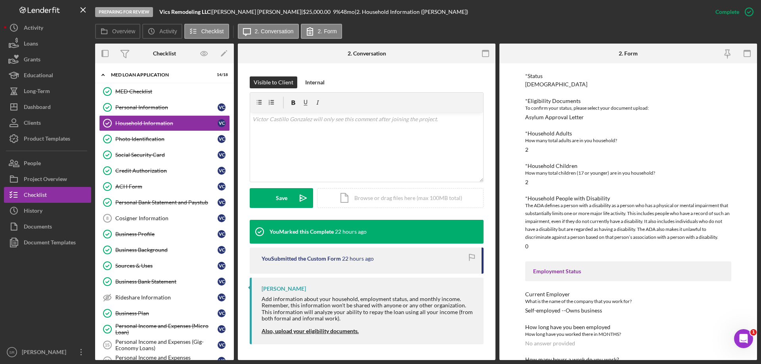
scroll to position [119, 0]
click at [153, 168] on div "Credit Authorization" at bounding box center [166, 171] width 102 height 6
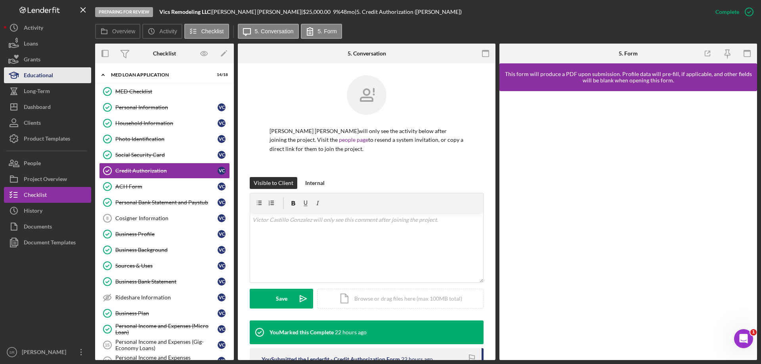
click at [54, 78] on button "Educational" at bounding box center [47, 75] width 87 height 16
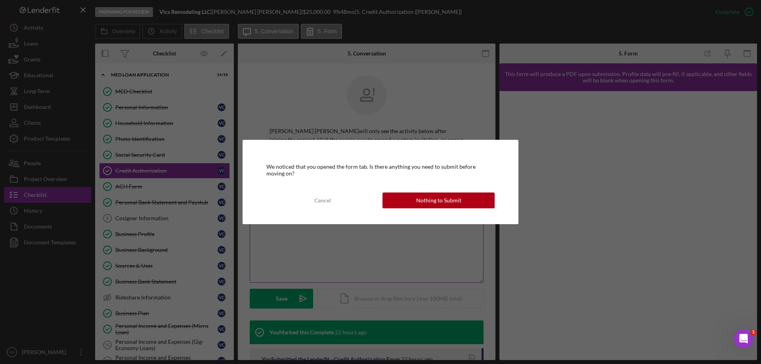
click at [417, 204] on div "Nothing to Submit" at bounding box center [438, 201] width 45 height 16
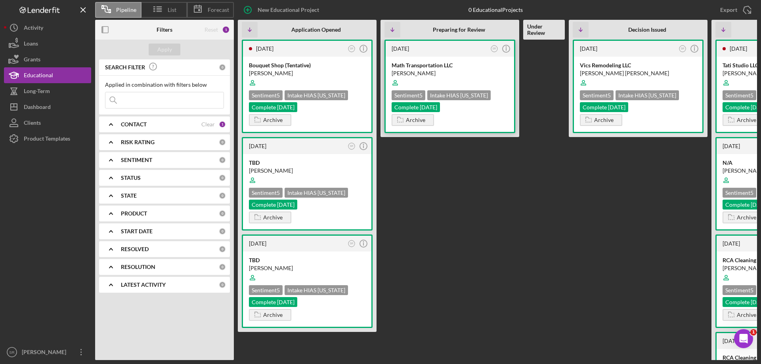
click at [473, 74] on div "[PERSON_NAME]" at bounding box center [449, 73] width 116 height 8
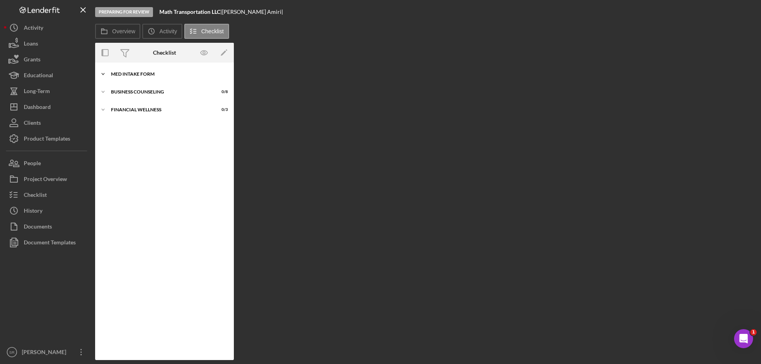
click at [112, 74] on div "MED Intake Form" at bounding box center [167, 74] width 113 height 5
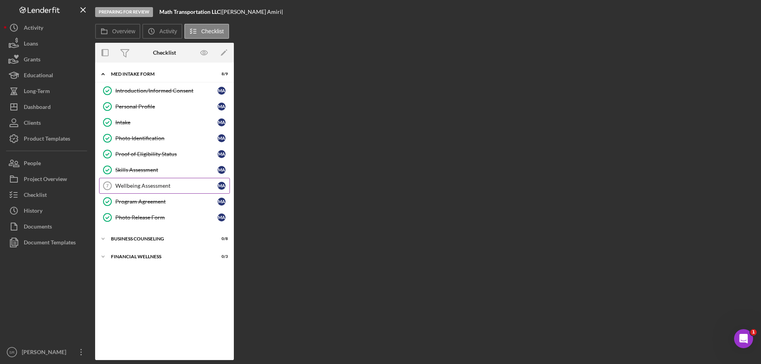
click at [143, 189] on div "Wellbeing Assessment" at bounding box center [166, 186] width 102 height 6
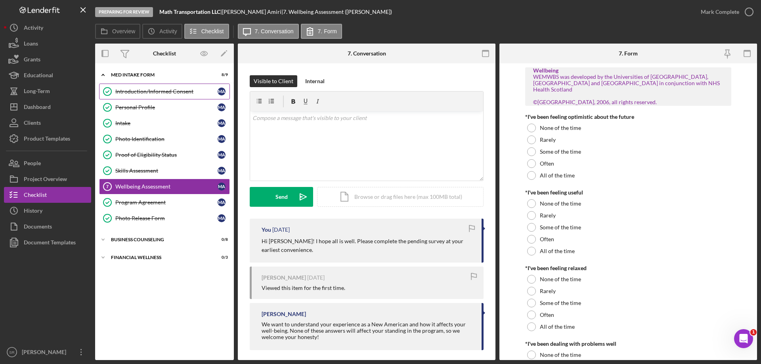
click at [134, 91] on div "Introduction/Informed Consent" at bounding box center [166, 91] width 102 height 6
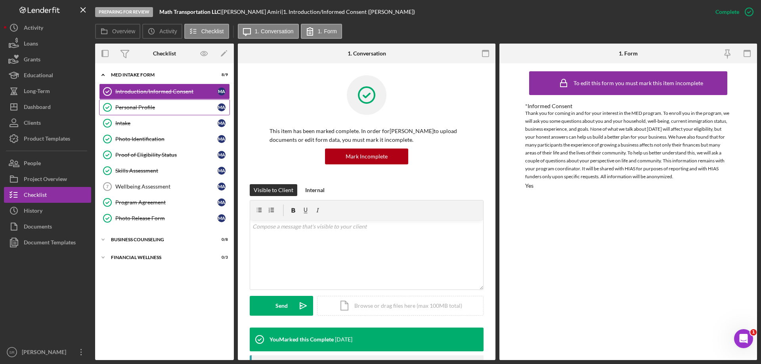
click at [181, 110] on div "Personal Profile" at bounding box center [166, 107] width 102 height 6
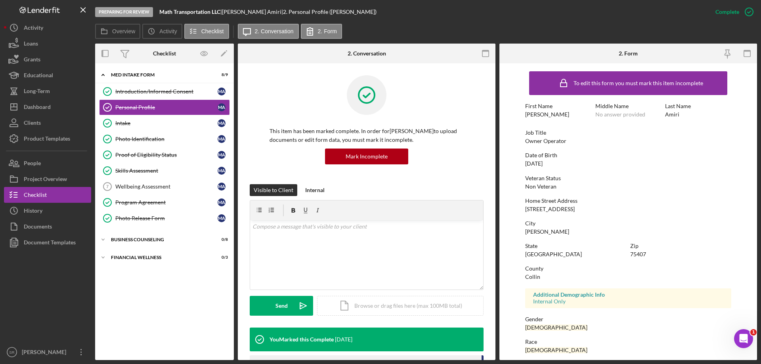
drag, startPoint x: 588, startPoint y: 204, endPoint x: 498, endPoint y: 212, distance: 90.2
click at [498, 212] on div "Overview Internal Workflow Stage Preparing for Review Icon/Dropdown Arrow Archi…" at bounding box center [426, 202] width 662 height 317
copy div "[STREET_ADDRESS]"
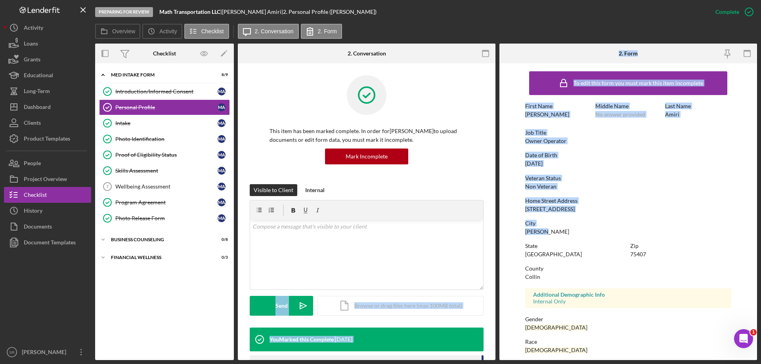
drag, startPoint x: 494, startPoint y: 231, endPoint x: 487, endPoint y: 231, distance: 6.3
click at [487, 231] on div "Overview Internal Workflow Stage Preparing for Review Icon/Dropdown Arrow Archi…" at bounding box center [426, 202] width 662 height 317
drag, startPoint x: 487, startPoint y: 231, endPoint x: 531, endPoint y: 232, distance: 43.6
click at [531, 232] on div "Overview Internal Workflow Stage Preparing for Review Icon/Dropdown Arrow Archi…" at bounding box center [426, 202] width 662 height 317
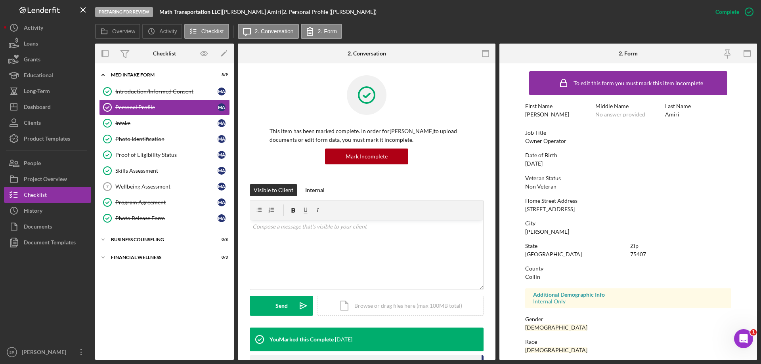
click at [537, 233] on div "[PERSON_NAME]" at bounding box center [547, 232] width 44 height 6
drag, startPoint x: 548, startPoint y: 233, endPoint x: 523, endPoint y: 233, distance: 25.0
click at [523, 233] on form "To edit this form you must mark this item incomplete First Name Mohammad Hassan…" at bounding box center [628, 211] width 258 height 297
copy div "[PERSON_NAME]"
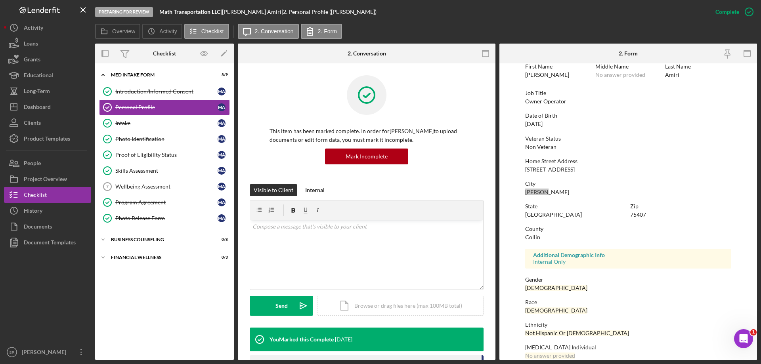
scroll to position [73, 0]
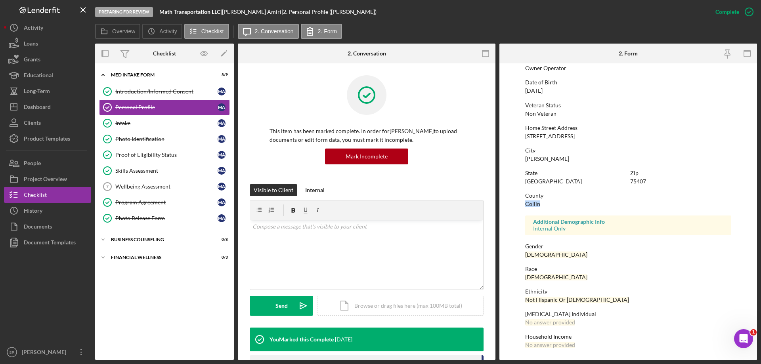
drag, startPoint x: 550, startPoint y: 202, endPoint x: 523, endPoint y: 204, distance: 27.8
click at [523, 204] on form "To edit this form you must mark this item incomplete First Name Mohammad Hassan…" at bounding box center [628, 211] width 258 height 297
copy div "Collin"
click at [569, 202] on div "County Collin" at bounding box center [628, 200] width 206 height 15
click at [135, 122] on div "Intake" at bounding box center [166, 123] width 102 height 6
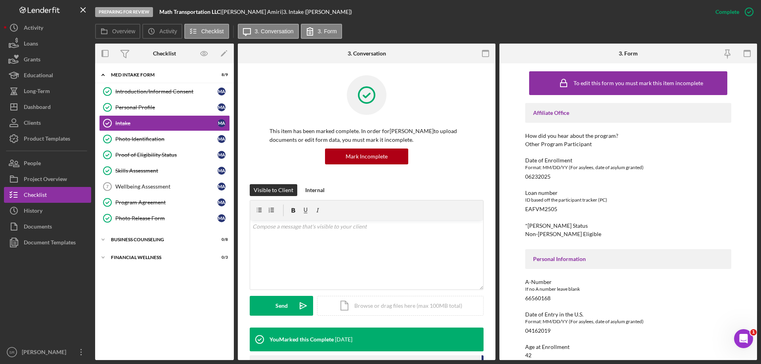
drag, startPoint x: 730, startPoint y: 303, endPoint x: 757, endPoint y: 302, distance: 26.9
click at [730, 303] on div "To edit this form you must mark this item incomplete Affiliate Office How did y…" at bounding box center [628, 211] width 258 height 297
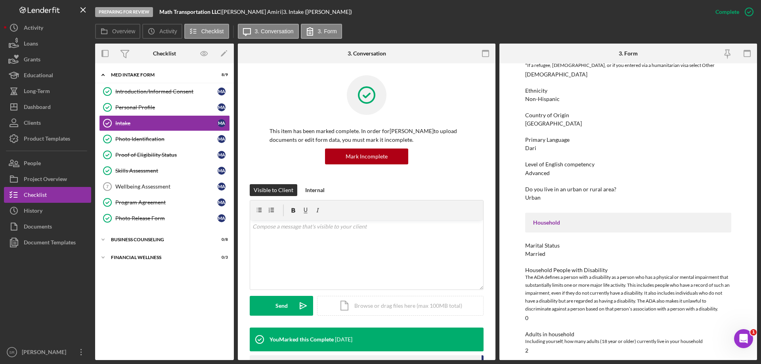
scroll to position [396, 0]
click at [180, 111] on div "Personal Profile" at bounding box center [166, 107] width 102 height 6
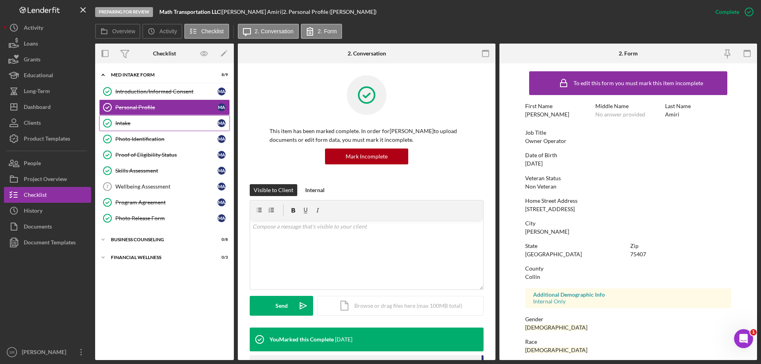
click at [137, 126] on div "Intake" at bounding box center [166, 123] width 102 height 6
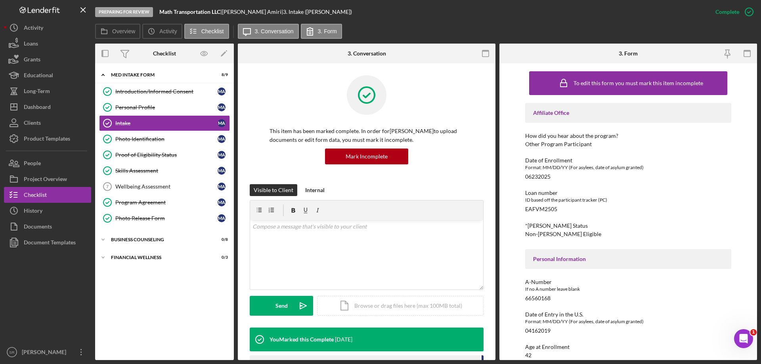
click at [577, 166] on div "Format: MM/DD/YY (For asylees, date of asylum granted)" at bounding box center [628, 168] width 206 height 8
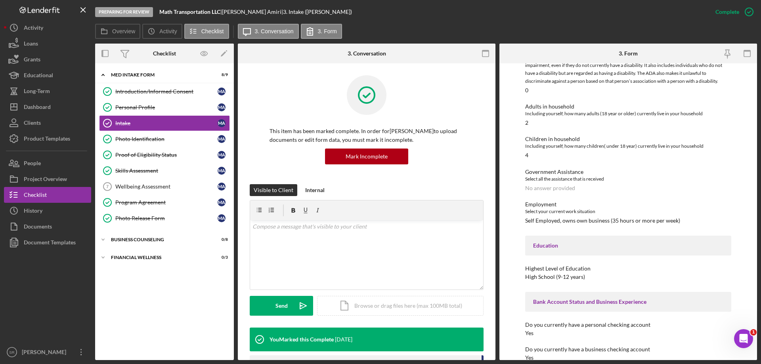
scroll to position [701, 0]
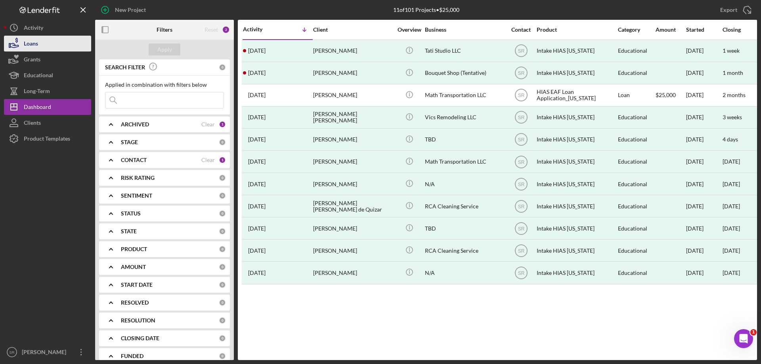
click at [53, 49] on button "Loans" at bounding box center [47, 44] width 87 height 16
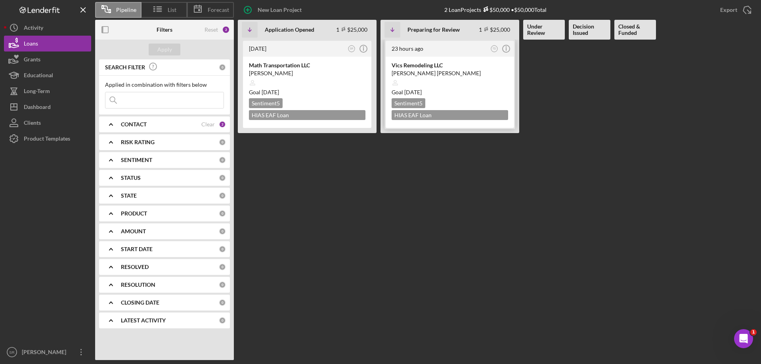
click at [479, 78] on div at bounding box center [449, 82] width 116 height 15
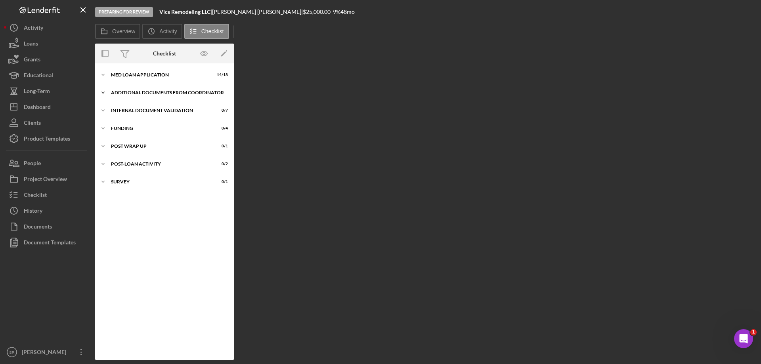
click at [147, 98] on div "Icon/Expander Additional Documents from Coordinator 0 / 2" at bounding box center [164, 93] width 139 height 16
click at [104, 91] on icon "Icon/Expander" at bounding box center [103, 93] width 16 height 16
click at [128, 74] on div "MED Loan Application" at bounding box center [167, 75] width 113 height 5
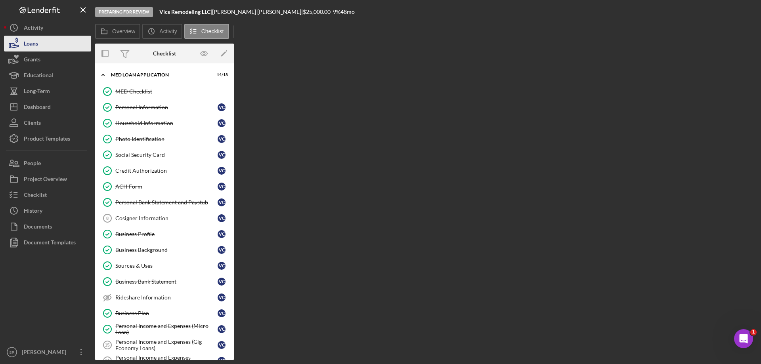
click at [52, 50] on button "Loans" at bounding box center [47, 44] width 87 height 16
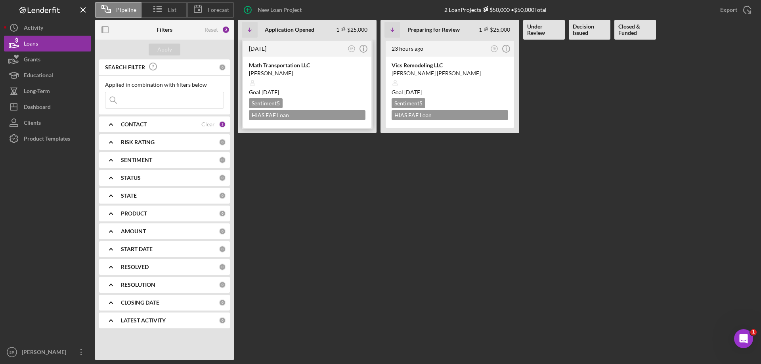
click at [349, 78] on div at bounding box center [307, 82] width 116 height 15
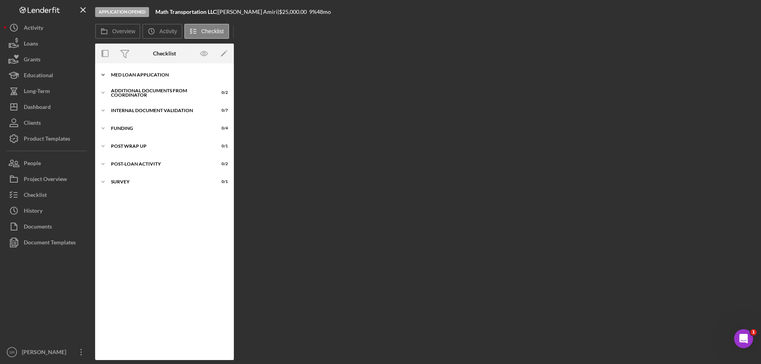
click at [153, 73] on div "MED Loan Application" at bounding box center [167, 75] width 113 height 5
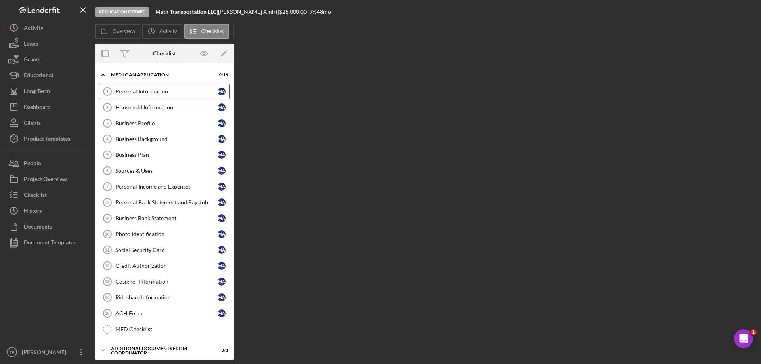
click at [146, 99] on link "Personal Information 1 Personal Information M A" at bounding box center [164, 92] width 131 height 16
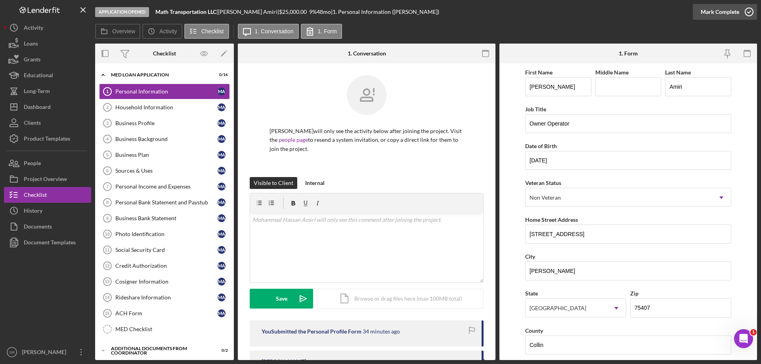
click at [744, 14] on icon "button" at bounding box center [749, 12] width 20 height 20
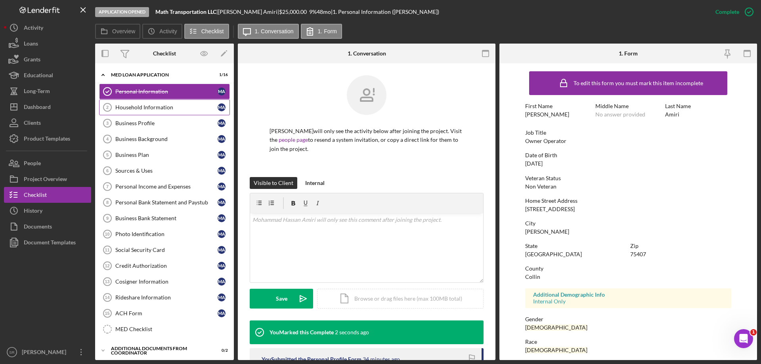
click at [158, 113] on link "Household Information 2 Household Information M A" at bounding box center [164, 107] width 131 height 16
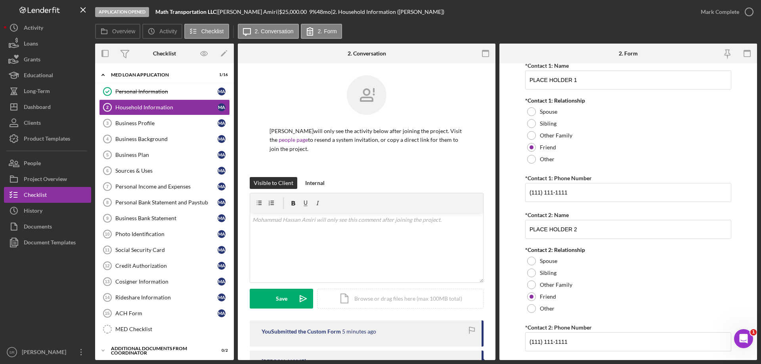
scroll to position [932, 0]
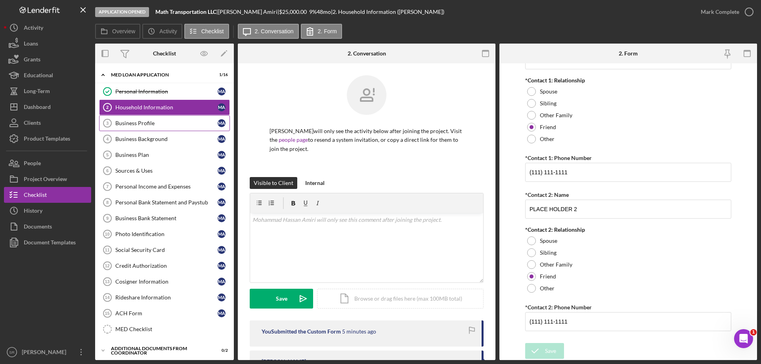
click at [170, 119] on link "Business Profile 3 Business Profile M A" at bounding box center [164, 123] width 131 height 16
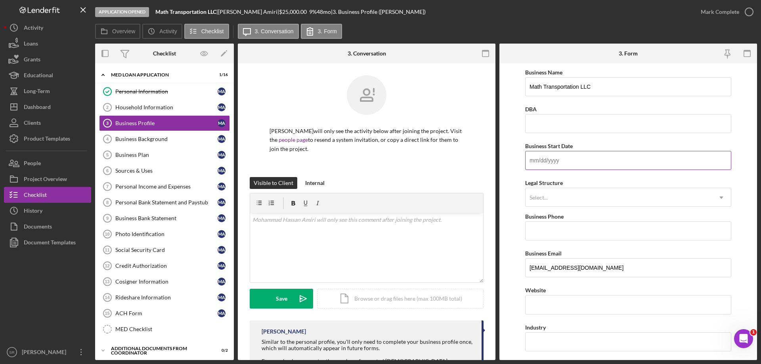
click at [559, 162] on input "Business Start Date" at bounding box center [628, 160] width 206 height 19
click at [533, 200] on div "Select..." at bounding box center [538, 198] width 18 height 6
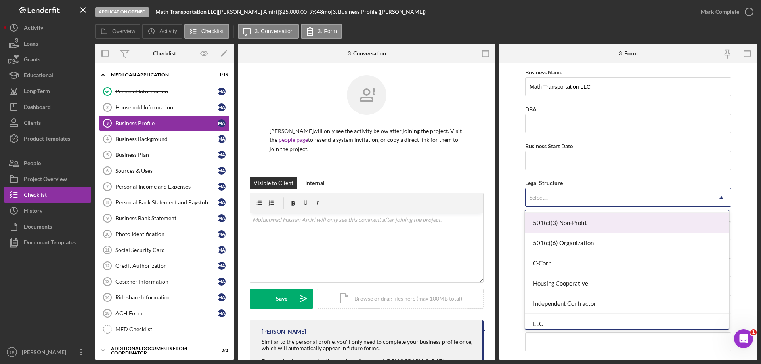
scroll to position [79, 0]
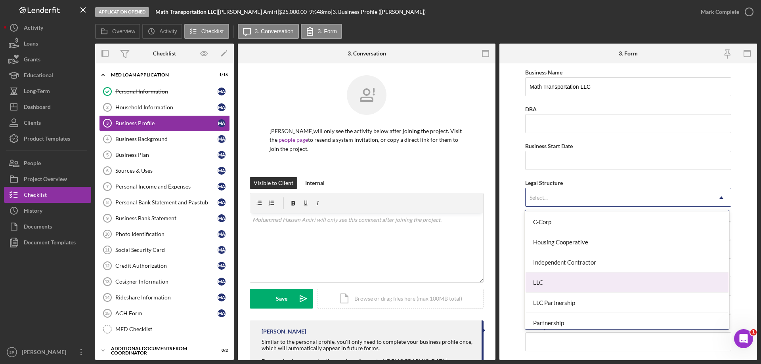
click at [555, 288] on div "LLC" at bounding box center [626, 283] width 203 height 20
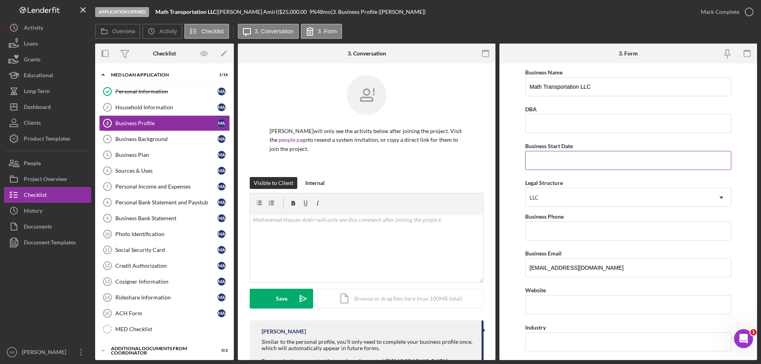
click at [568, 160] on input "Business Start Date" at bounding box center [628, 160] width 206 height 19
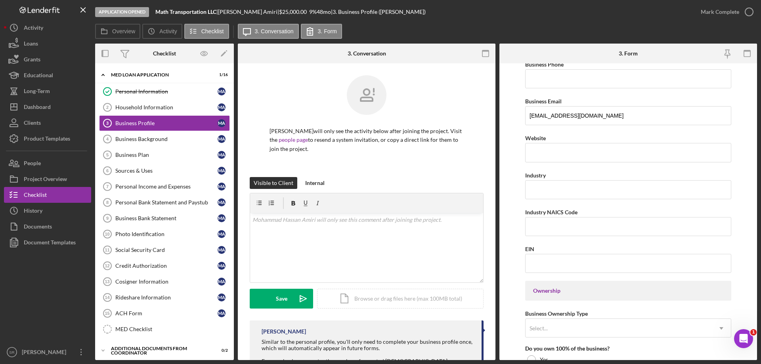
scroll to position [158, 0]
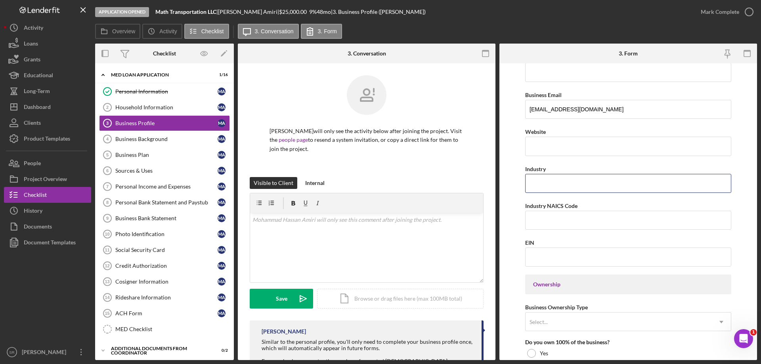
click at [581, 194] on div "Business Name Math Transportation LLC DBA Business Start Date Legal Structure L…" at bounding box center [628, 336] width 206 height 855
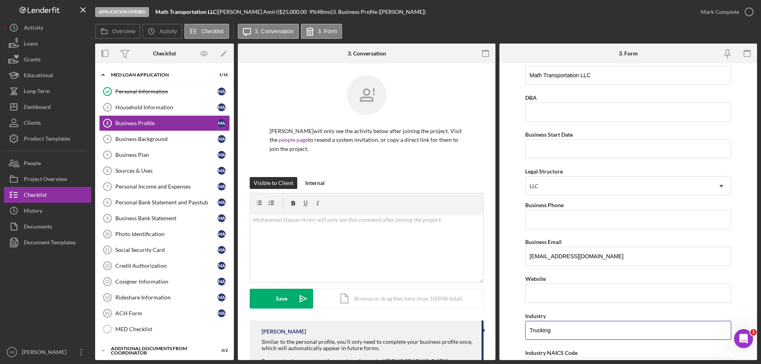
scroll to position [0, 0]
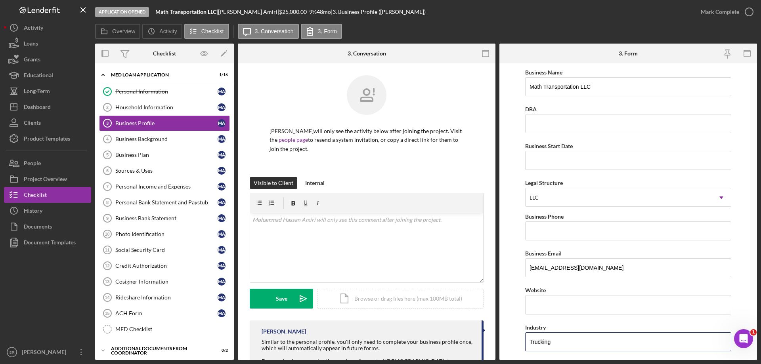
type input "Trucking"
click at [590, 169] on input "Business Start Date" at bounding box center [628, 160] width 206 height 19
click at [558, 164] on input "Business Start Date" at bounding box center [628, 160] width 206 height 19
type input "[DATE]"
click at [570, 234] on input "Business Phone" at bounding box center [628, 230] width 206 height 19
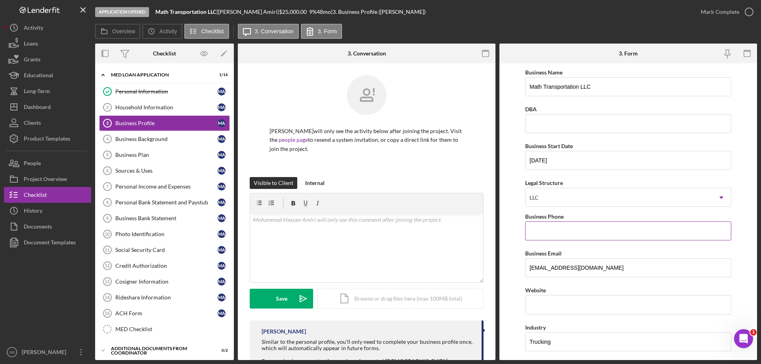
paste input "[PHONE_NUMBER]"
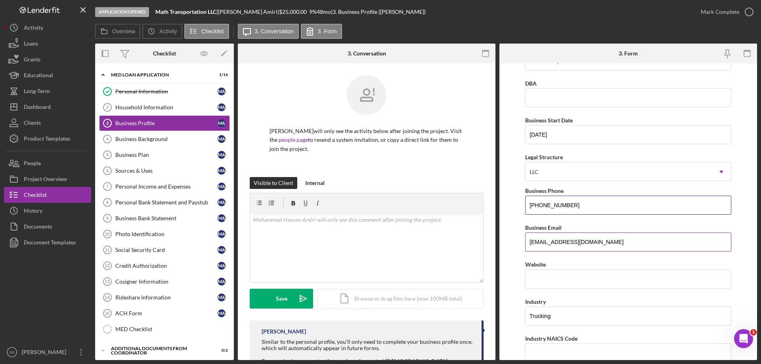
scroll to position [40, 0]
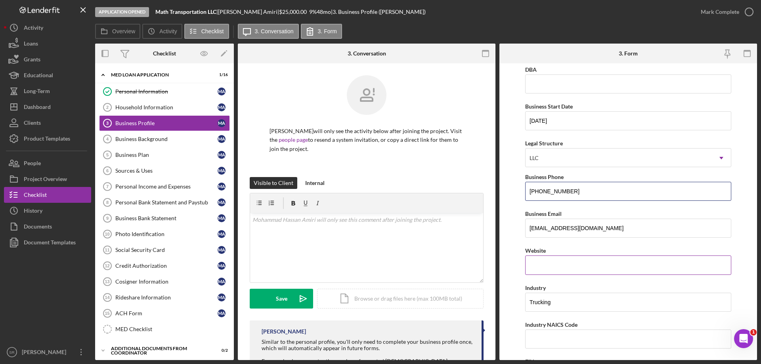
type input "[PHONE_NUMBER]"
click at [573, 270] on input "Website" at bounding box center [628, 265] width 206 height 19
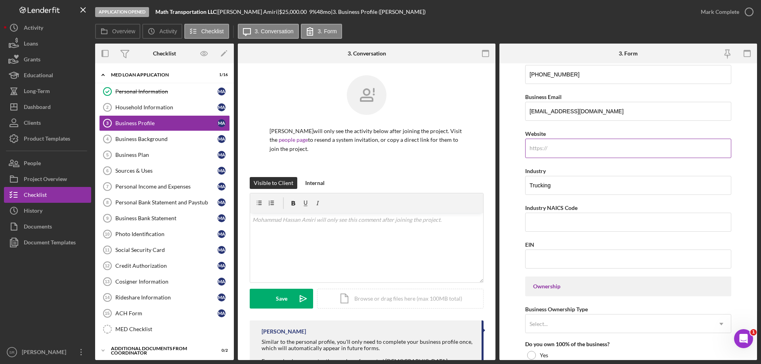
scroll to position [158, 0]
click at [584, 223] on input "Industry NAICS Code" at bounding box center [628, 220] width 206 height 19
click at [565, 223] on input "Industry NAICS Code" at bounding box center [628, 220] width 206 height 19
paste input "484121"
type input "484121"
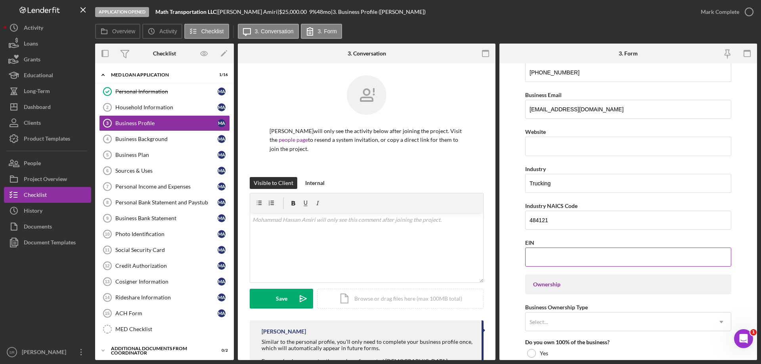
click at [557, 252] on input "EIN" at bounding box center [628, 257] width 206 height 19
type input "3#-#######"
click at [544, 261] on input "[PHONE_NUMBER]" at bounding box center [628, 257] width 206 height 19
type input "[US_EMPLOYER_IDENTIFICATION_NUMBER]"
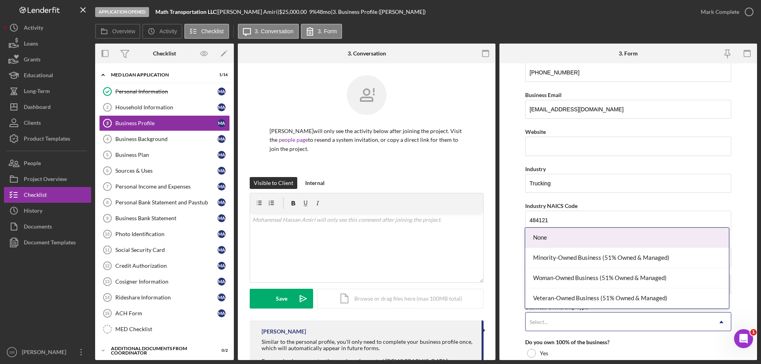
click at [591, 317] on div "Select..." at bounding box center [618, 322] width 186 height 18
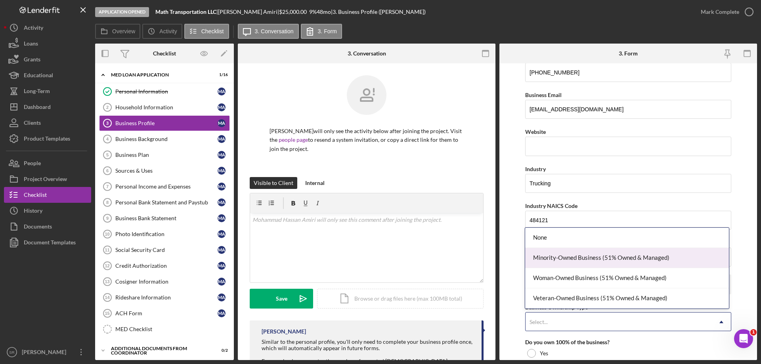
click at [681, 259] on div "Minority-Owned Business (51% Owned & Managed)" at bounding box center [626, 258] width 203 height 20
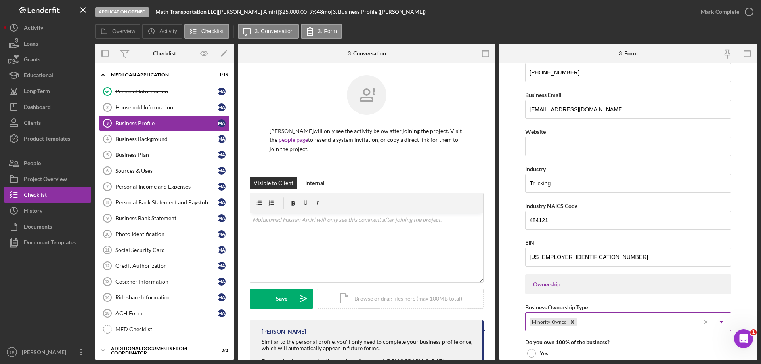
scroll to position [238, 0]
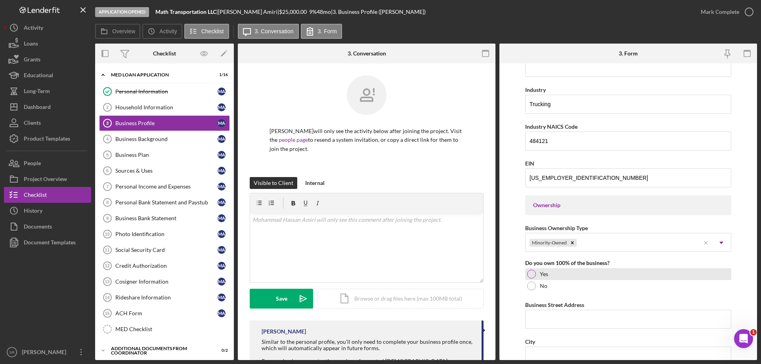
click at [547, 275] on label "Yes" at bounding box center [544, 274] width 8 height 6
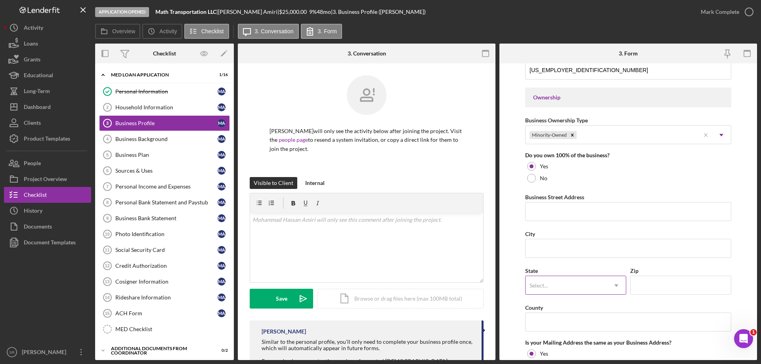
scroll to position [357, 0]
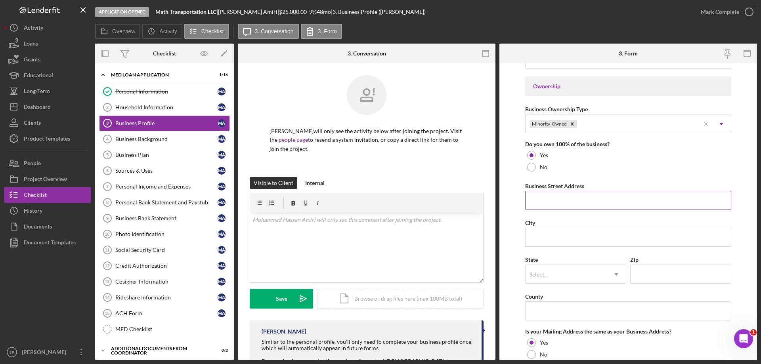
click at [546, 201] on input "Business Street Address" at bounding box center [628, 200] width 206 height 19
type input "[STREET_ADDRESS]"
click at [578, 231] on input "City" at bounding box center [628, 237] width 206 height 19
type input "[GEOGRAPHIC_DATA]"
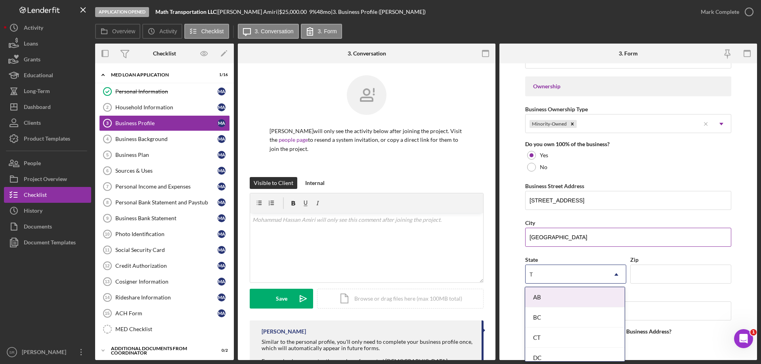
type input "[GEOGRAPHIC_DATA]"
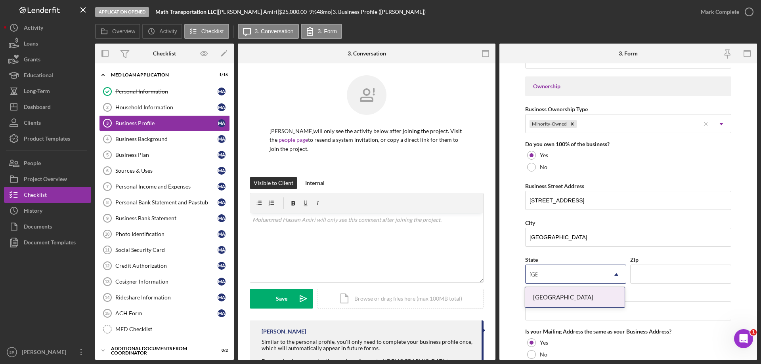
click at [579, 307] on div "[GEOGRAPHIC_DATA]" at bounding box center [574, 297] width 99 height 20
click at [643, 271] on input "Zip" at bounding box center [680, 274] width 101 height 19
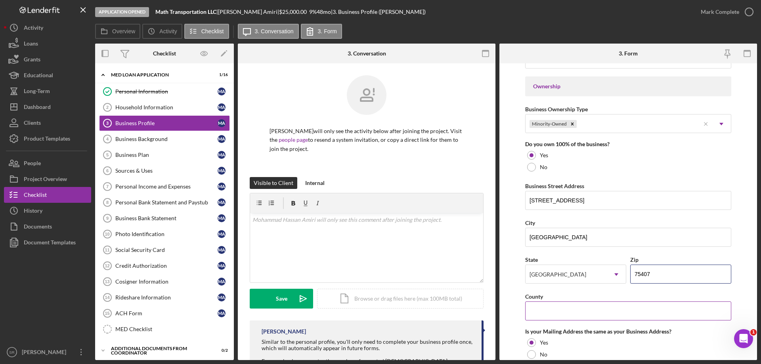
type input "75407"
click at [560, 316] on input "County" at bounding box center [628, 311] width 206 height 19
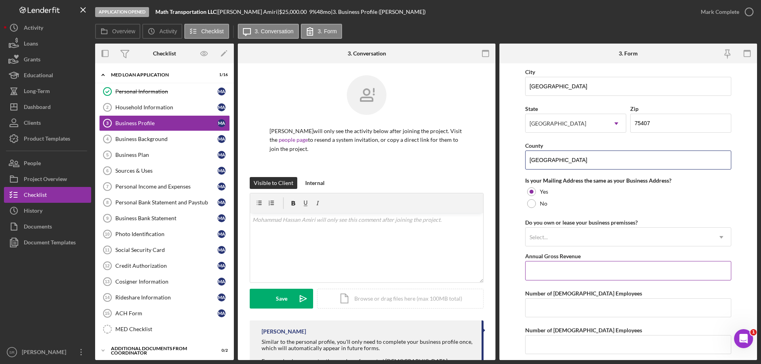
scroll to position [515, 0]
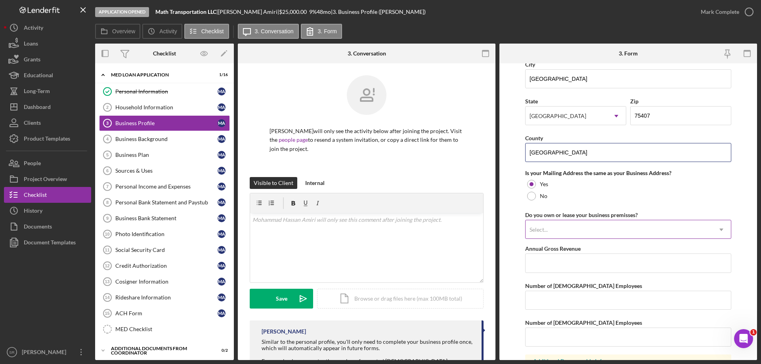
type input "[GEOGRAPHIC_DATA]"
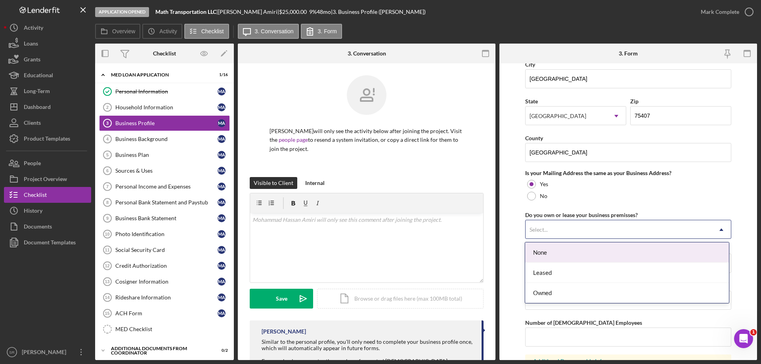
click at [552, 233] on div "Select..." at bounding box center [618, 230] width 186 height 18
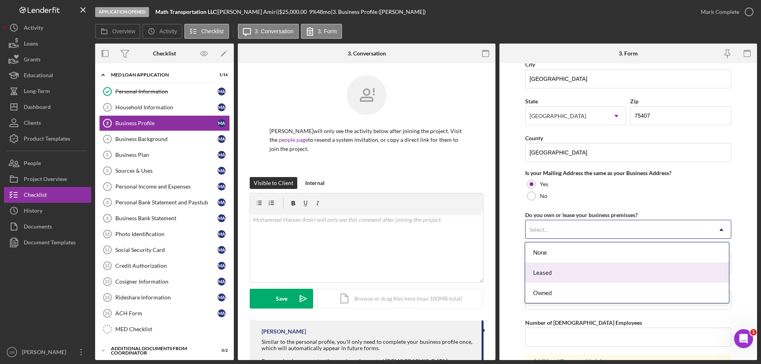
click at [592, 270] on div "Leased" at bounding box center [626, 273] width 203 height 20
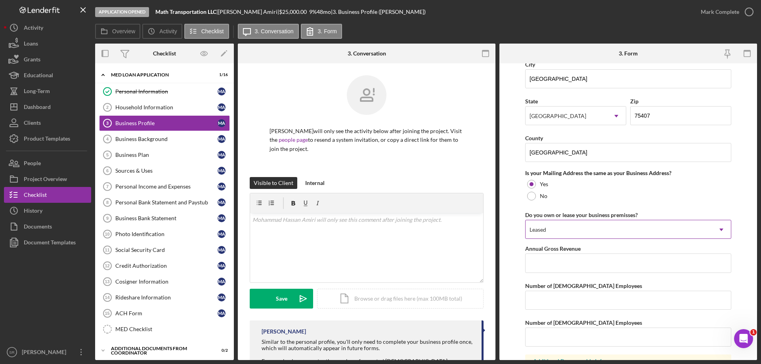
click at [634, 231] on div "Leased" at bounding box center [618, 230] width 186 height 18
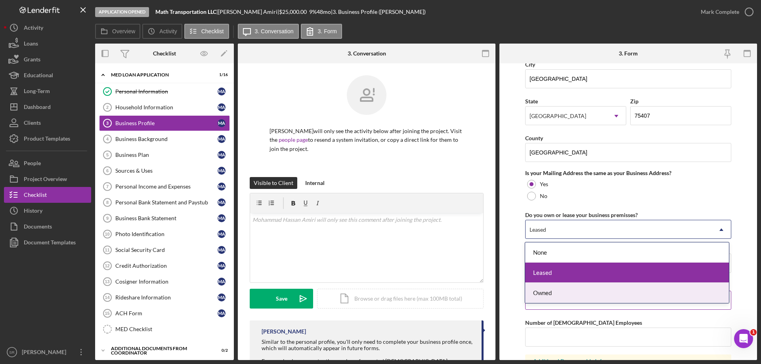
click at [603, 295] on div "Owned" at bounding box center [626, 293] width 203 height 20
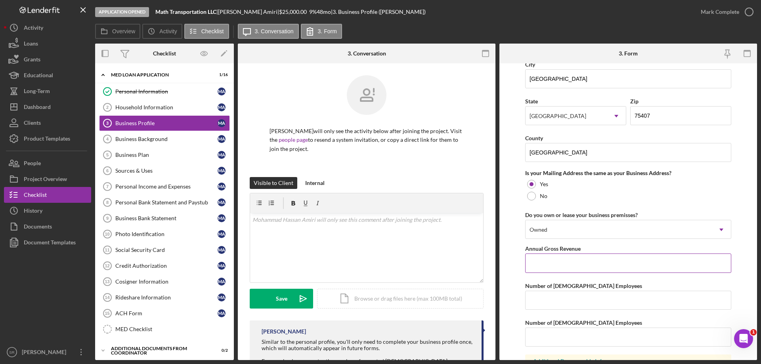
click at [624, 260] on input "Annual Gross Revenue" at bounding box center [628, 263] width 206 height 19
click at [739, 223] on form "Business Name Math Transportation LLC DBA Business Start Date [DATE] Legal Stru…" at bounding box center [628, 211] width 258 height 297
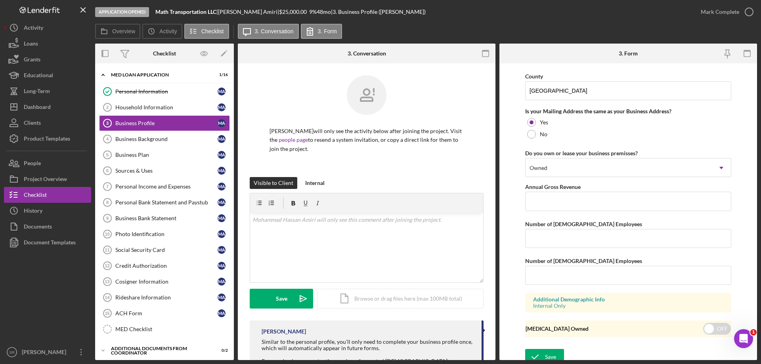
scroll to position [583, 0]
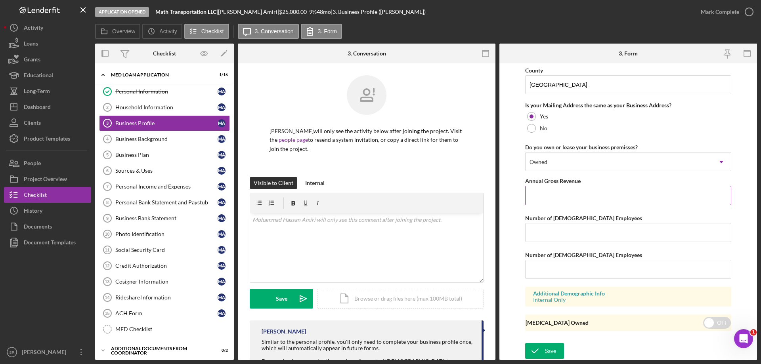
click at [561, 190] on input "Annual Gross Revenue" at bounding box center [628, 195] width 206 height 19
click at [743, 183] on form "Business Name Math Transportation LLC DBA Business Start Date [DATE] Legal Stru…" at bounding box center [628, 211] width 258 height 297
click at [698, 233] on input "Number of [DEMOGRAPHIC_DATA] Employees" at bounding box center [628, 232] width 206 height 19
type input "1"
click at [691, 263] on input "Number of [DEMOGRAPHIC_DATA] Employees" at bounding box center [628, 269] width 206 height 19
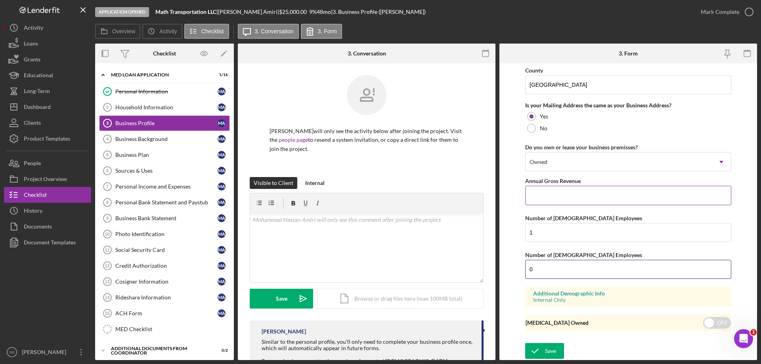
type input "0"
click at [695, 201] on input "Annual Gross Revenue" at bounding box center [628, 195] width 206 height 19
type input "$0"
click at [546, 348] on div "Save" at bounding box center [550, 351] width 11 height 16
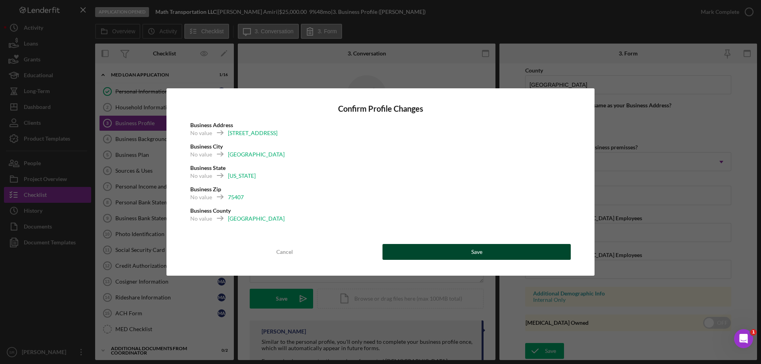
click at [420, 257] on button "Save" at bounding box center [476, 252] width 188 height 16
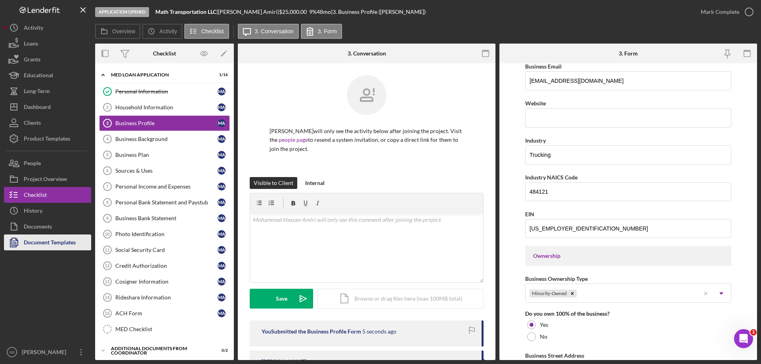
scroll to position [187, 0]
click at [744, 134] on form "Business Name Math Transportation LLC DBA Business Start Date [DATE] Legal Stru…" at bounding box center [628, 211] width 258 height 297
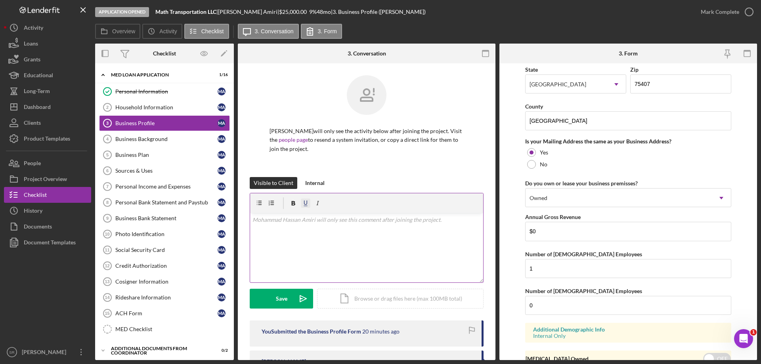
scroll to position [583, 0]
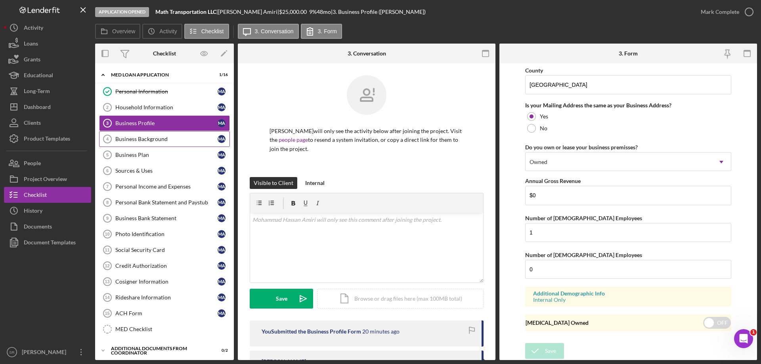
click at [151, 135] on link "Business Background 4 Business Background M A" at bounding box center [164, 139] width 131 height 16
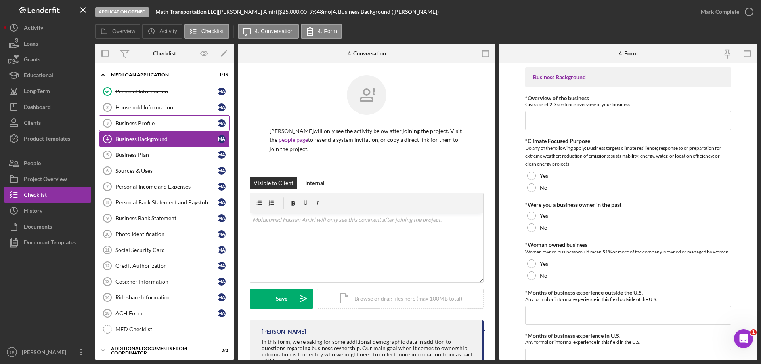
click at [128, 121] on div "Business Profile" at bounding box center [166, 123] width 102 height 6
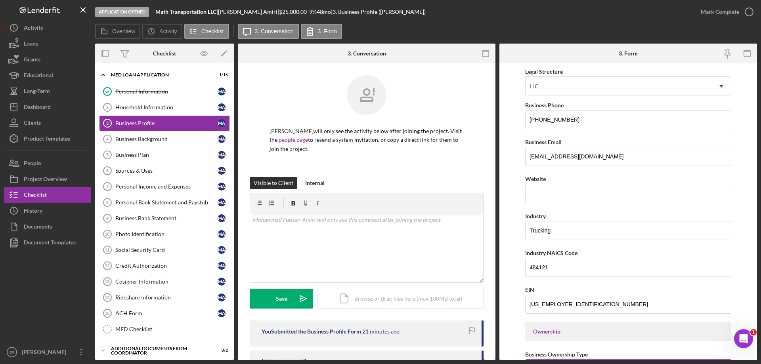
scroll to position [187, 0]
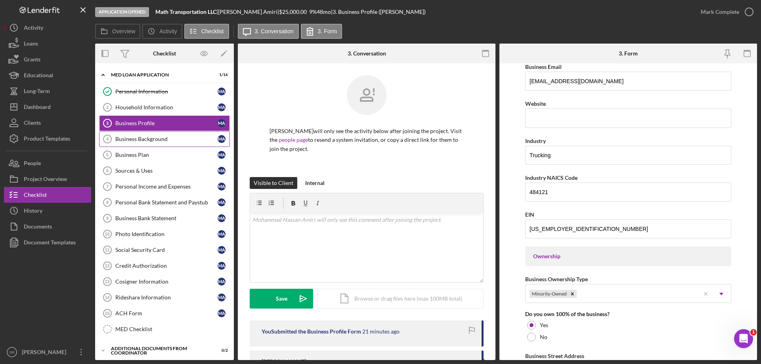
click at [166, 143] on link "Business Background 4 Business Background M A" at bounding box center [164, 139] width 131 height 16
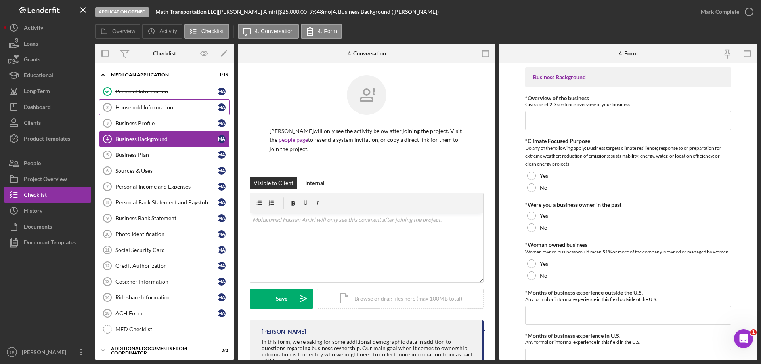
click at [158, 106] on div "Household Information" at bounding box center [166, 107] width 102 height 6
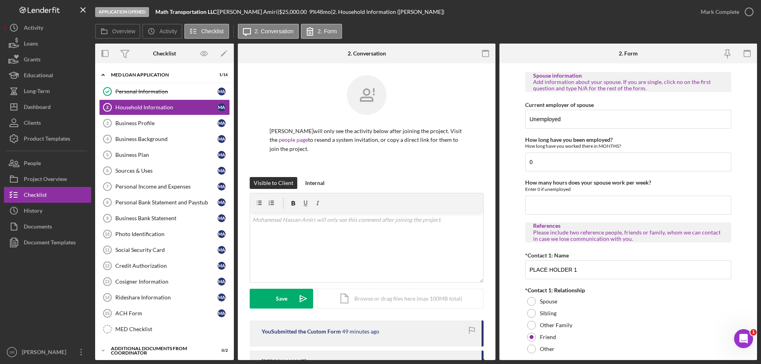
scroll to position [694, 0]
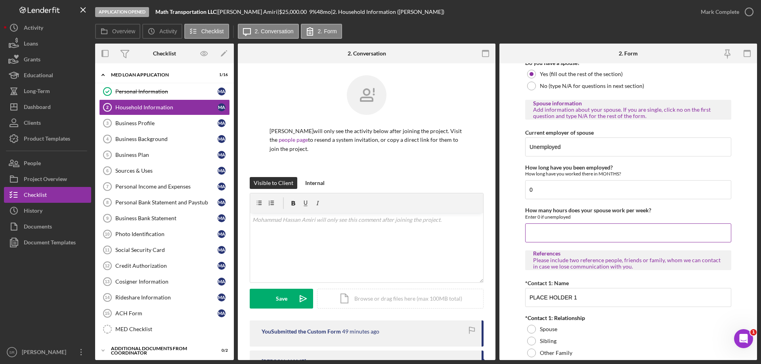
click at [581, 228] on input "How many hours does your spouse work per week?" at bounding box center [628, 232] width 206 height 19
type input "0"
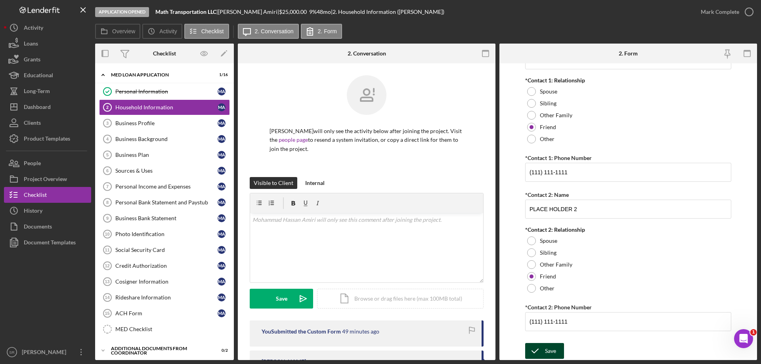
click at [559, 344] on button "Save" at bounding box center [544, 351] width 39 height 16
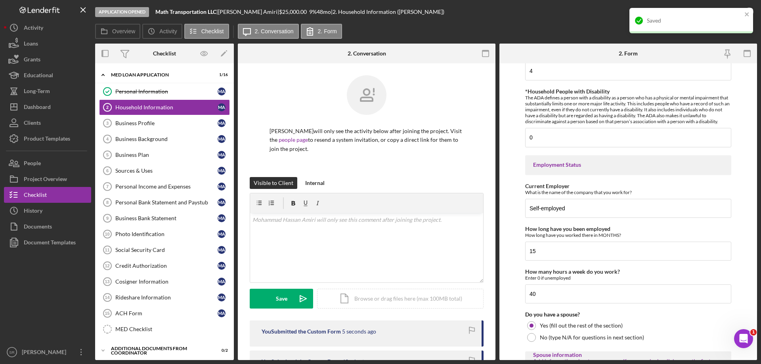
scroll to position [416, 0]
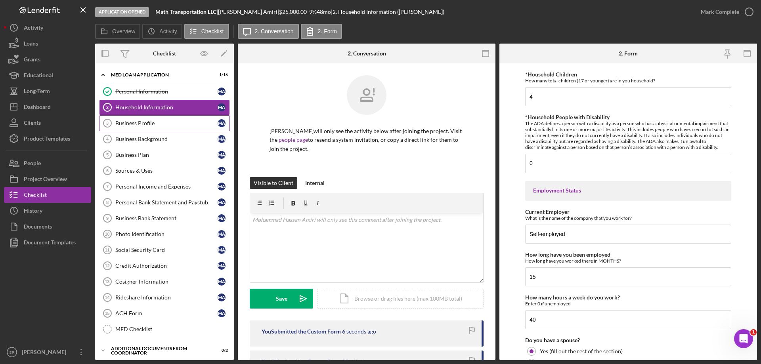
click at [119, 123] on div "Business Profile" at bounding box center [166, 123] width 102 height 6
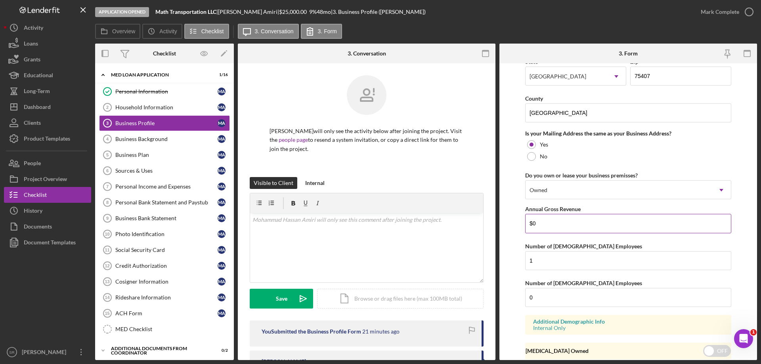
scroll to position [583, 0]
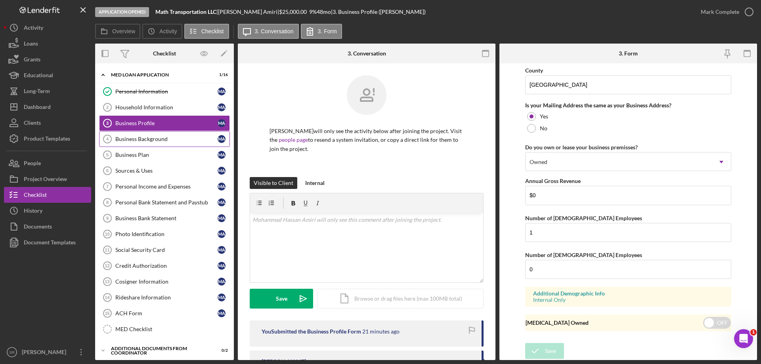
click at [177, 140] on div "Business Background" at bounding box center [166, 139] width 102 height 6
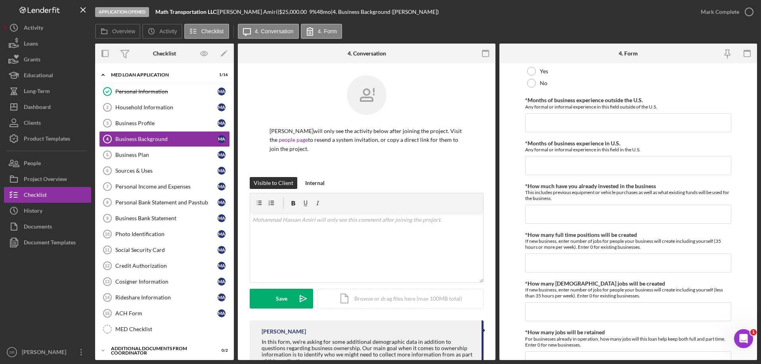
scroll to position [198, 0]
